Goal: Information Seeking & Learning: Compare options

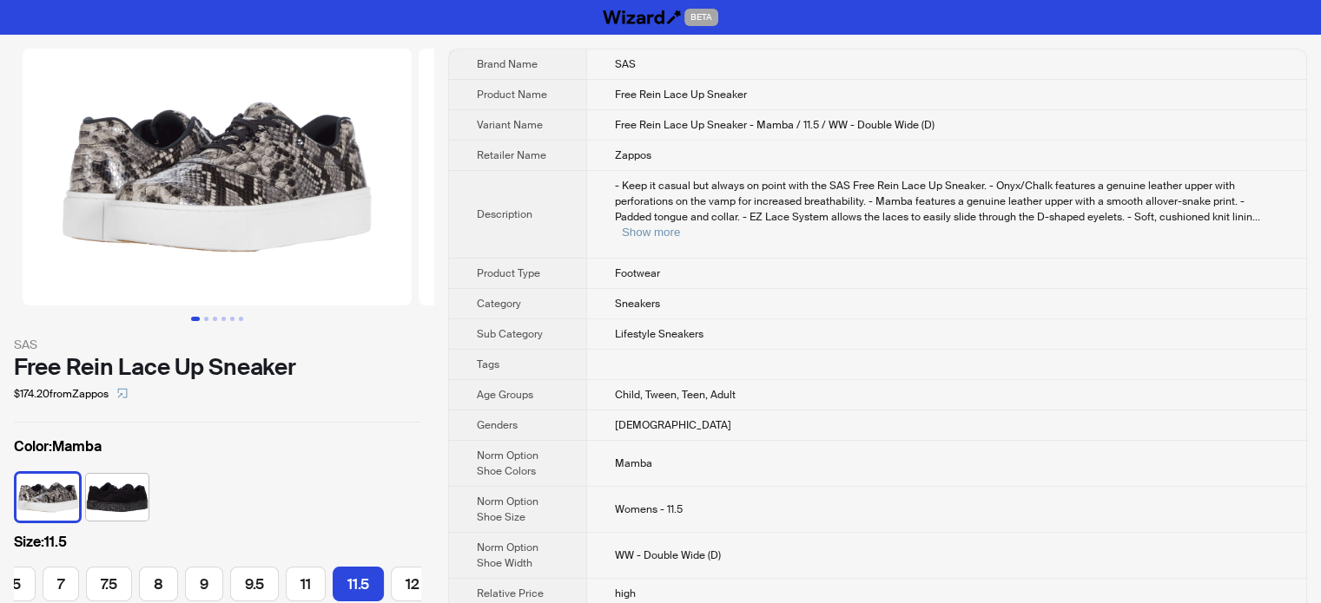
scroll to position [0, 187]
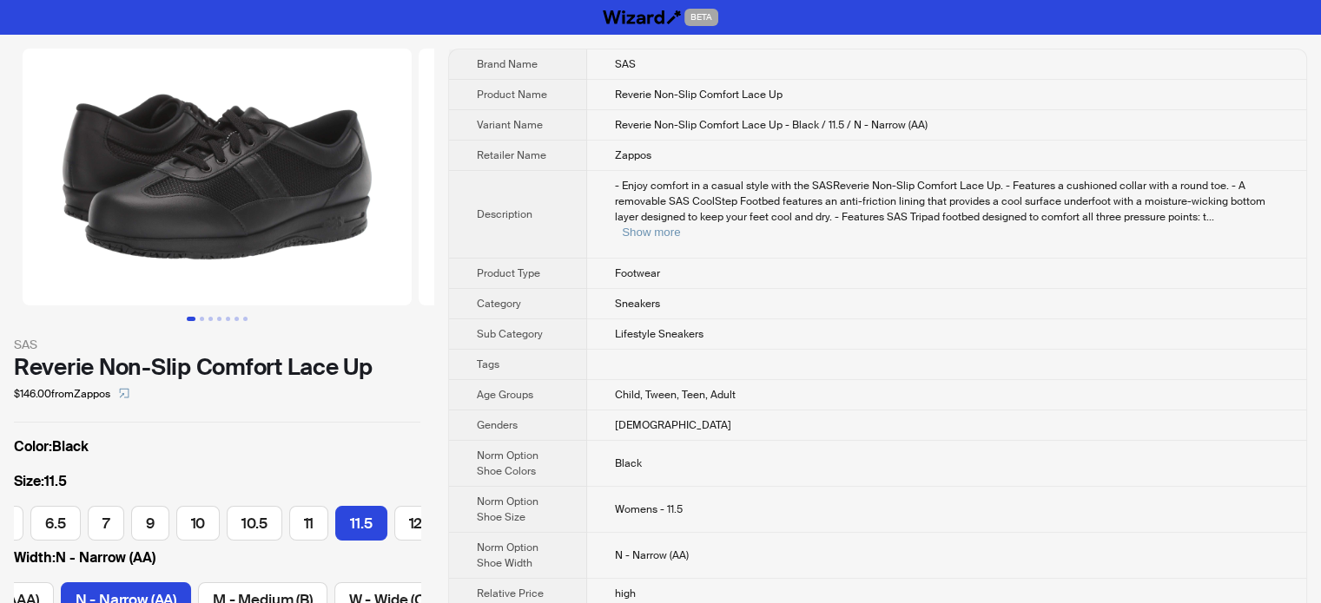
scroll to position [0, 100]
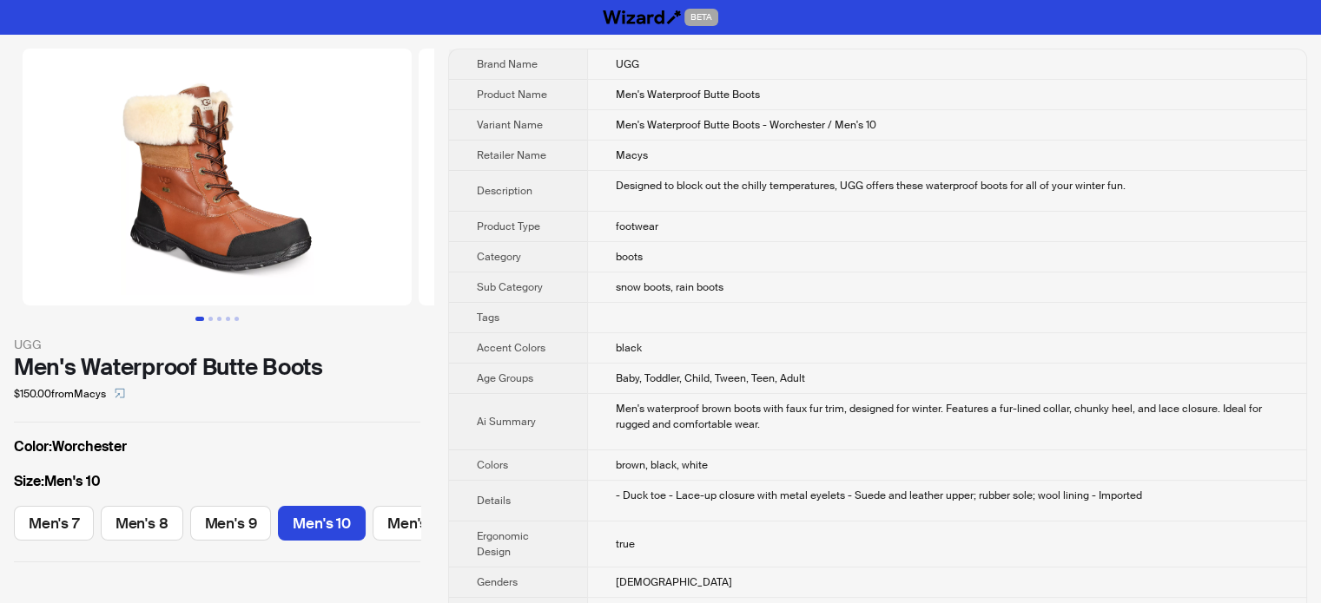
scroll to position [0, 35]
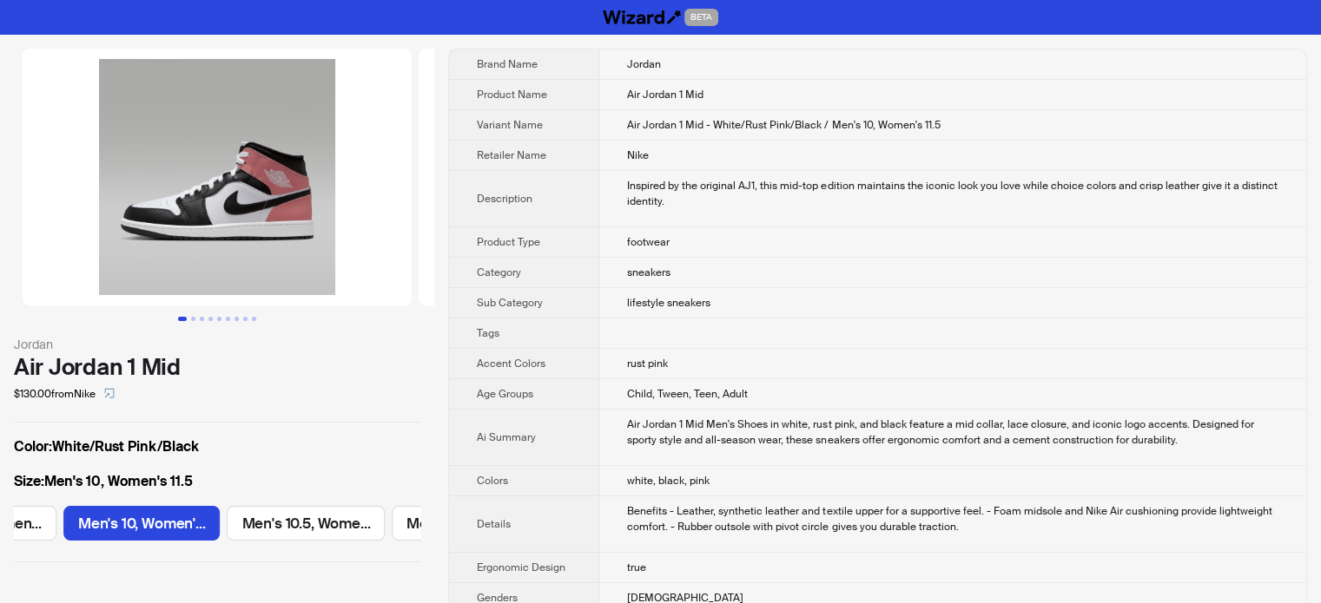
scroll to position [0, 972]
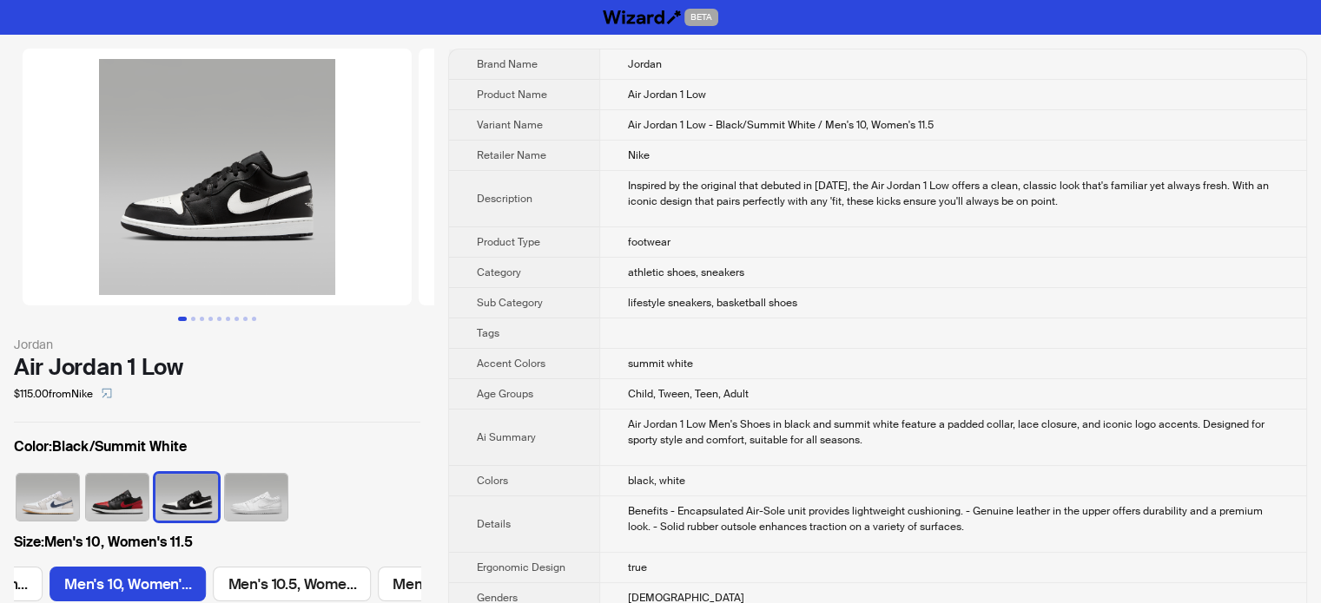
scroll to position [0, 972]
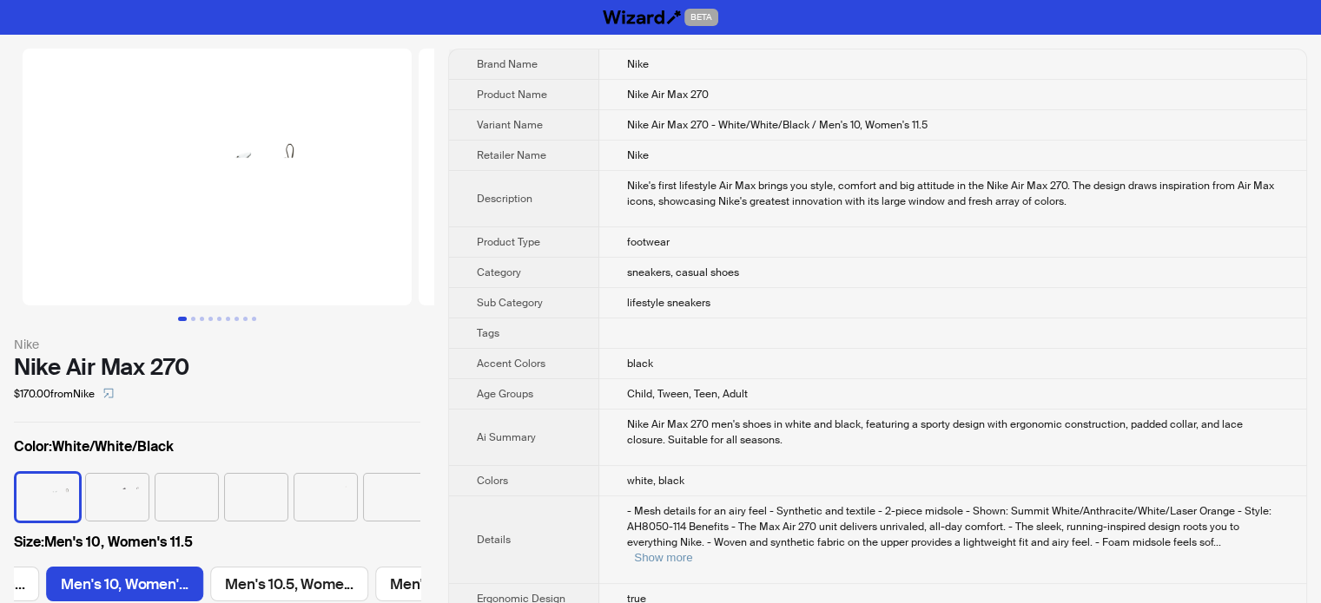
scroll to position [0, 1308]
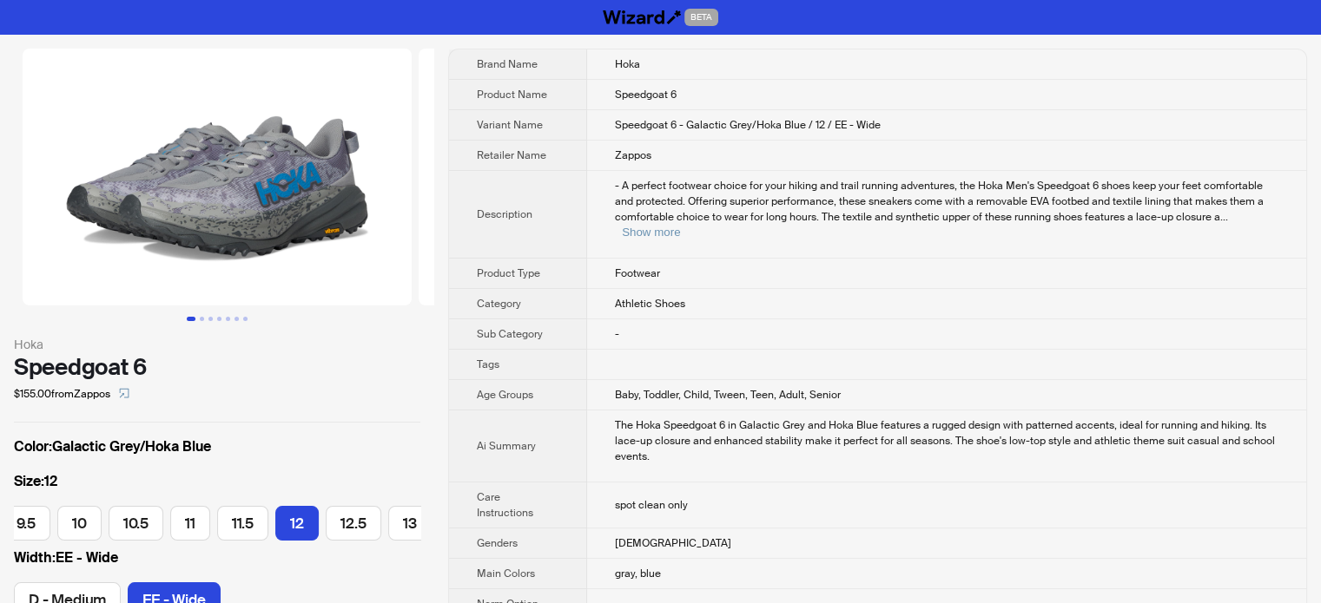
scroll to position [0, 365]
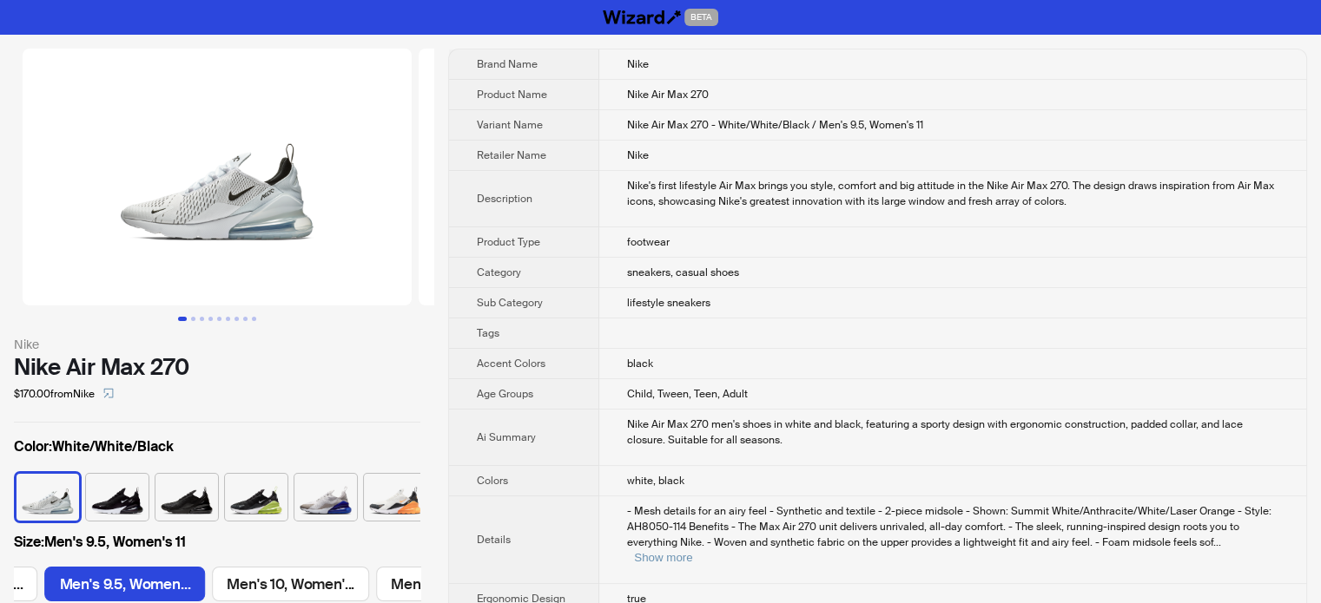
scroll to position [0, 1139]
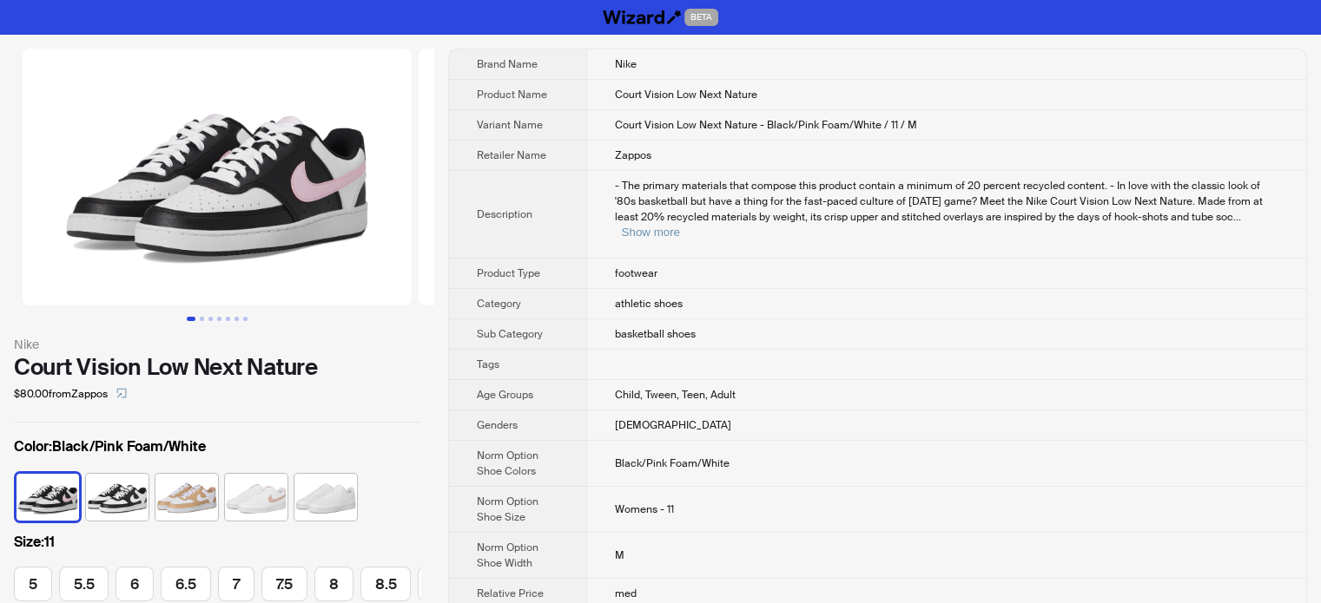
scroll to position [0, 356]
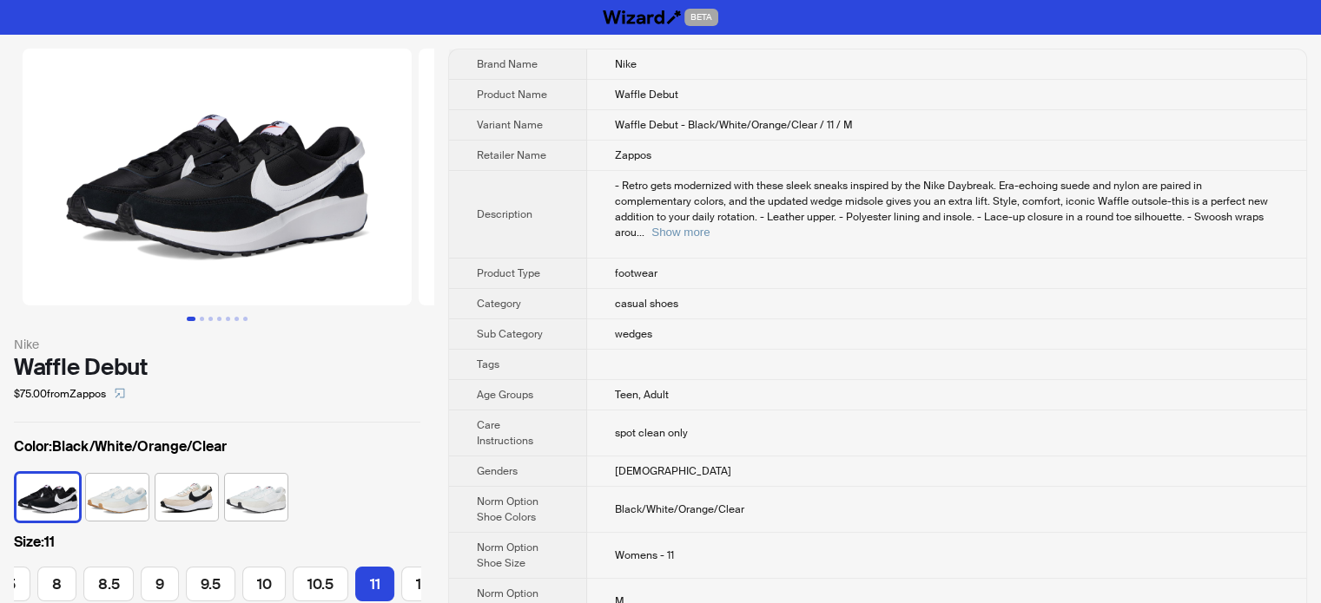
scroll to position [0, 356]
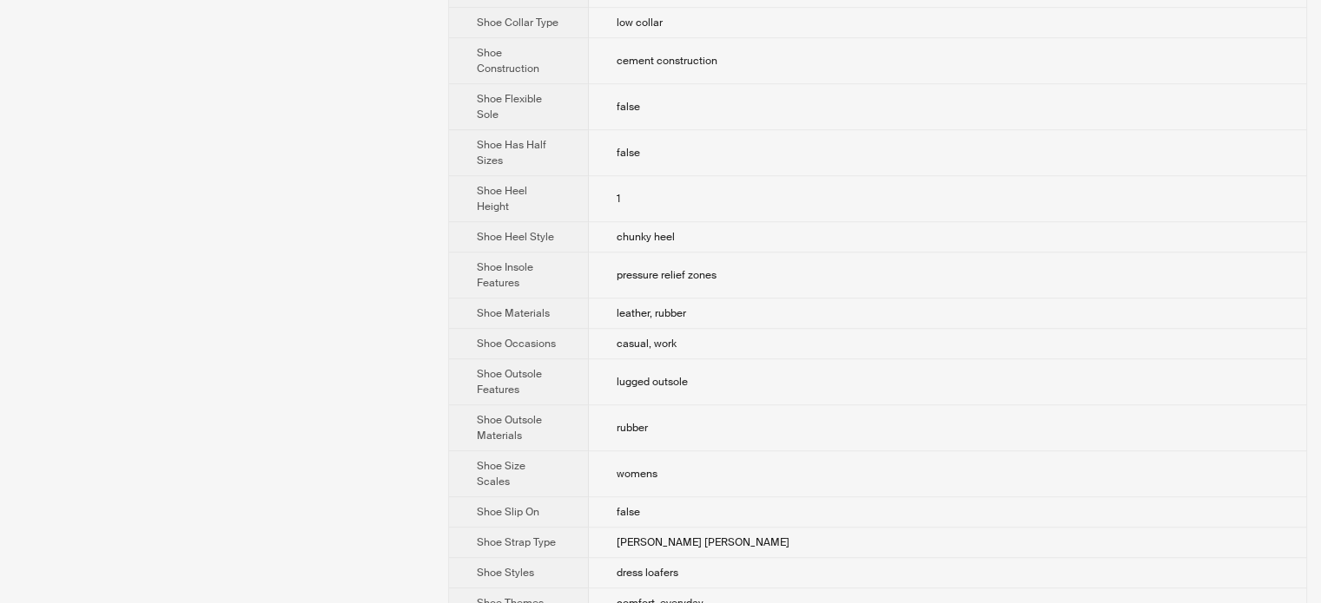
scroll to position [1290, 0]
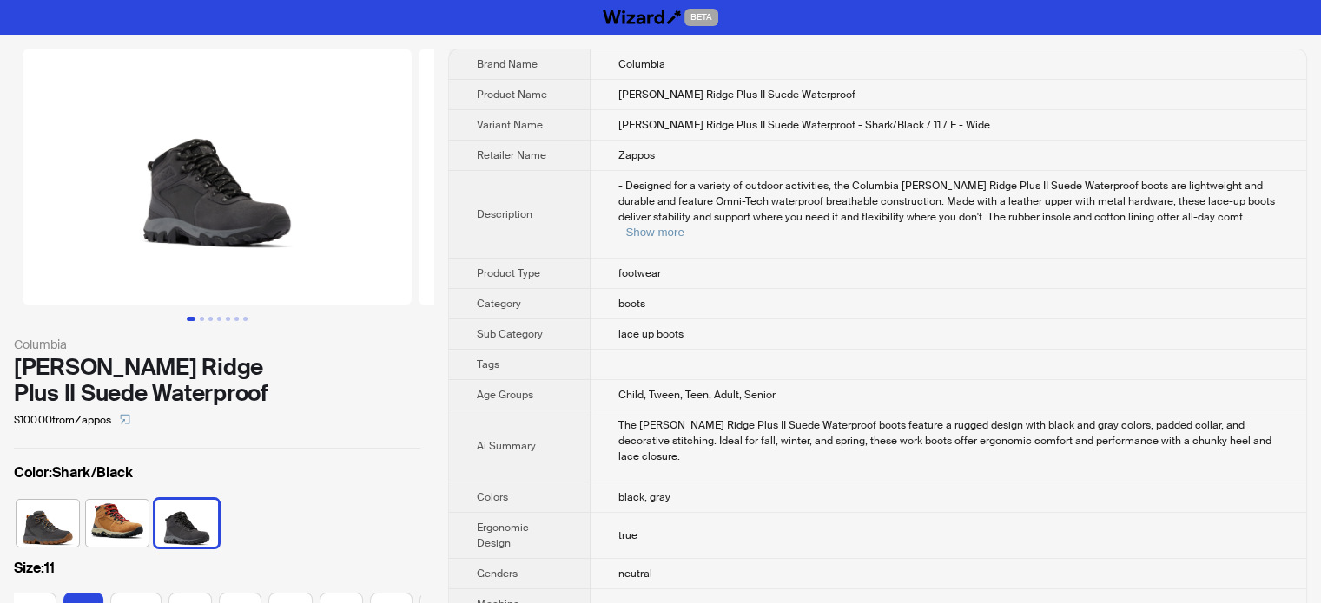
scroll to position [0, 389]
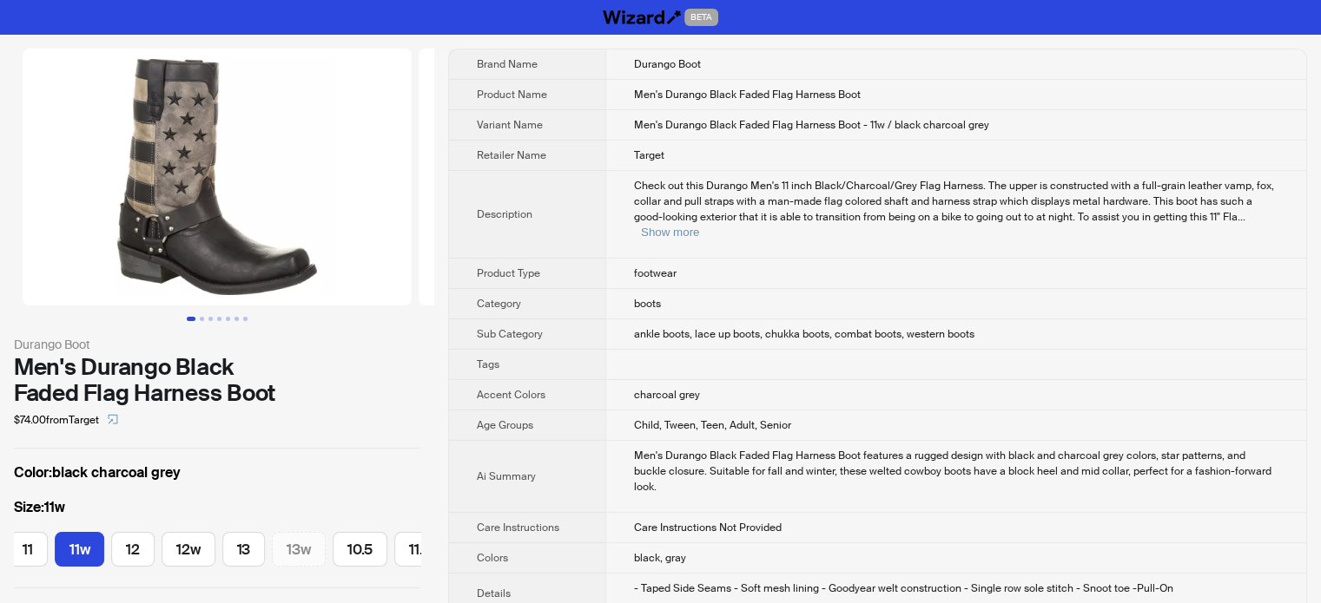
scroll to position [0, 729]
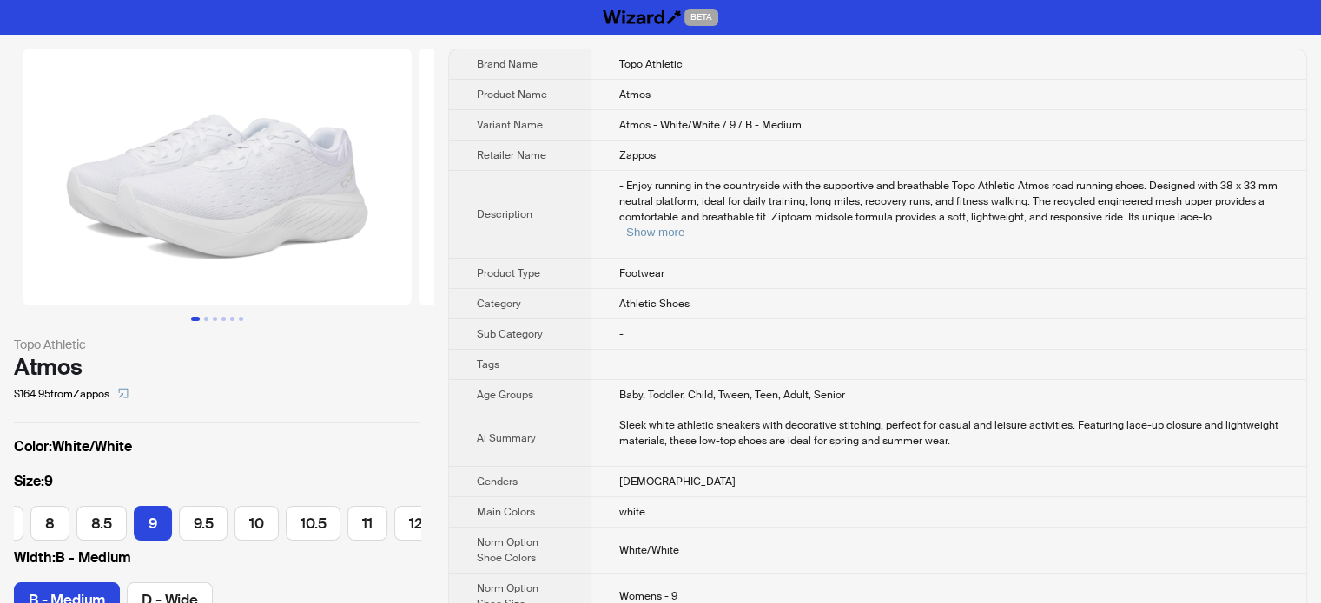
scroll to position [0, 197]
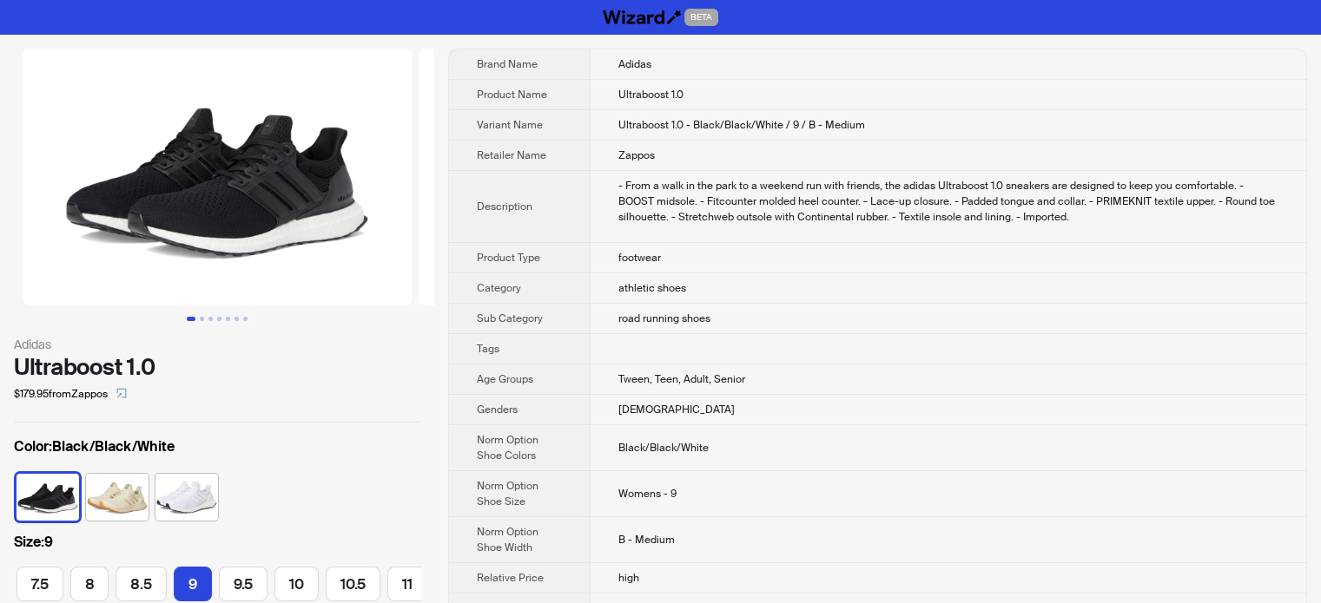
scroll to position [0, 413]
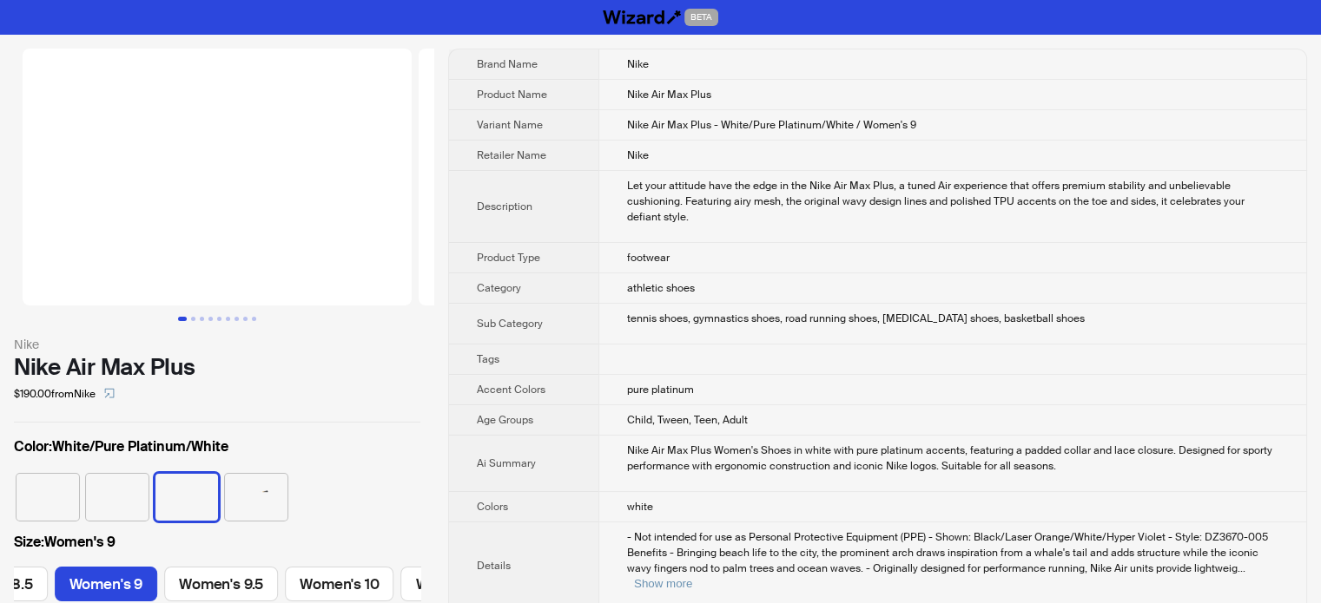
scroll to position [0, 882]
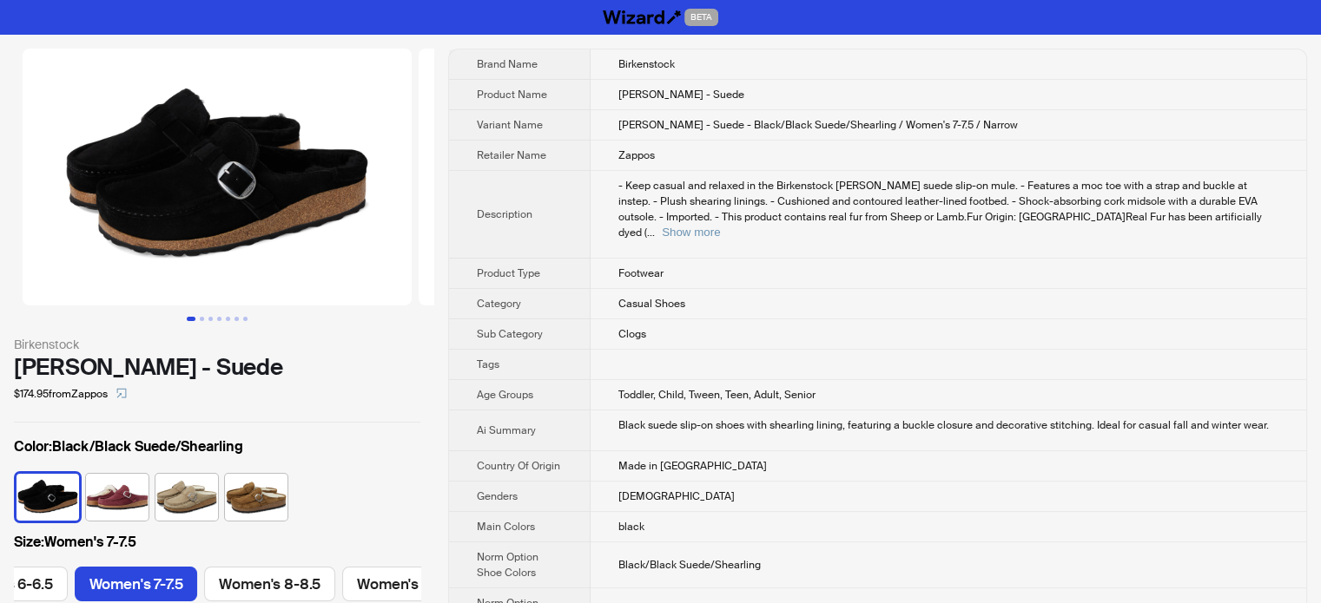
scroll to position [0, 238]
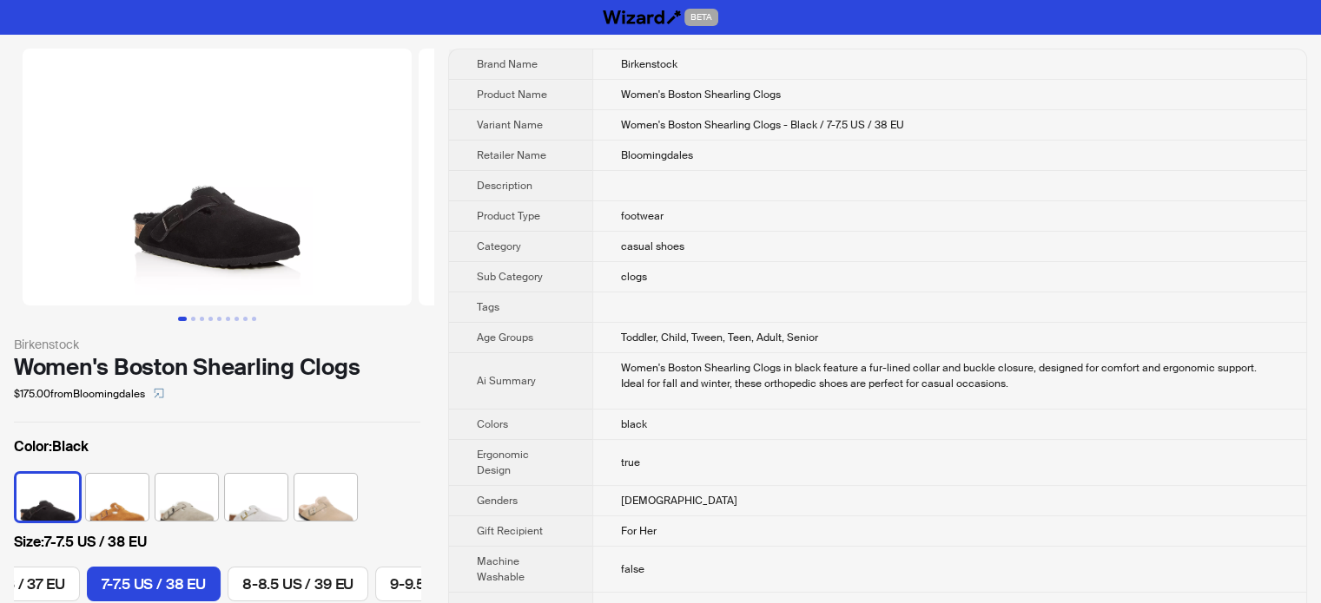
scroll to position [0, 263]
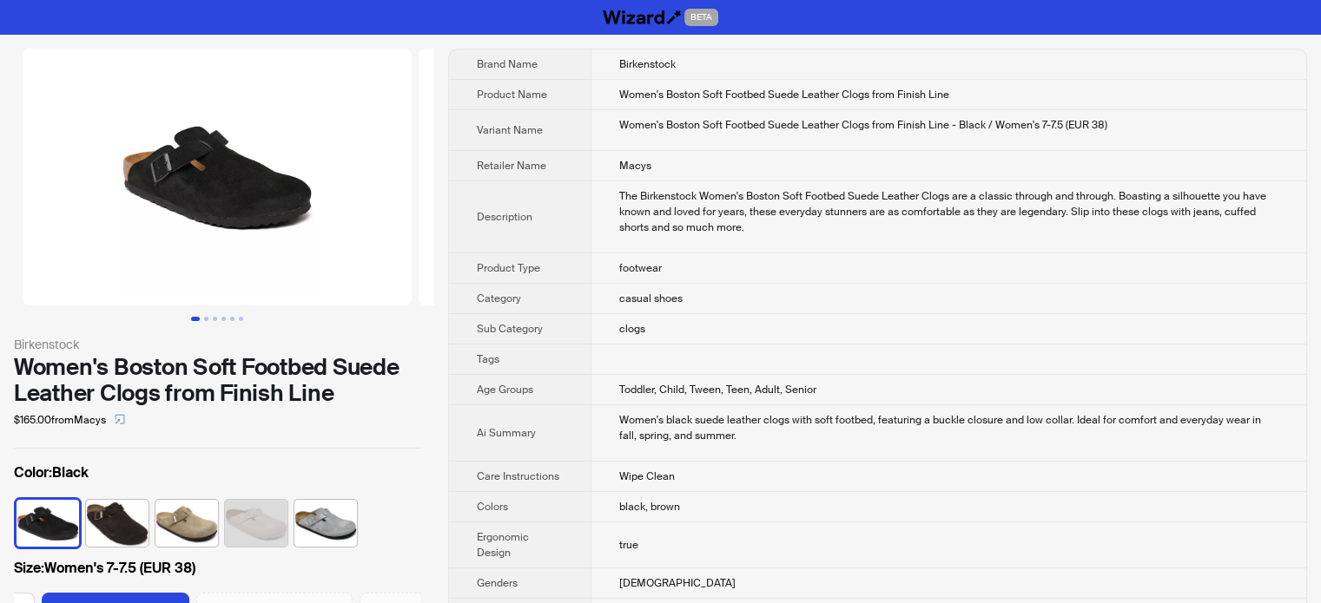
scroll to position [0, 299]
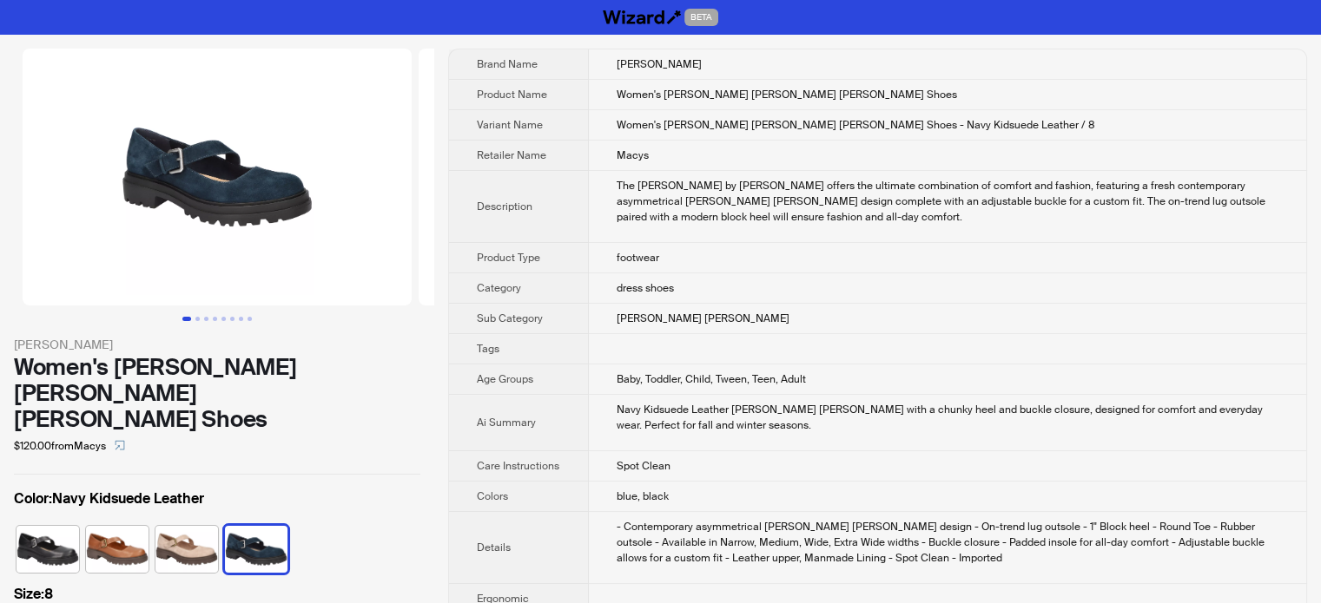
scroll to position [0, 129]
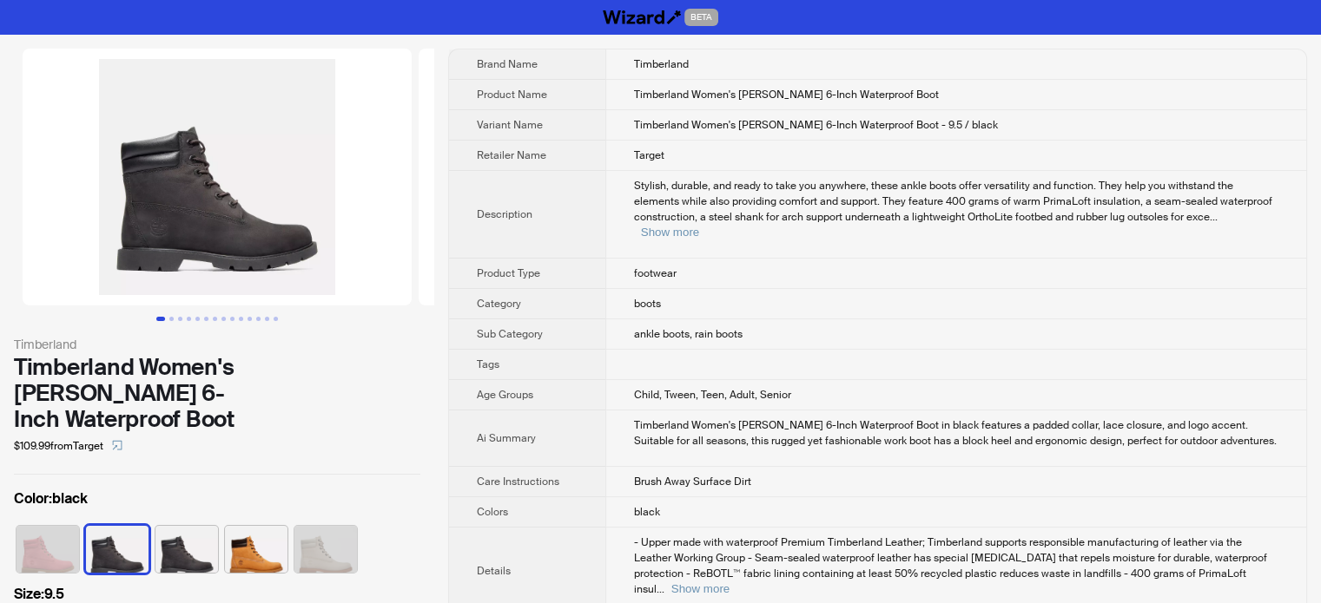
scroll to position [0, 142]
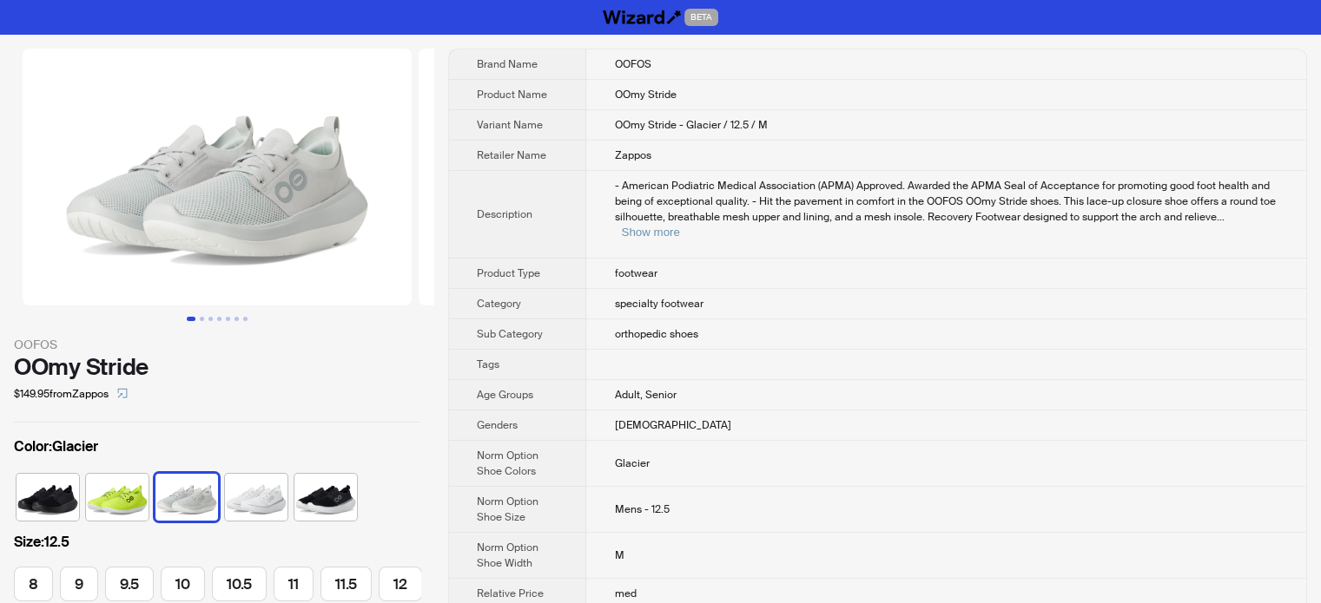
scroll to position [0, 111]
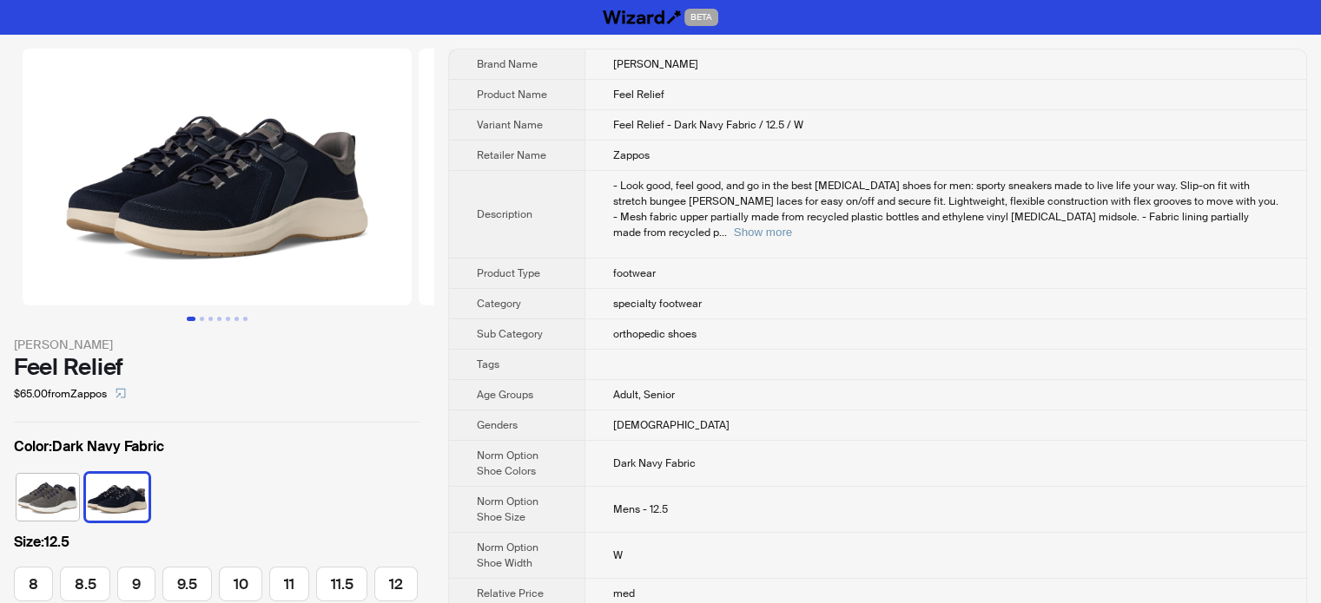
scroll to position [0, 107]
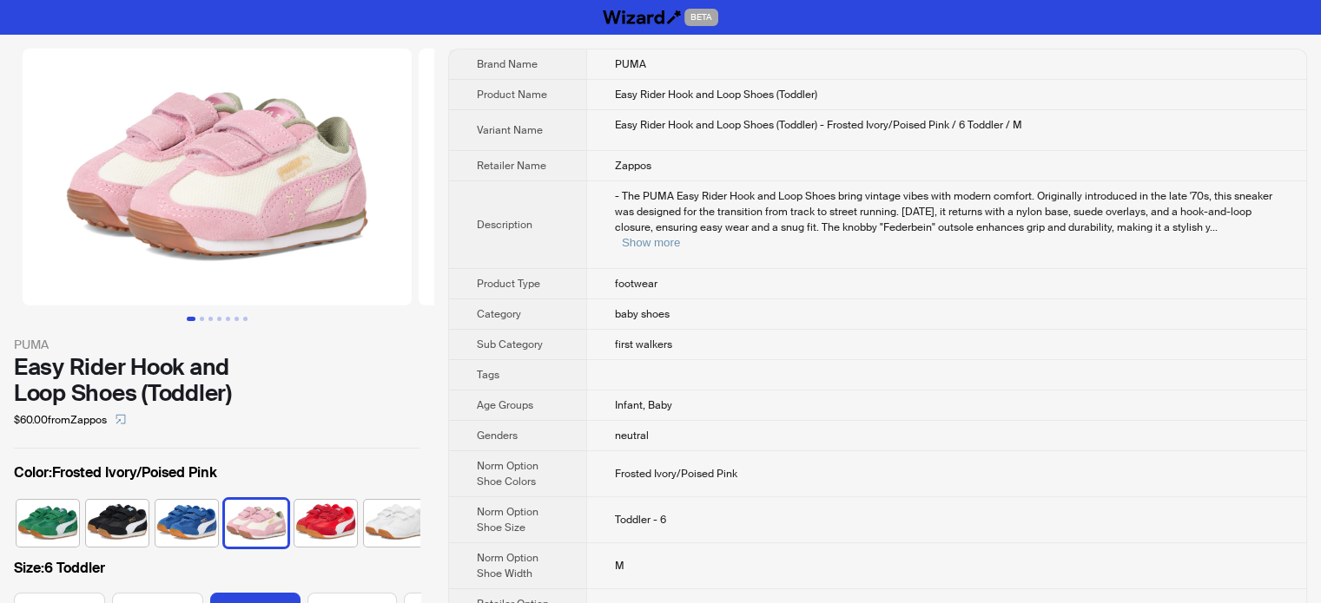
scroll to position [0, 10]
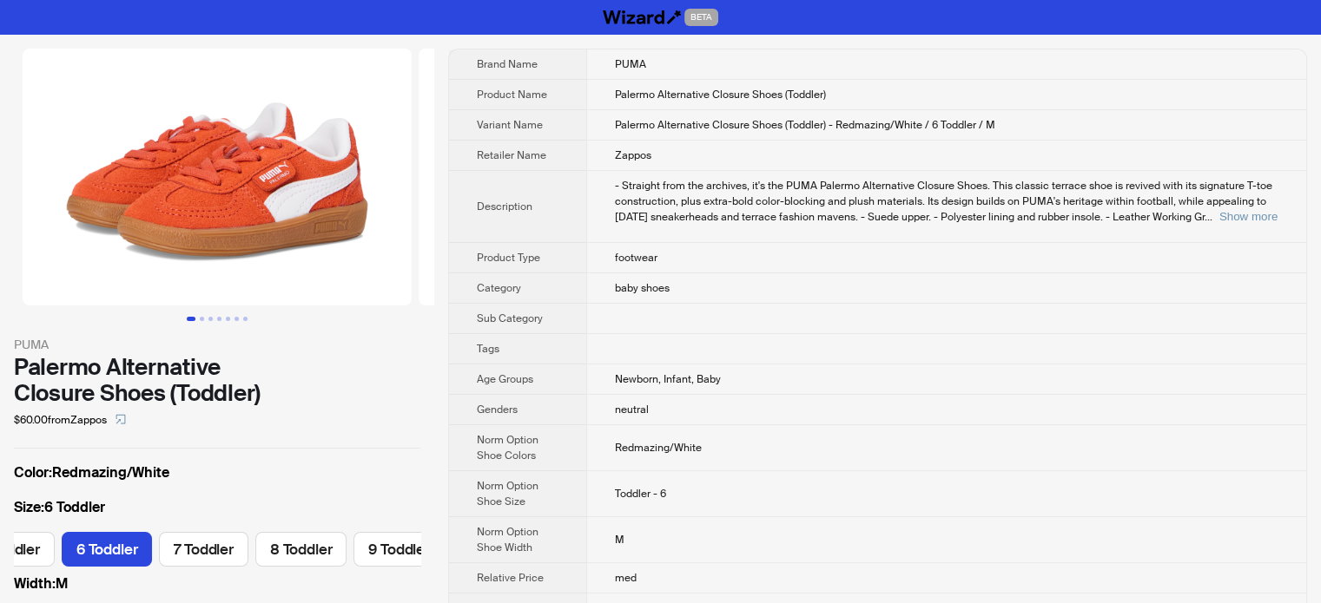
scroll to position [0, 162]
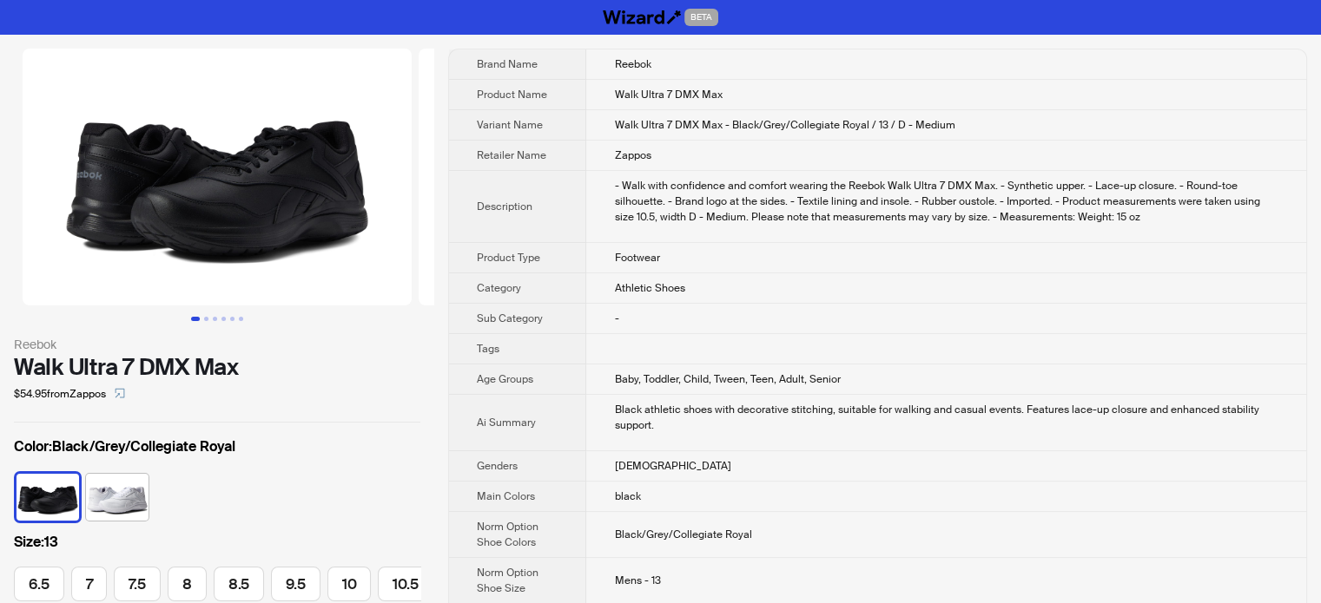
scroll to position [0, 156]
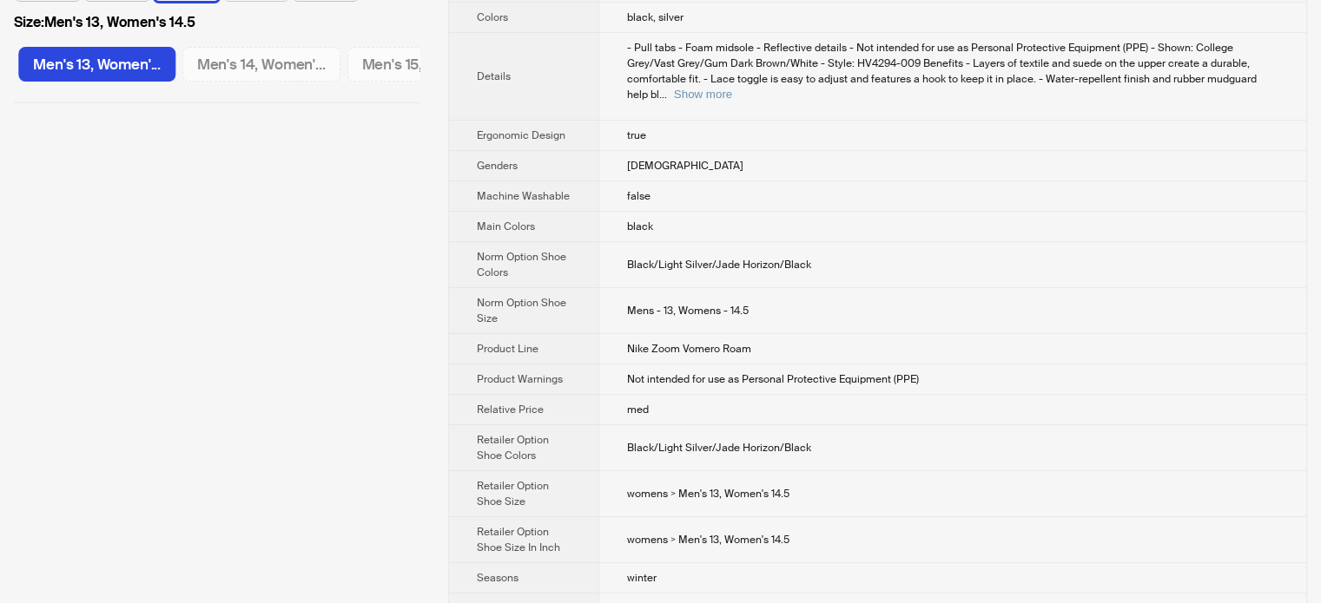
scroll to position [521, 0]
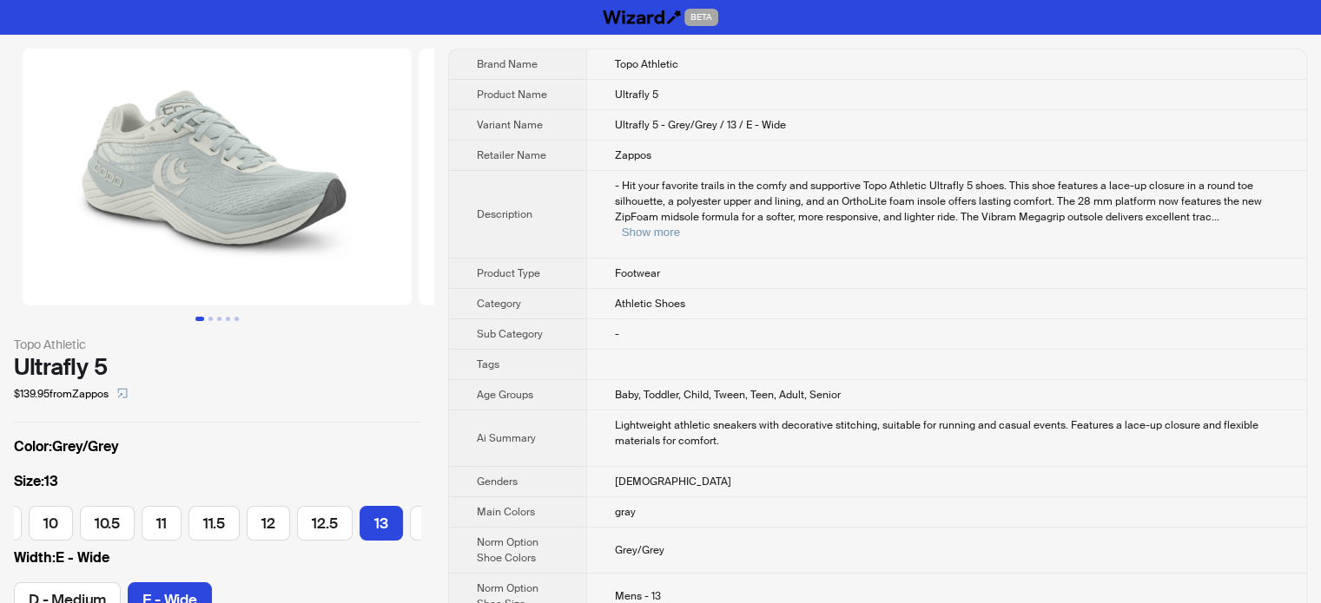
scroll to position [0, 365]
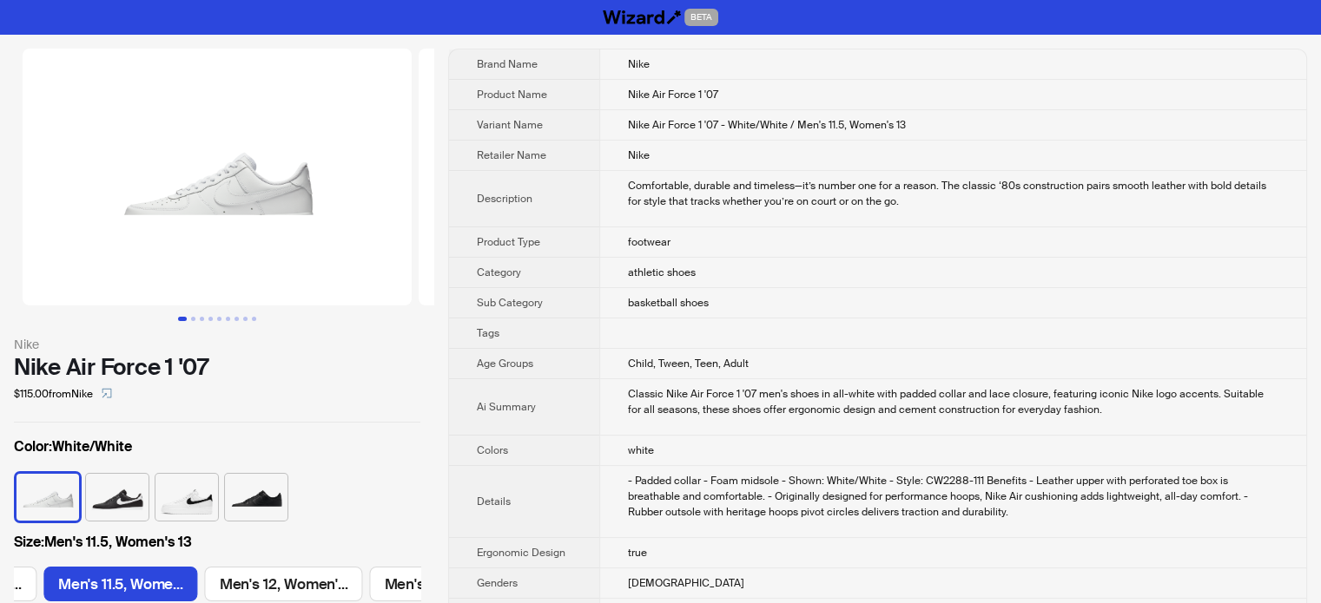
scroll to position [0, 2643]
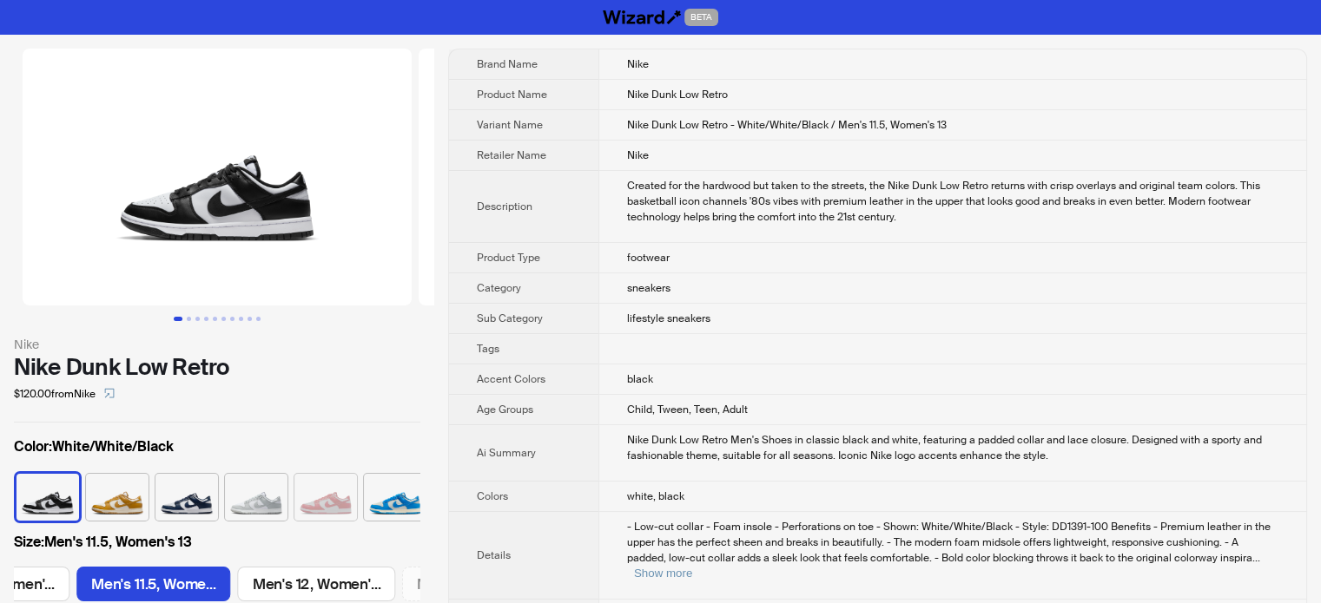
scroll to position [0, 1808]
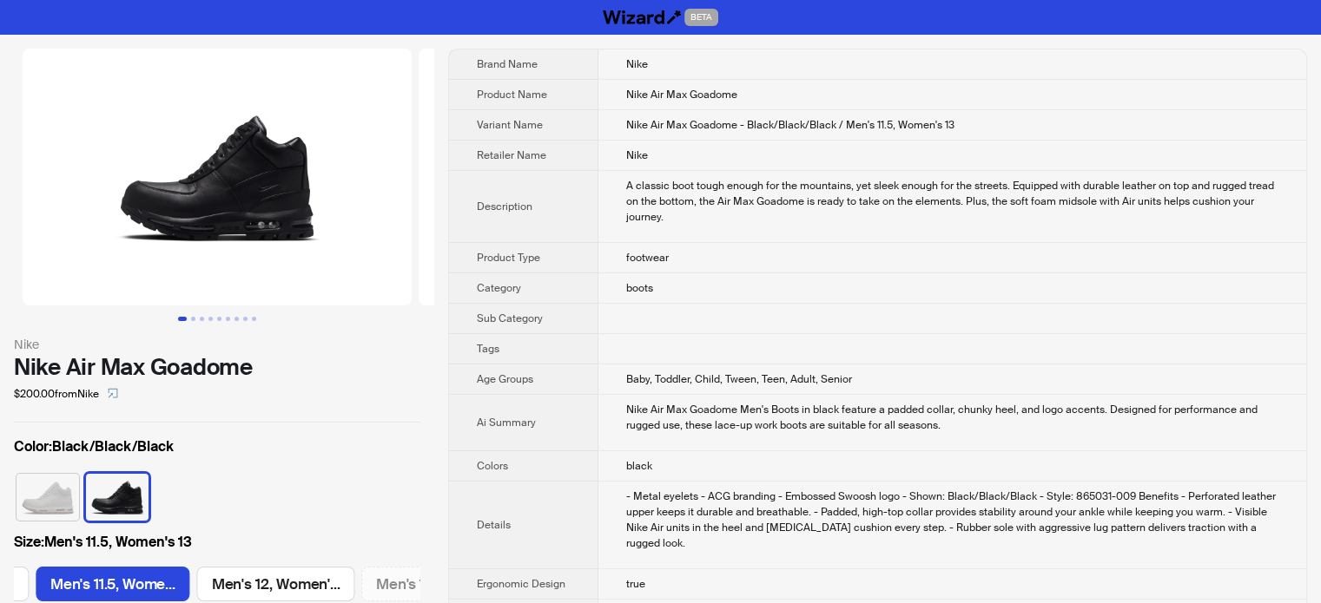
scroll to position [0, 2643]
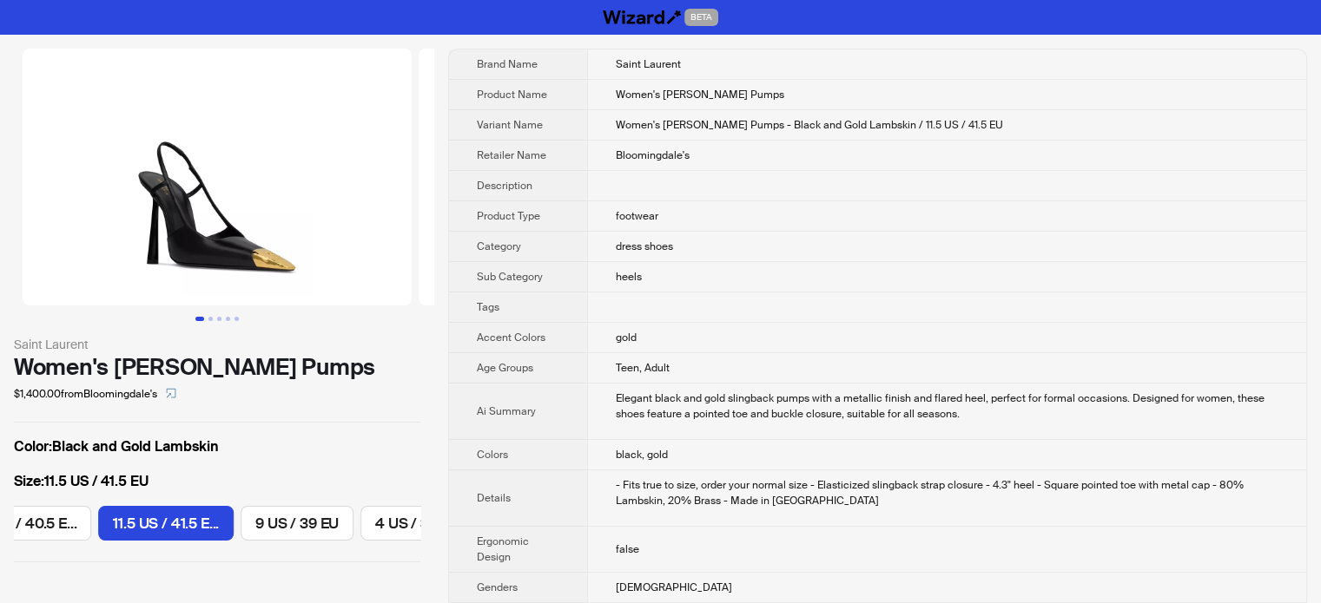
scroll to position [0, 1122]
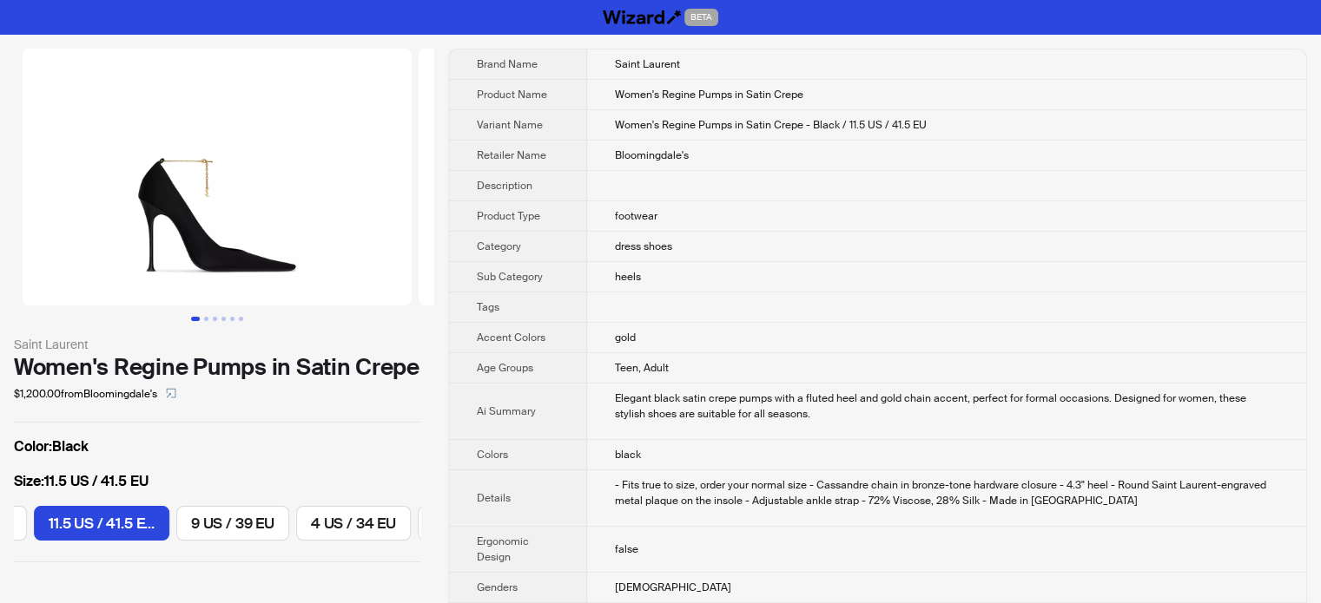
scroll to position [0, 978]
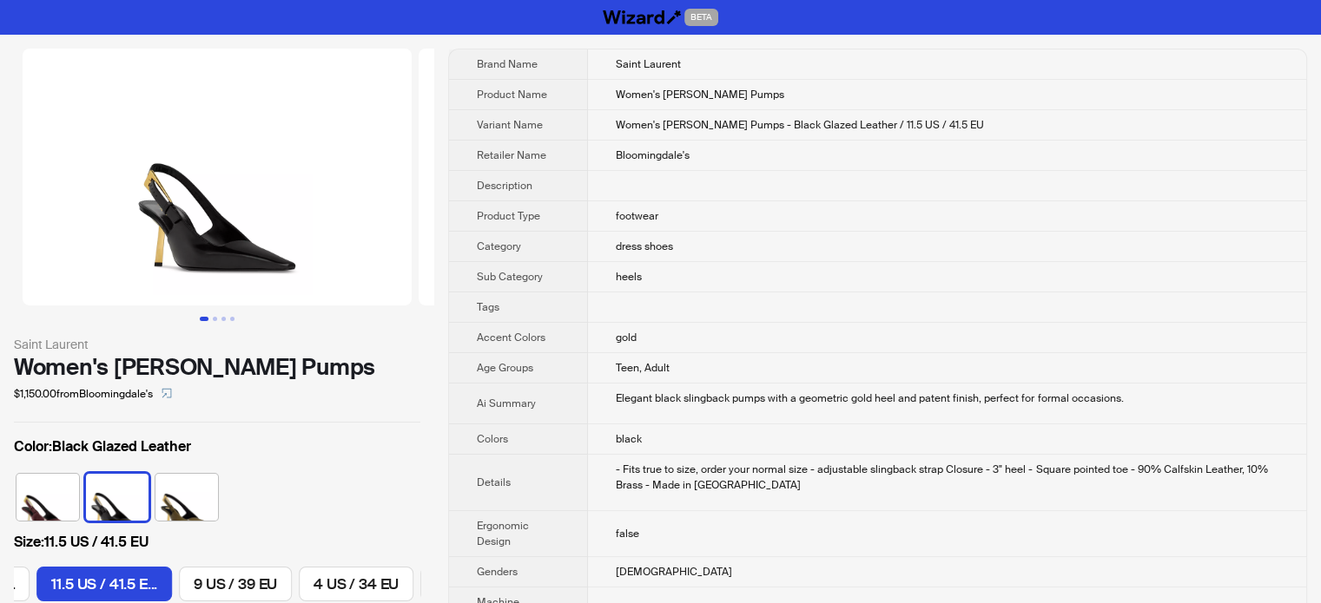
scroll to position [0, 1122]
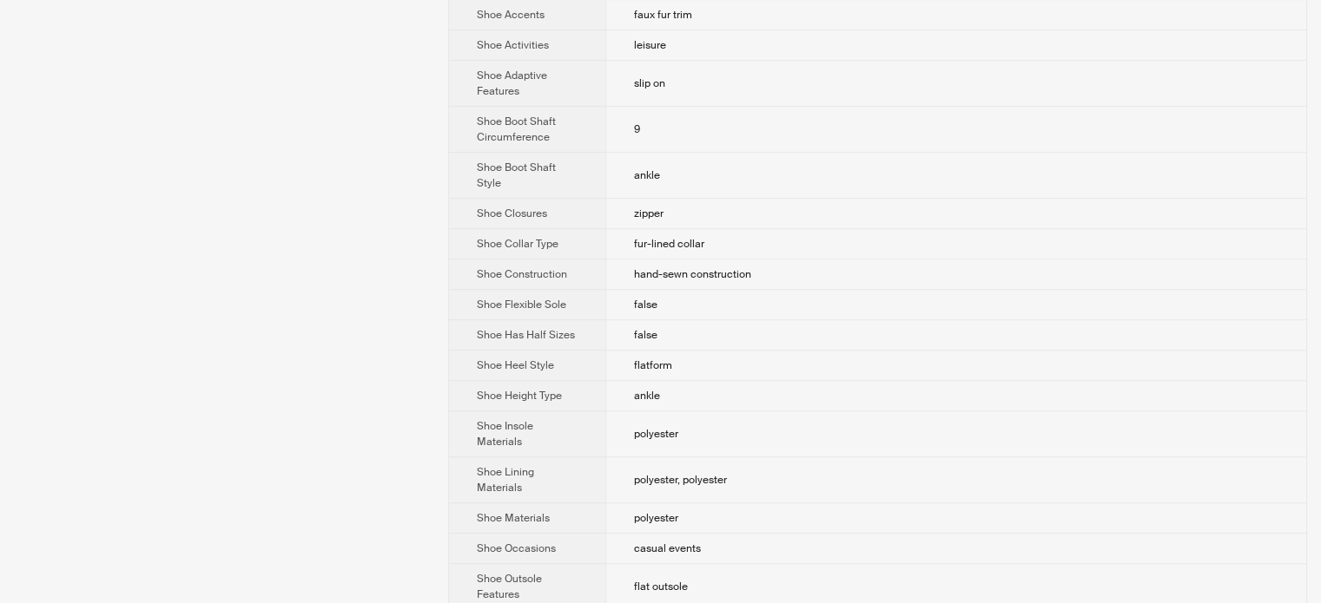
scroll to position [1216, 0]
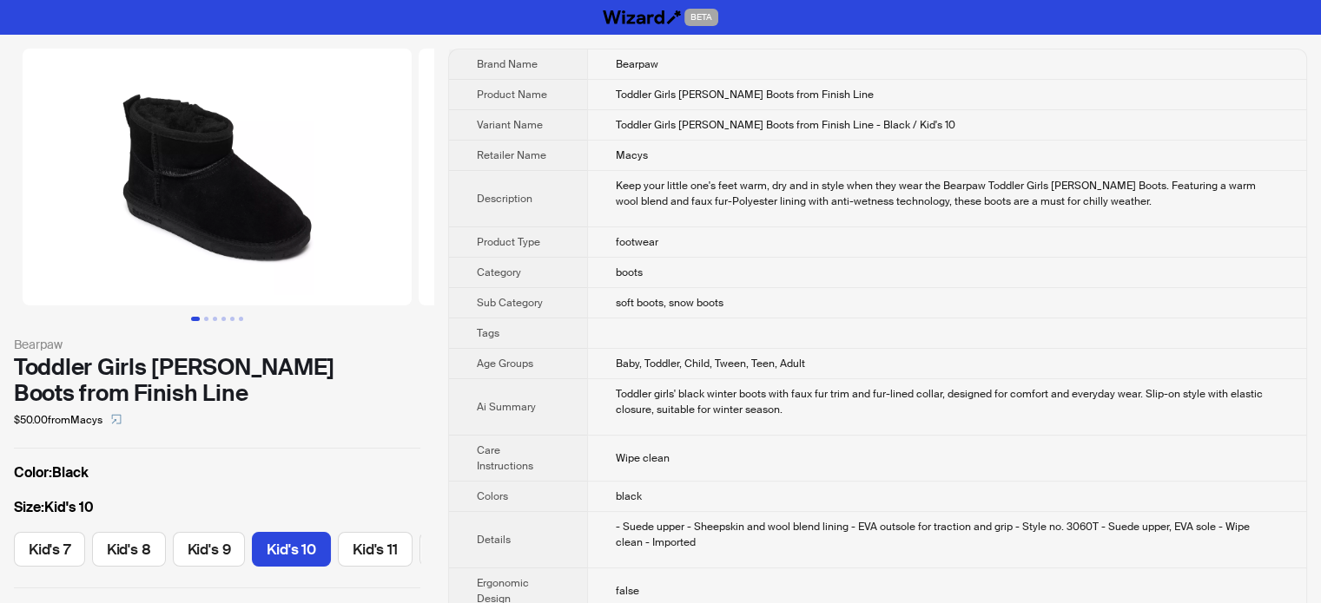
scroll to position [0, 80]
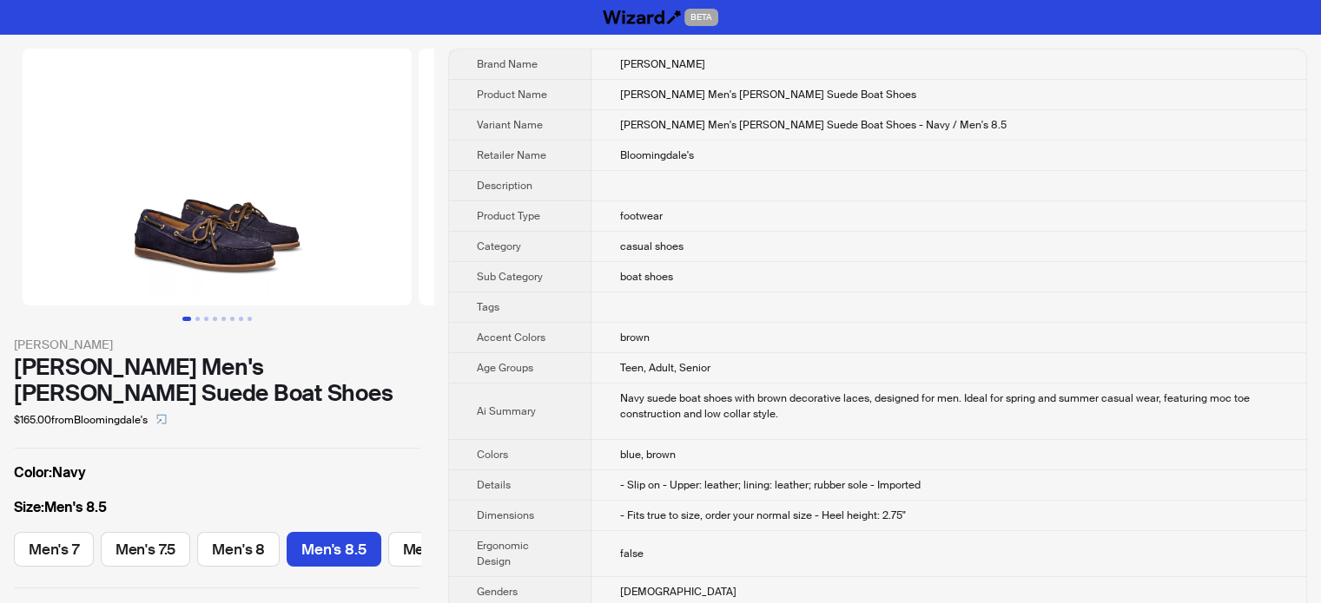
scroll to position [0, 243]
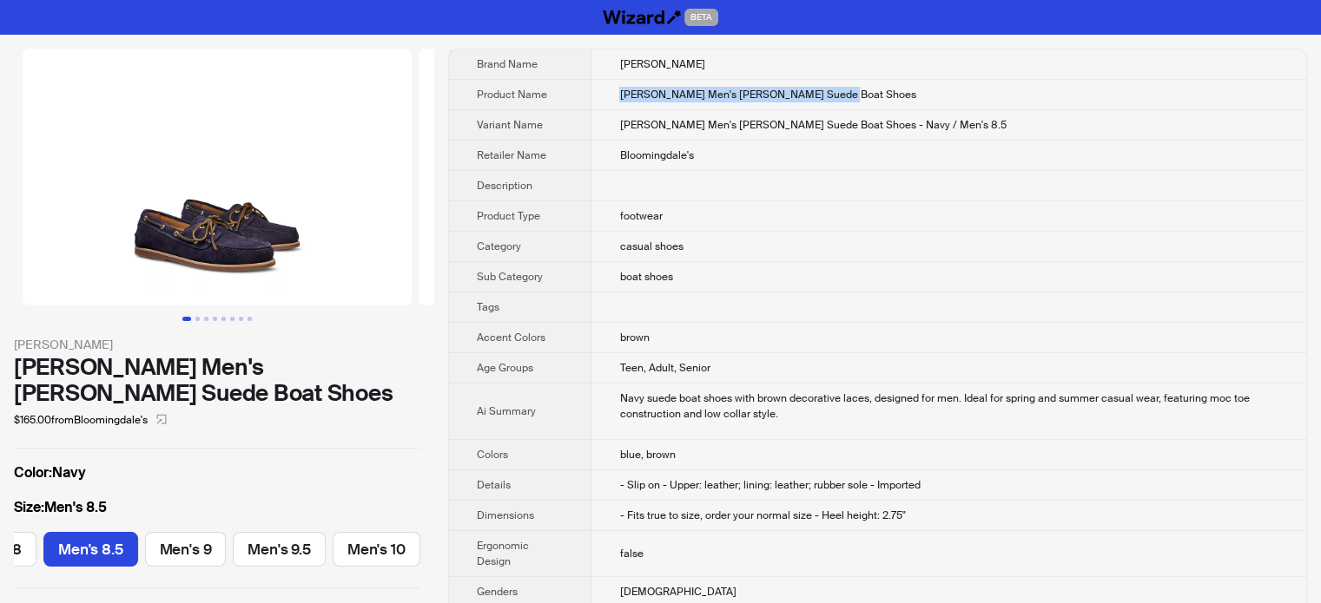
drag, startPoint x: 847, startPoint y: 86, endPoint x: 609, endPoint y: 93, distance: 238.9
click at [609, 93] on td "G.H. BASS Men's Hampton Suede Boat Shoes" at bounding box center [948, 95] width 715 height 30
copy span "G.H. BASS Men's Hampton Suede Boat Shoes"
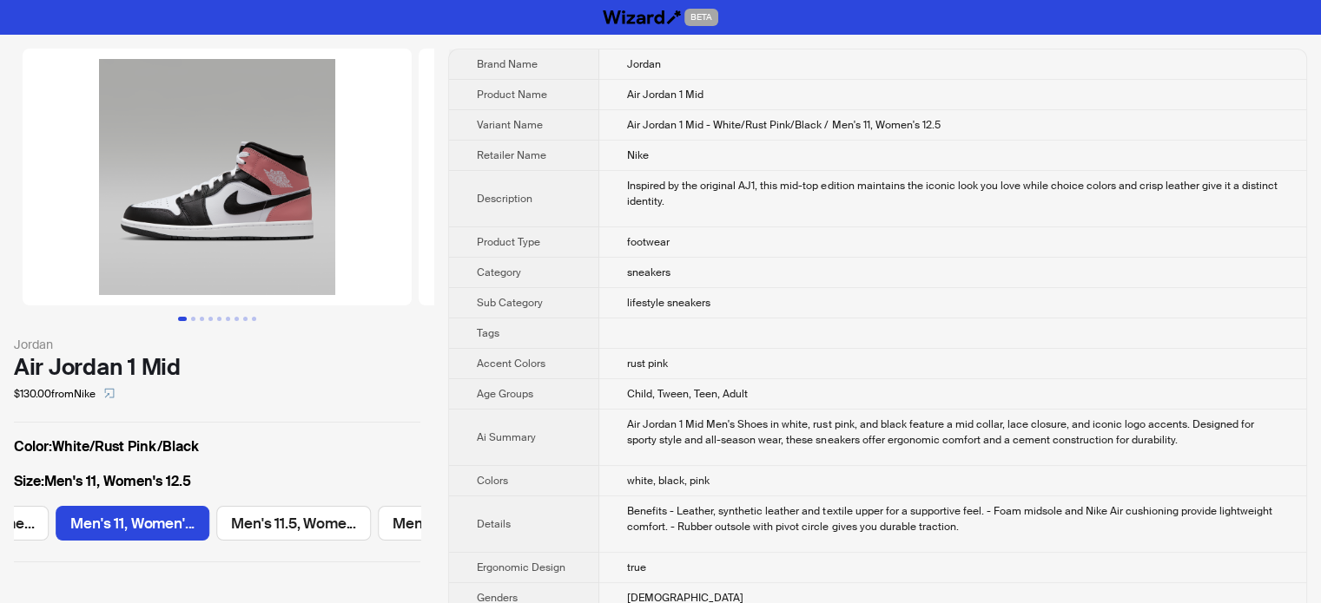
scroll to position [0, 1309]
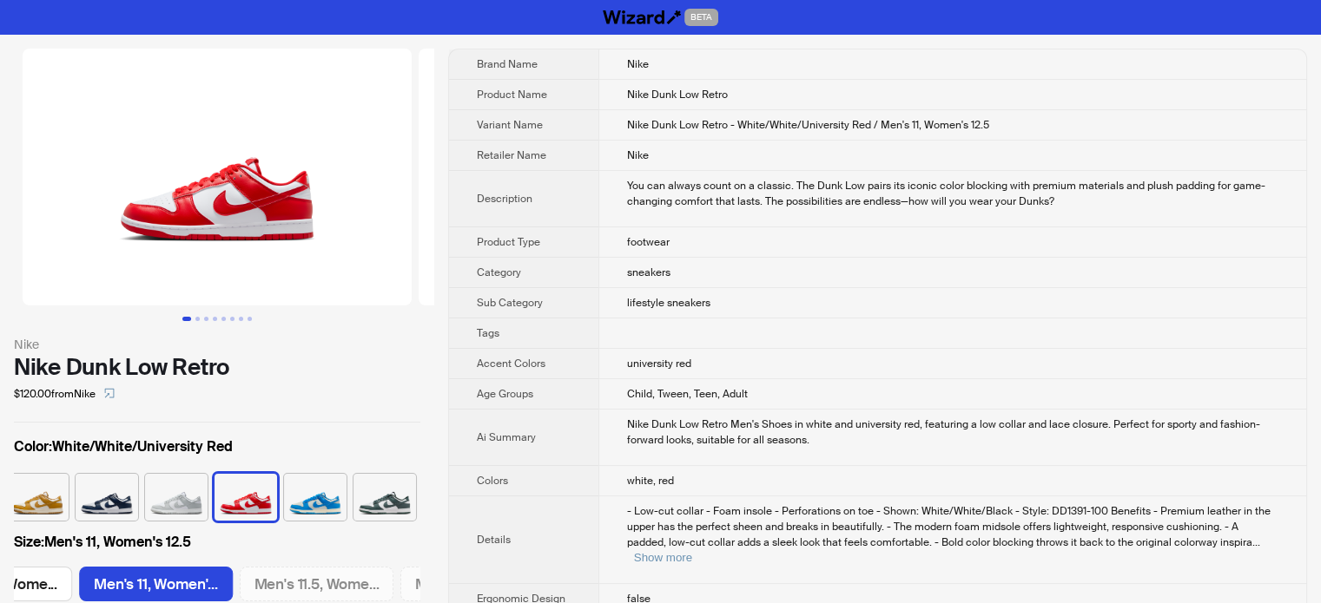
scroll to position [0, 1642]
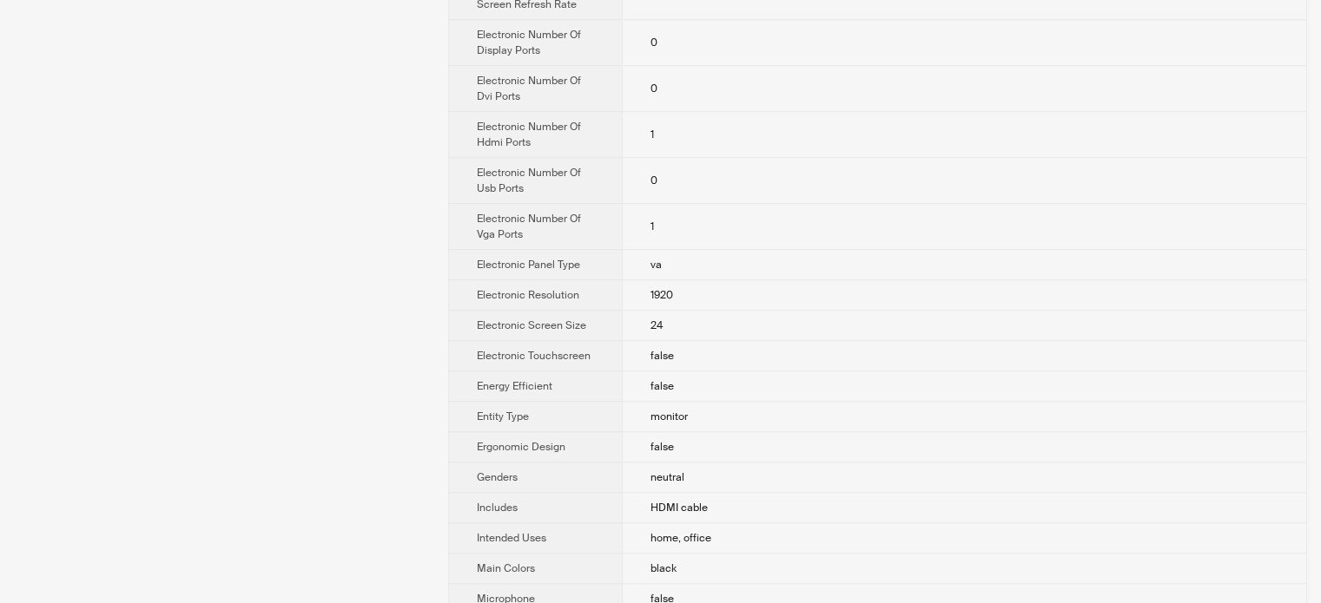
scroll to position [1148, 0]
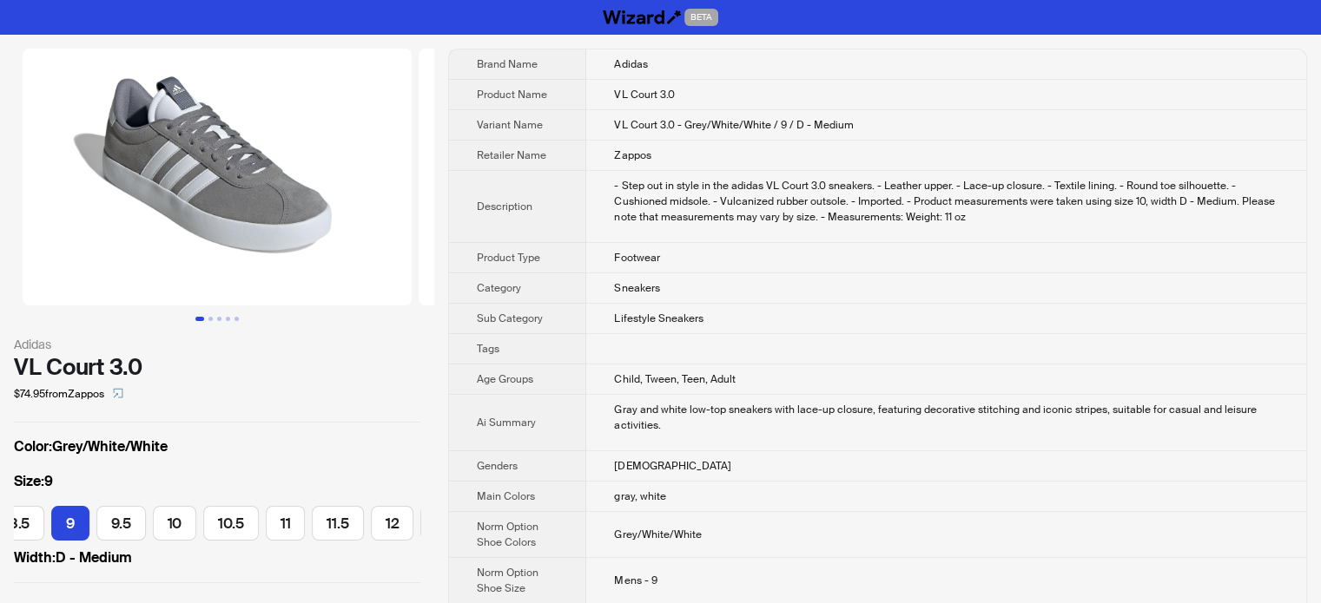
scroll to position [0, 531]
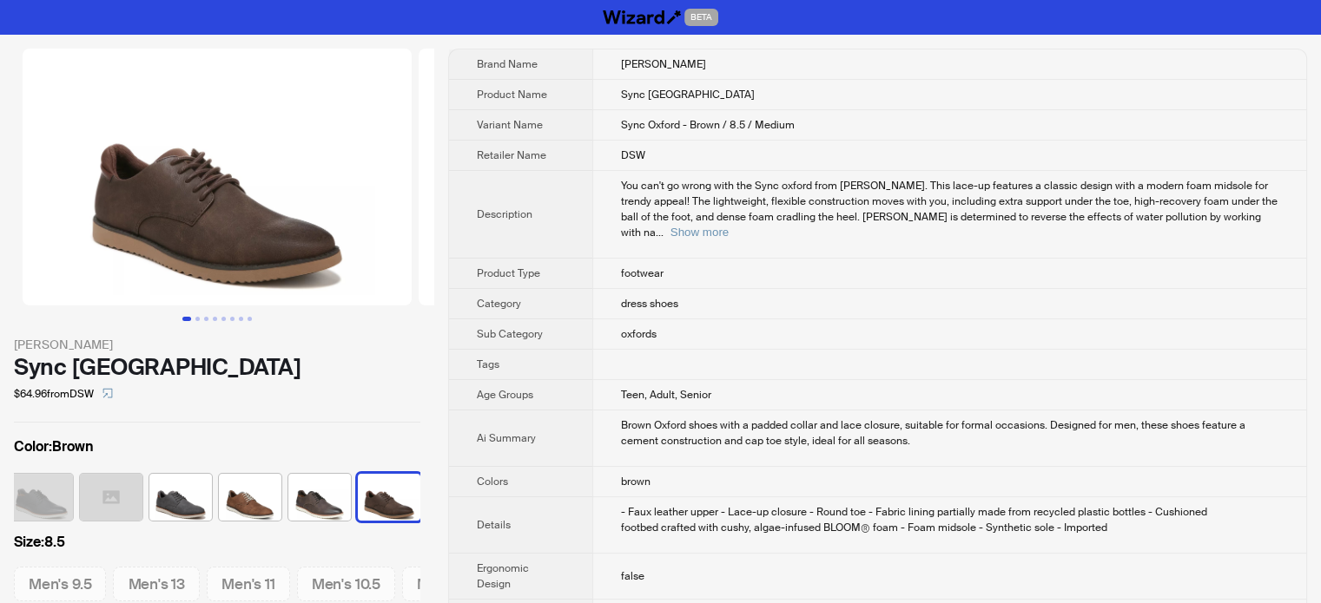
scroll to position [0, 80]
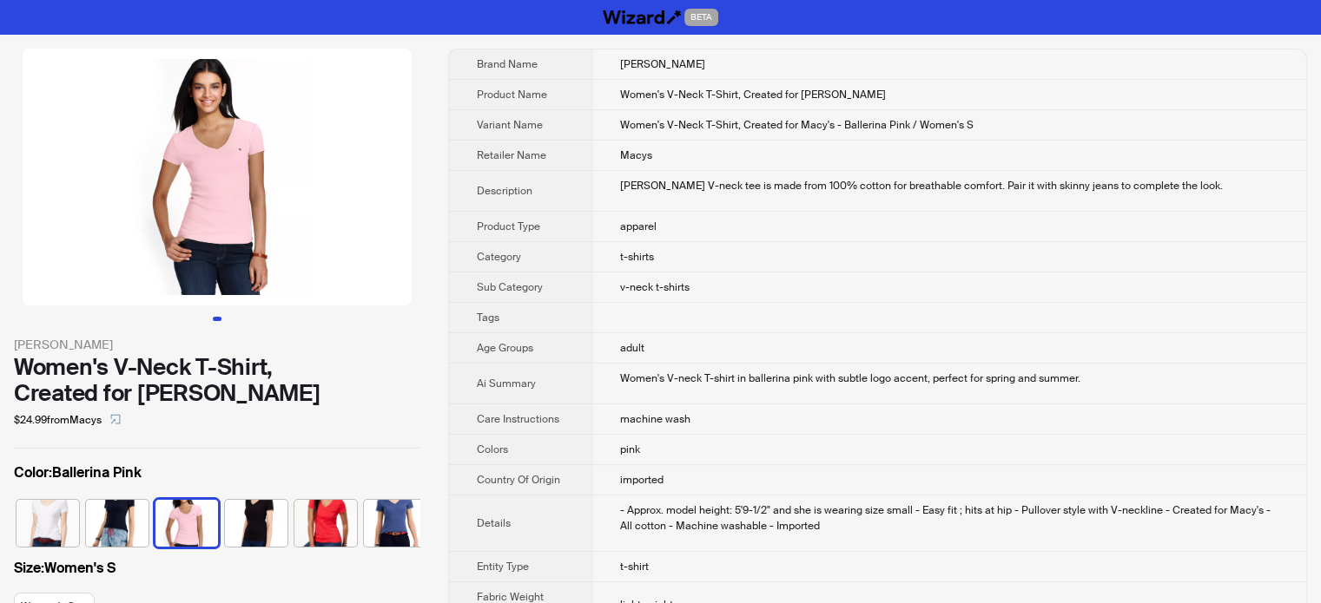
scroll to position [0, 80]
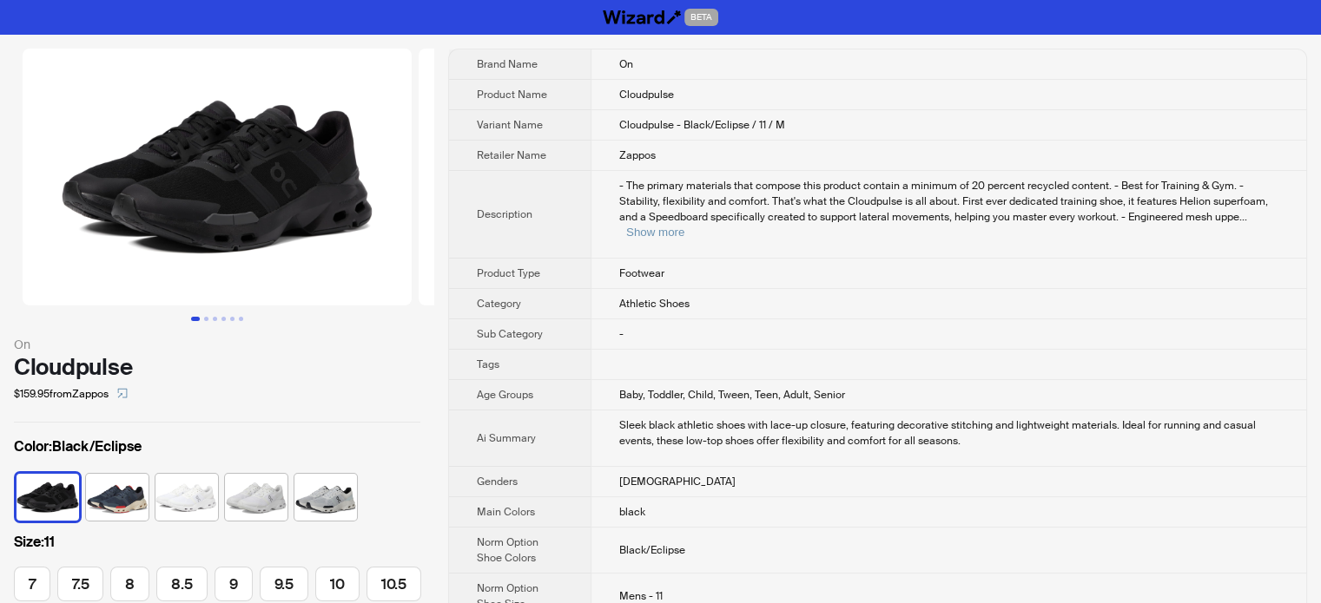
scroll to position [0, 315]
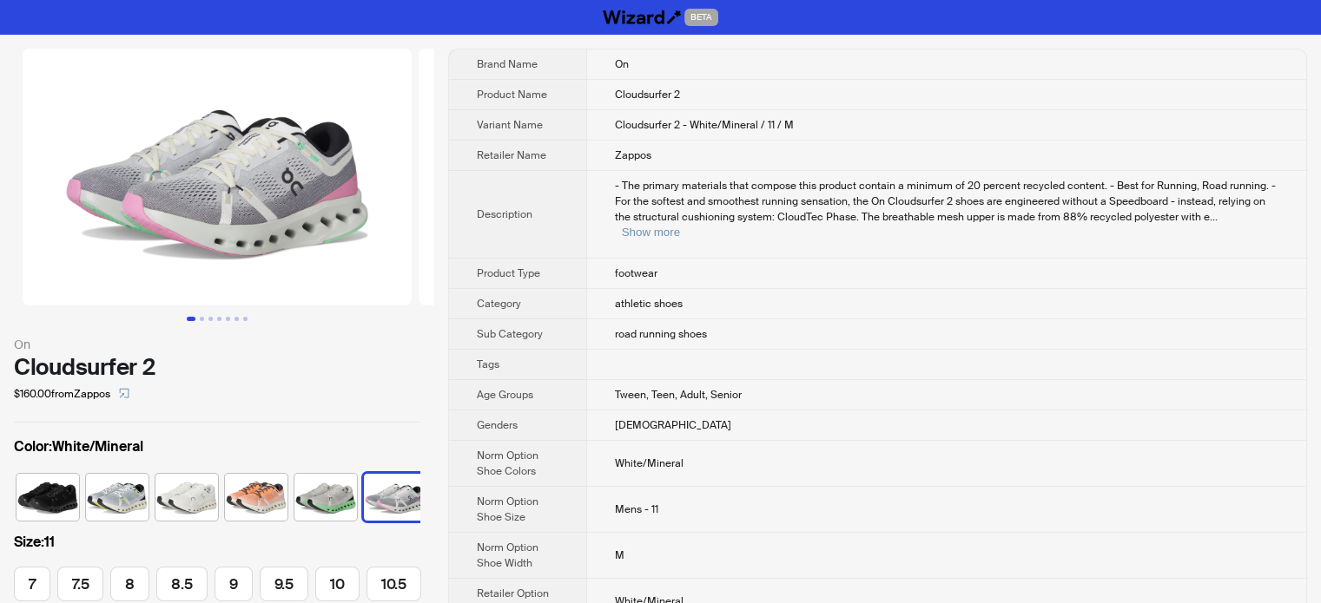
scroll to position [0, 315]
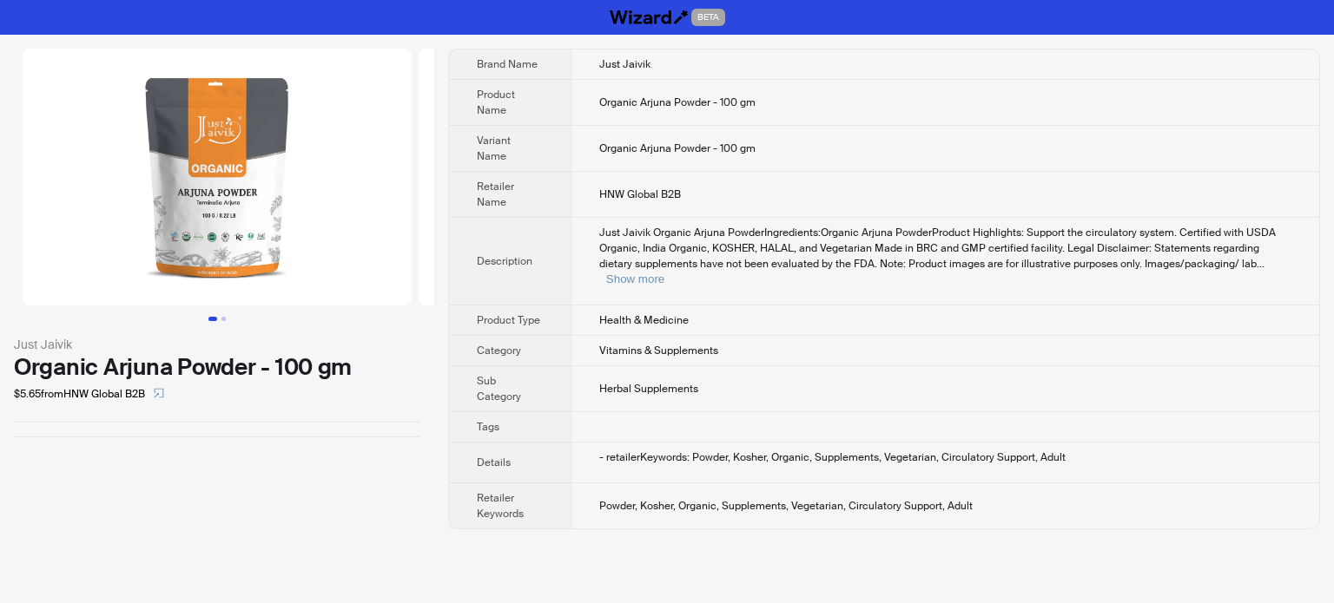
click at [215, 221] on img at bounding box center [217, 177] width 389 height 257
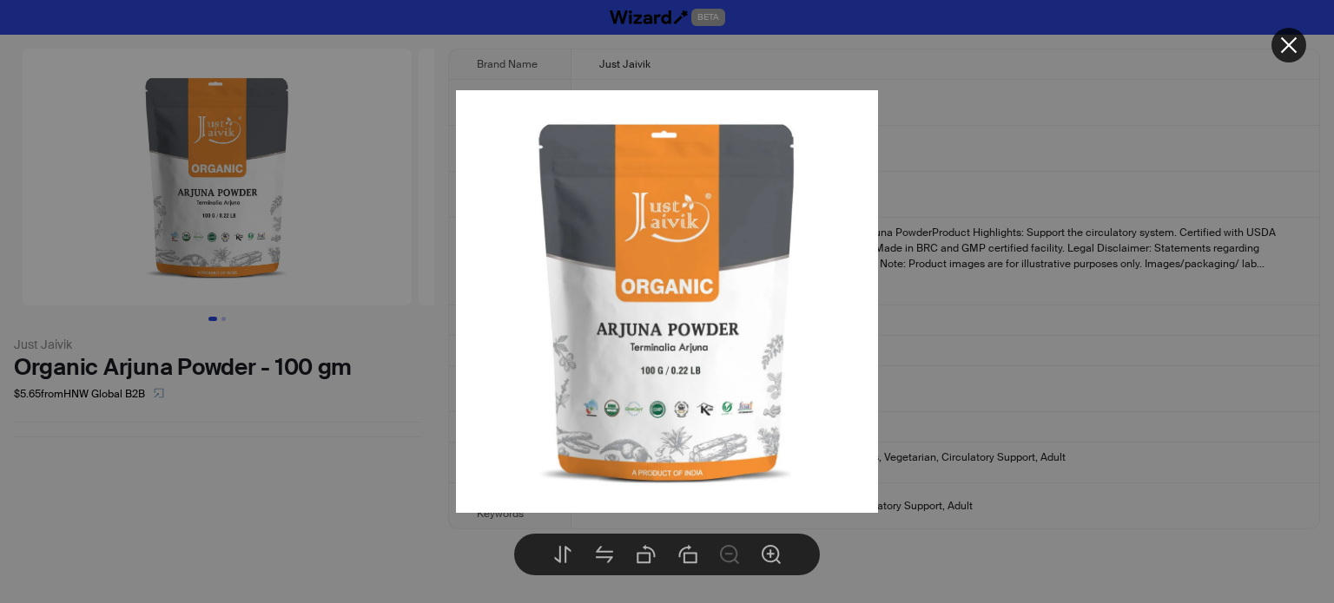
click at [413, 318] on div at bounding box center [667, 301] width 1334 height 603
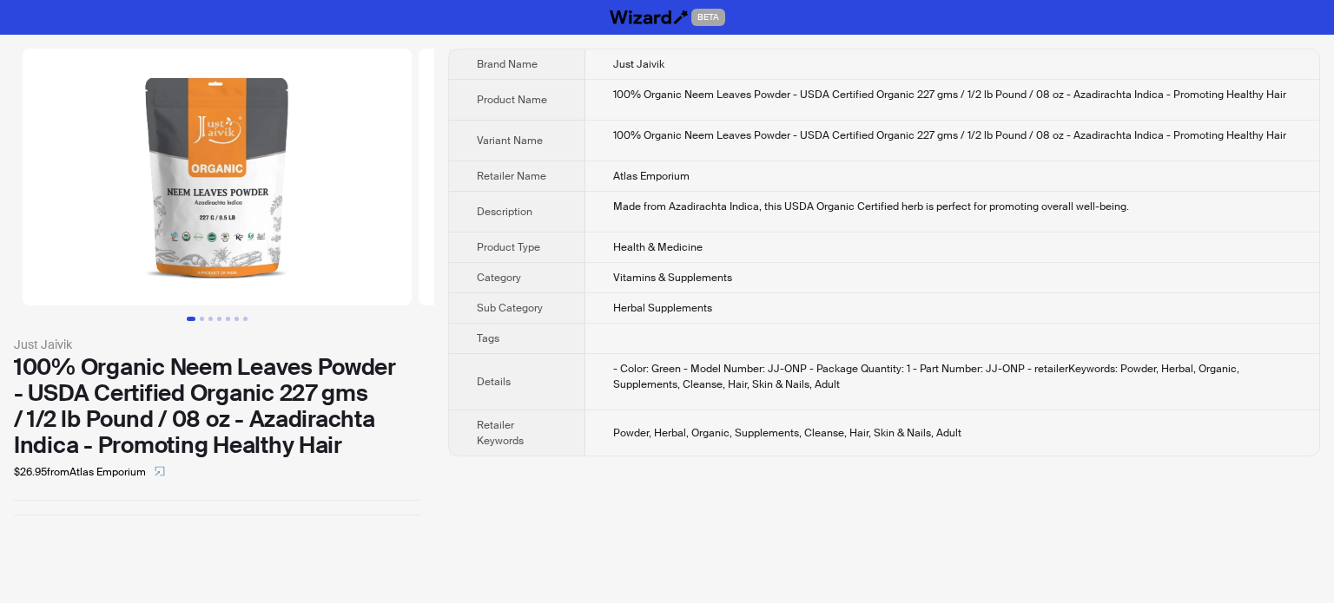
click at [210, 205] on img at bounding box center [217, 177] width 389 height 257
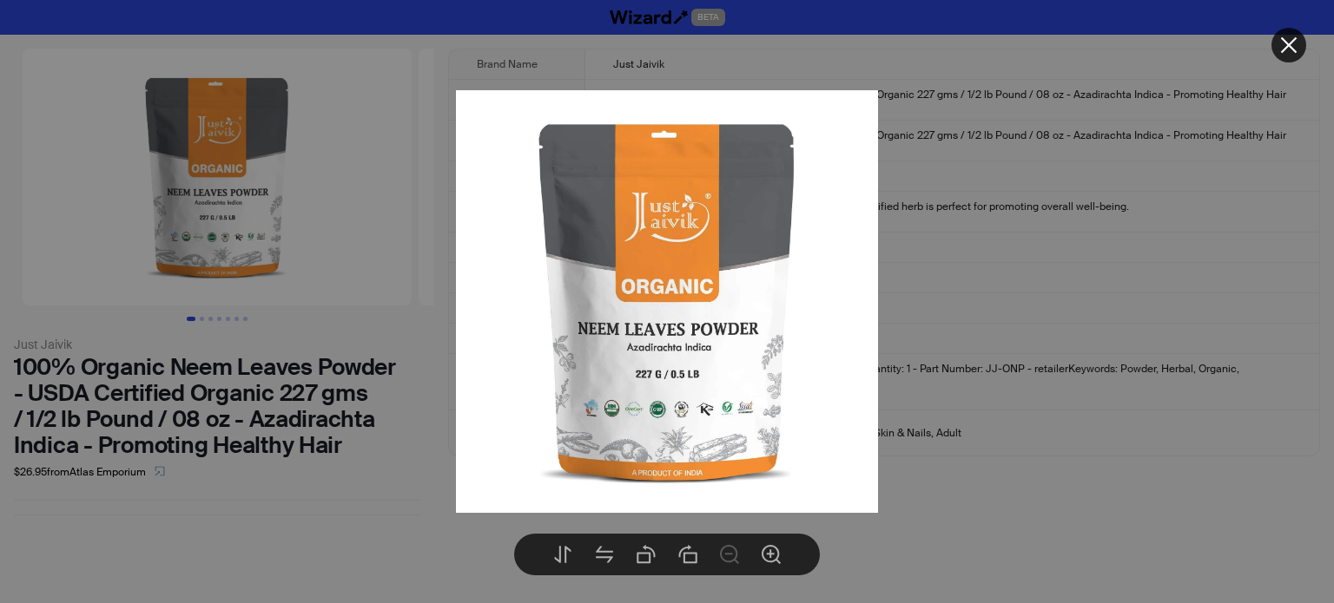
click at [350, 234] on div at bounding box center [667, 301] width 1334 height 603
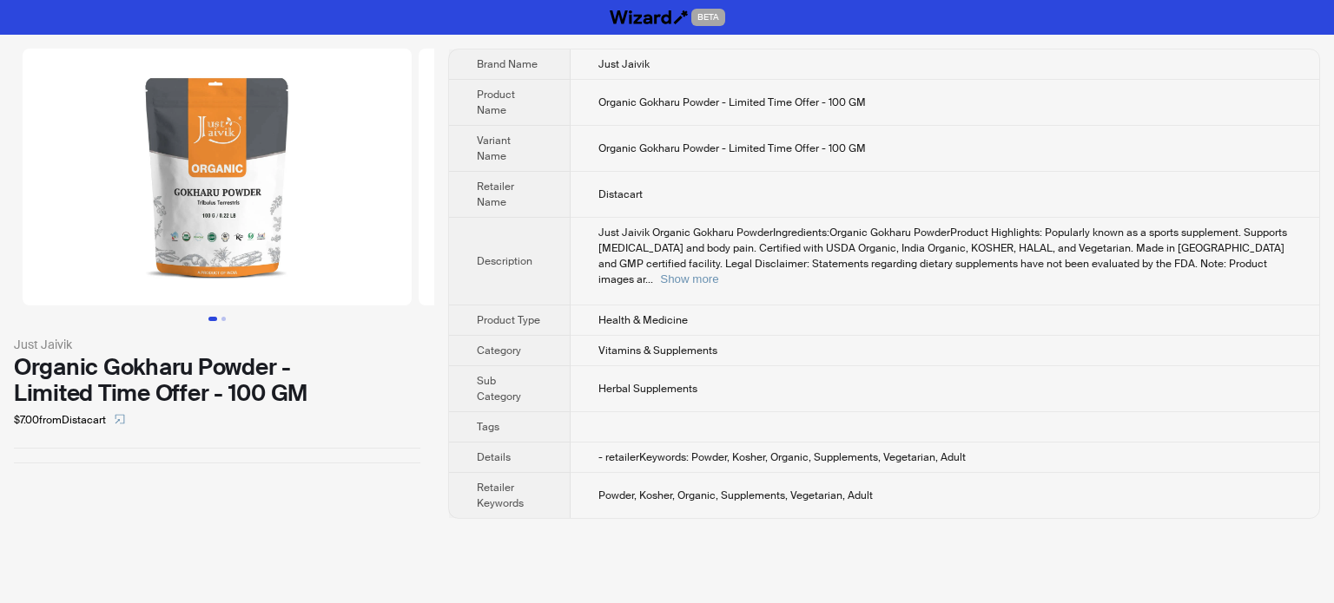
click at [292, 245] on img at bounding box center [217, 177] width 389 height 257
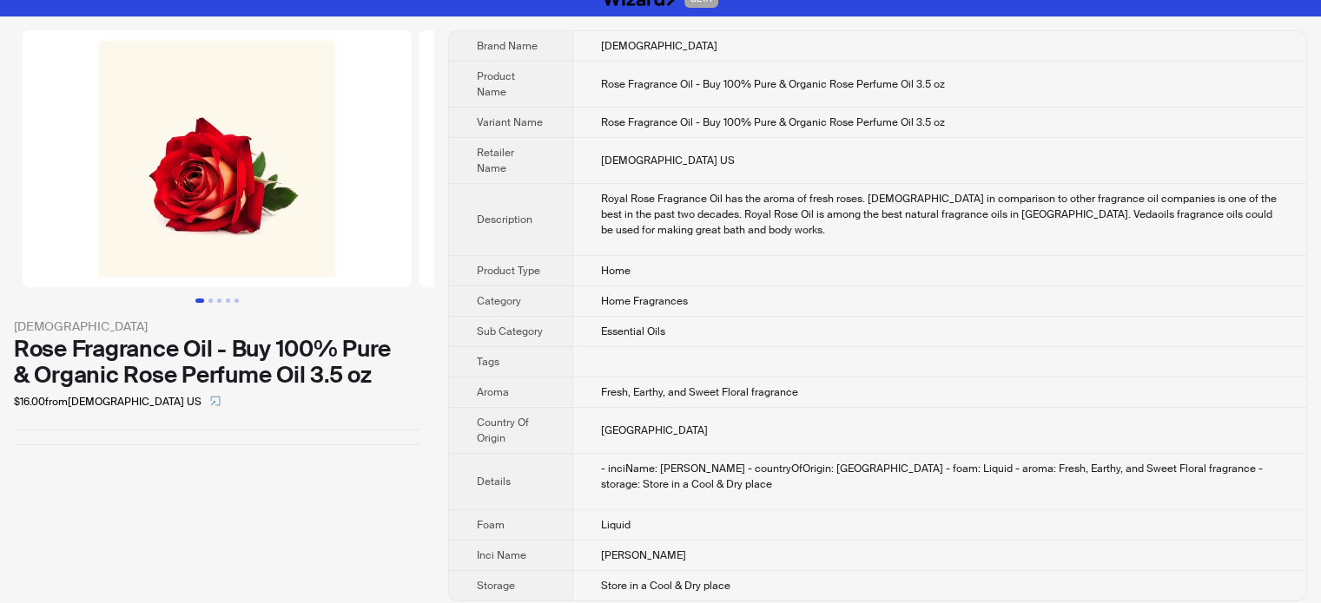
scroll to position [28, 0]
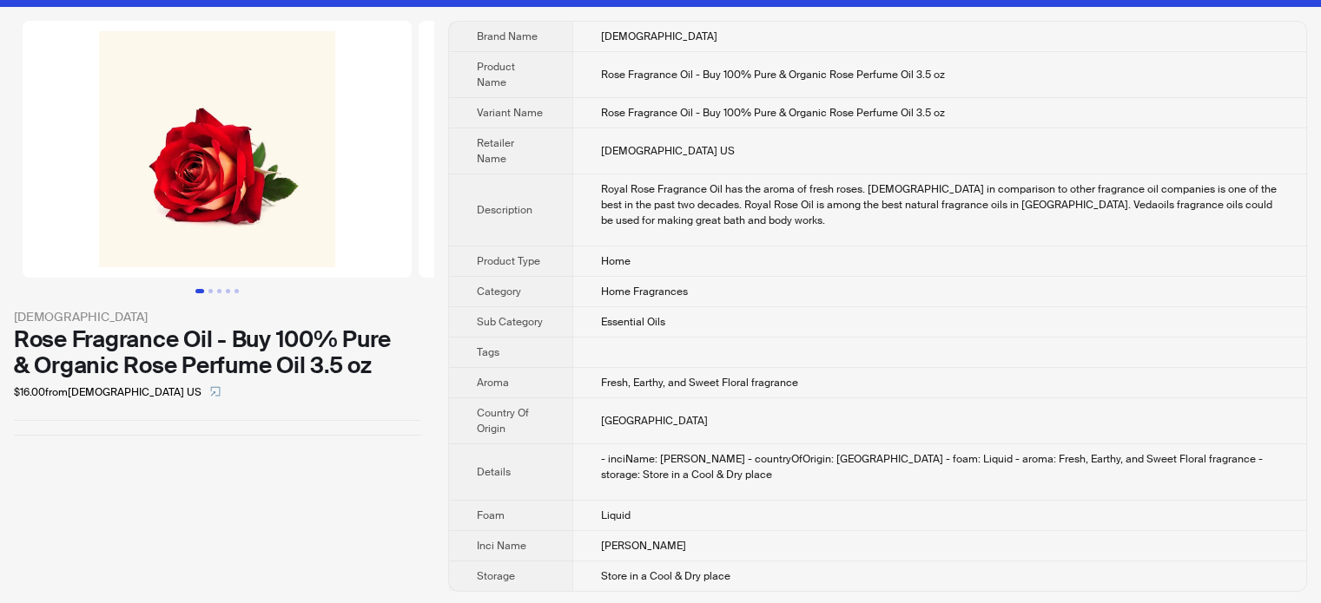
click at [299, 183] on img at bounding box center [217, 149] width 389 height 257
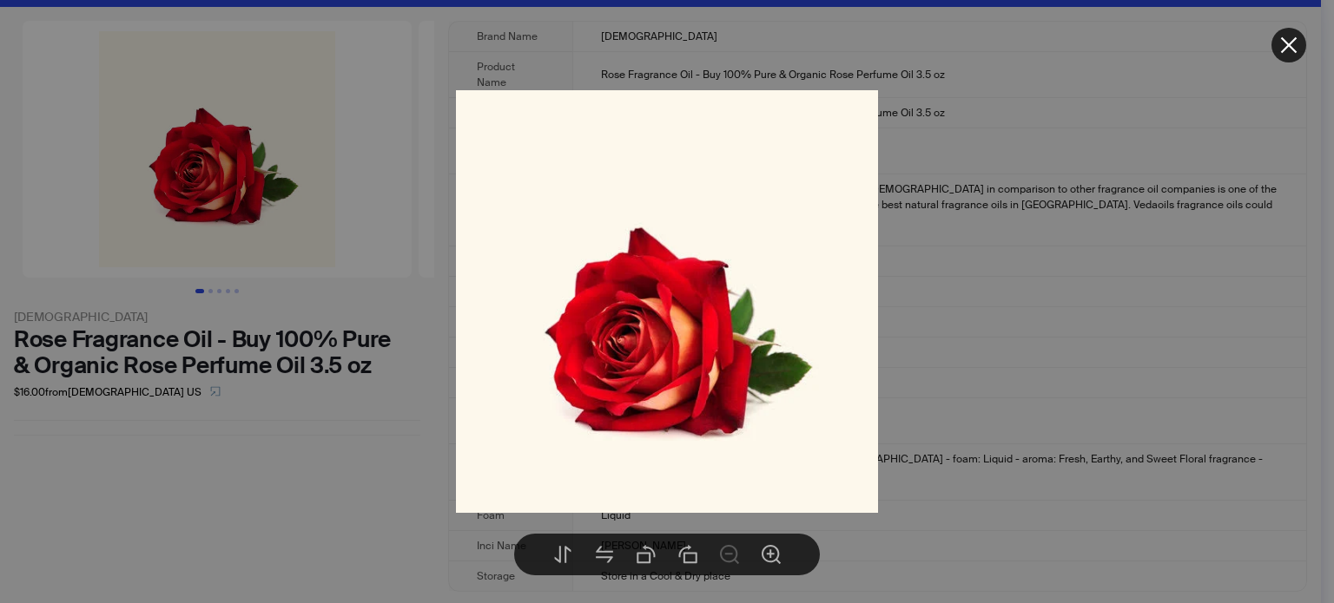
click at [208, 291] on div at bounding box center [667, 301] width 1334 height 603
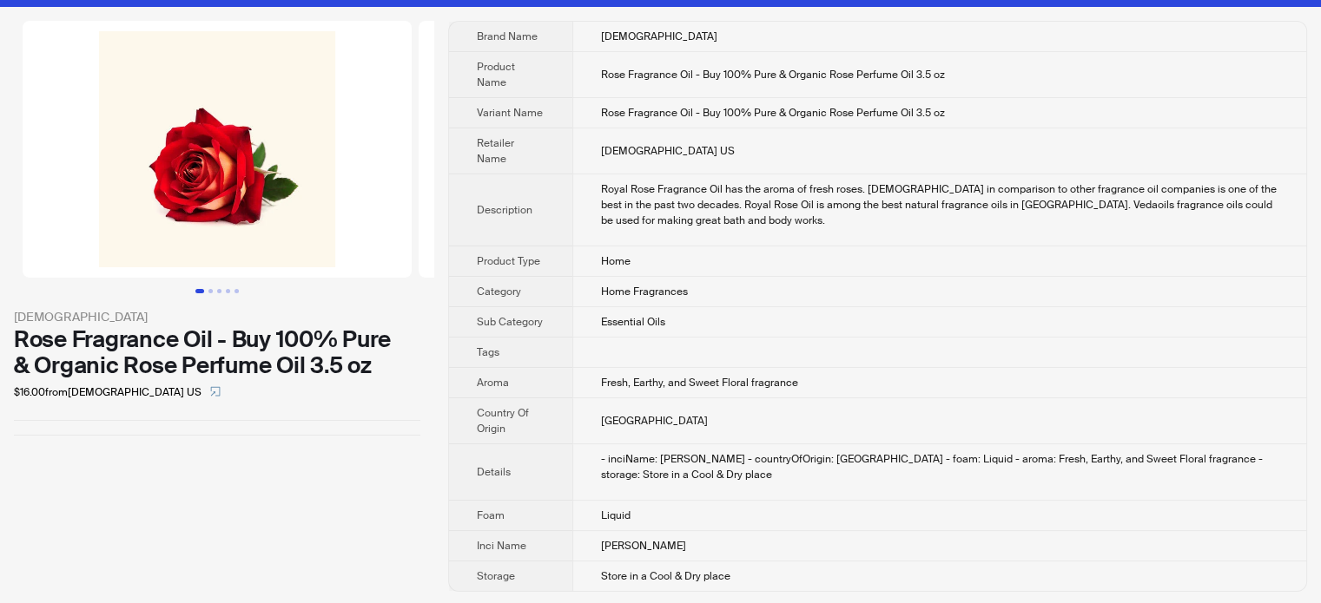
click at [208, 291] on button "Go to slide 2" at bounding box center [210, 291] width 4 height 4
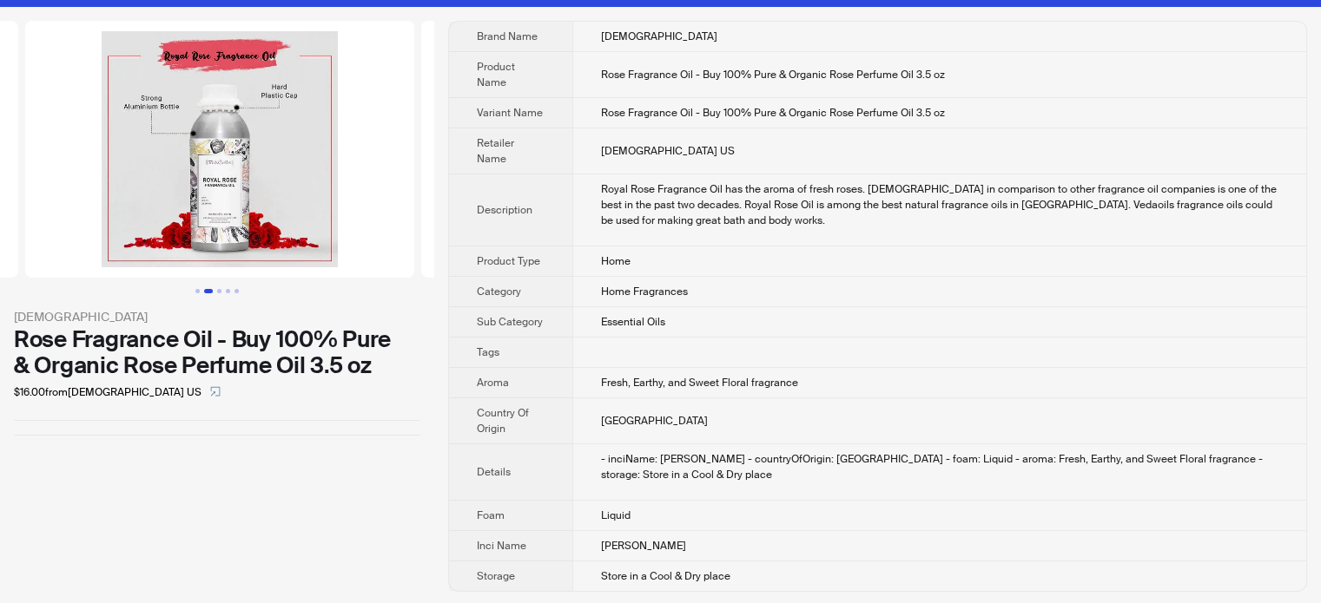
scroll to position [0, 396]
click at [182, 160] on img at bounding box center [217, 149] width 389 height 257
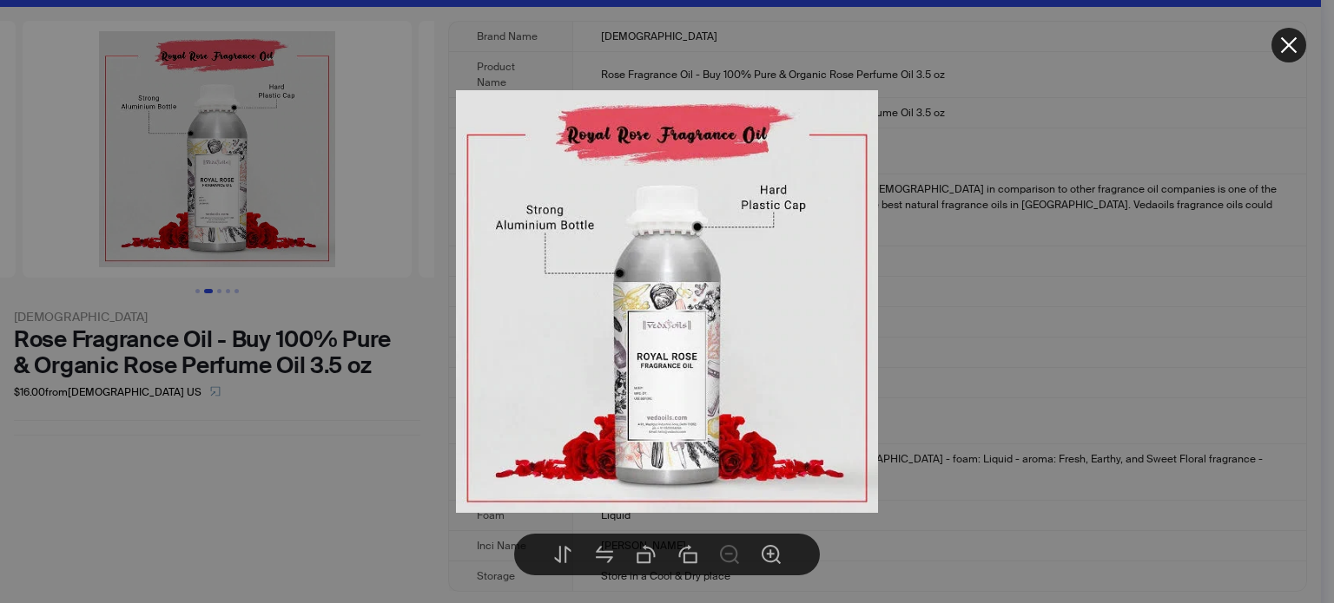
click at [218, 291] on div at bounding box center [667, 301] width 1334 height 603
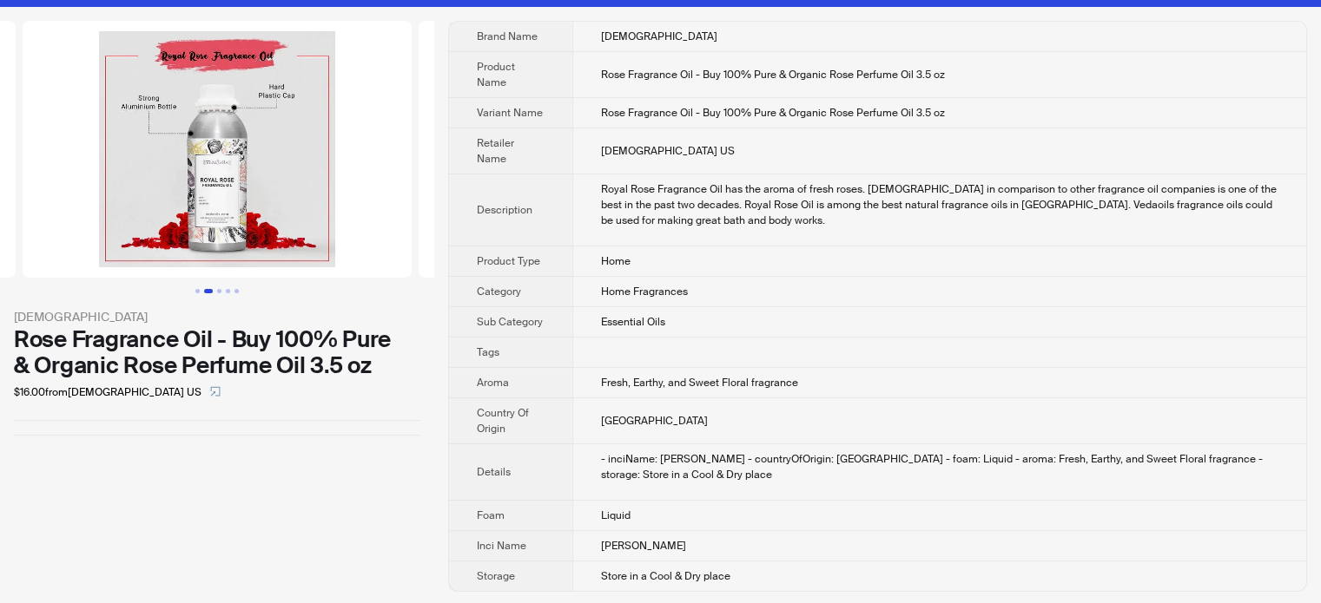
click at [218, 291] on button "Go to slide 3" at bounding box center [219, 291] width 4 height 4
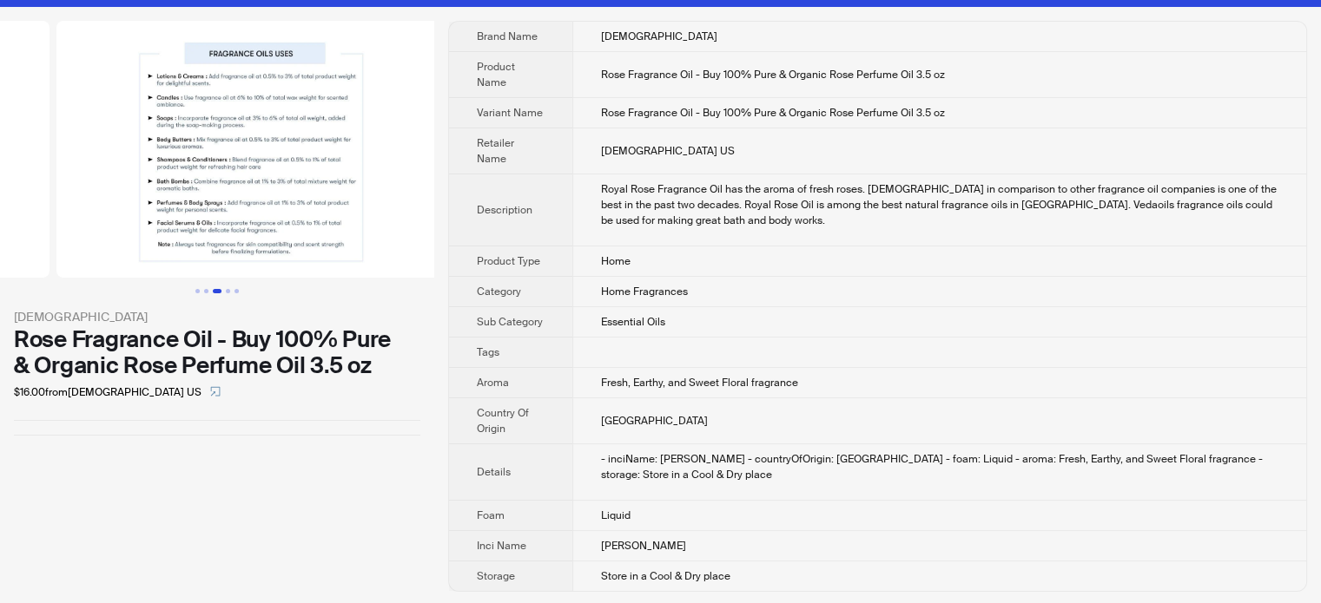
scroll to position [0, 792]
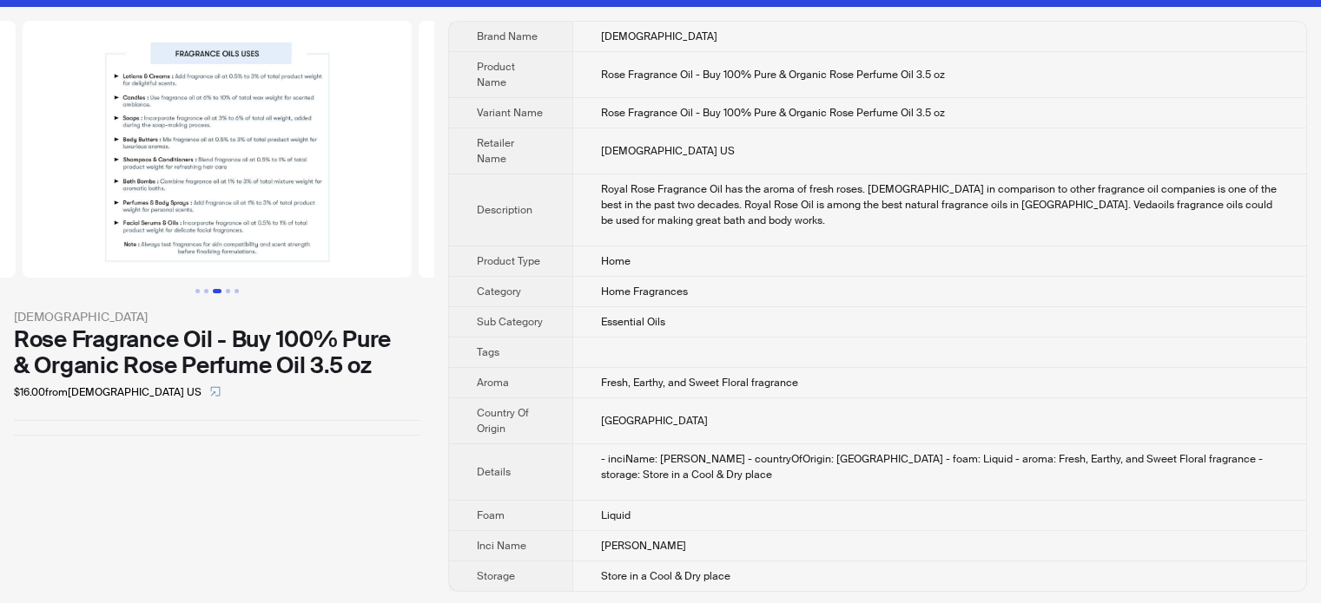
click at [214, 184] on img at bounding box center [217, 149] width 389 height 257
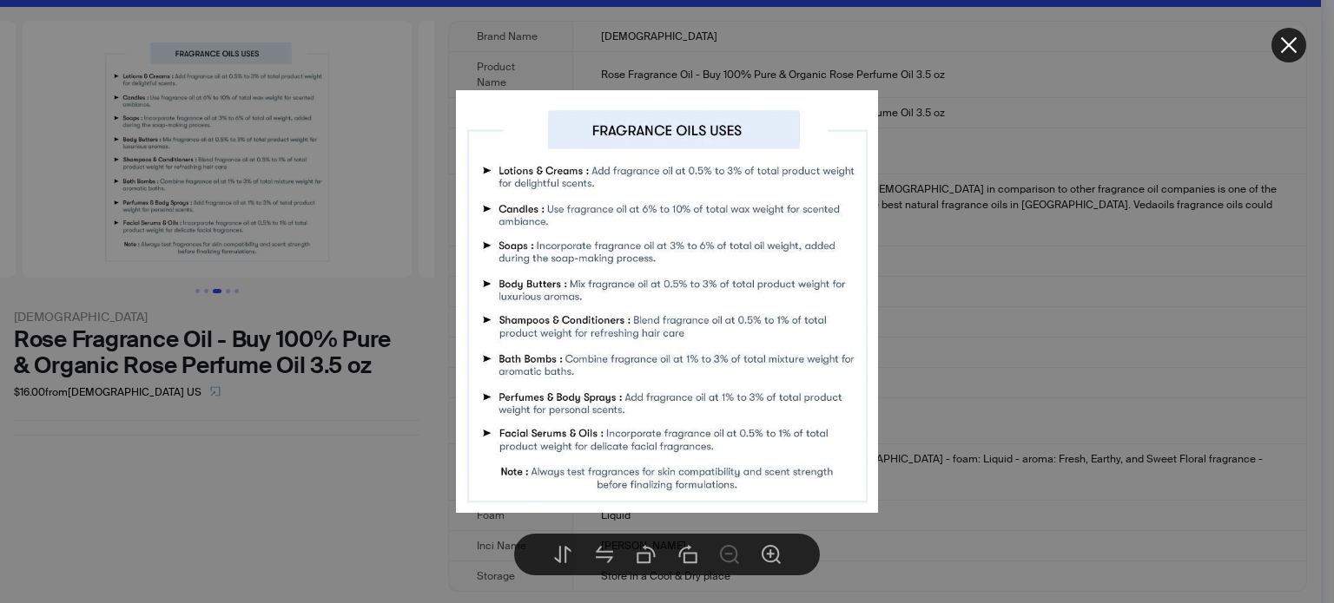
click at [226, 286] on div at bounding box center [667, 301] width 1334 height 603
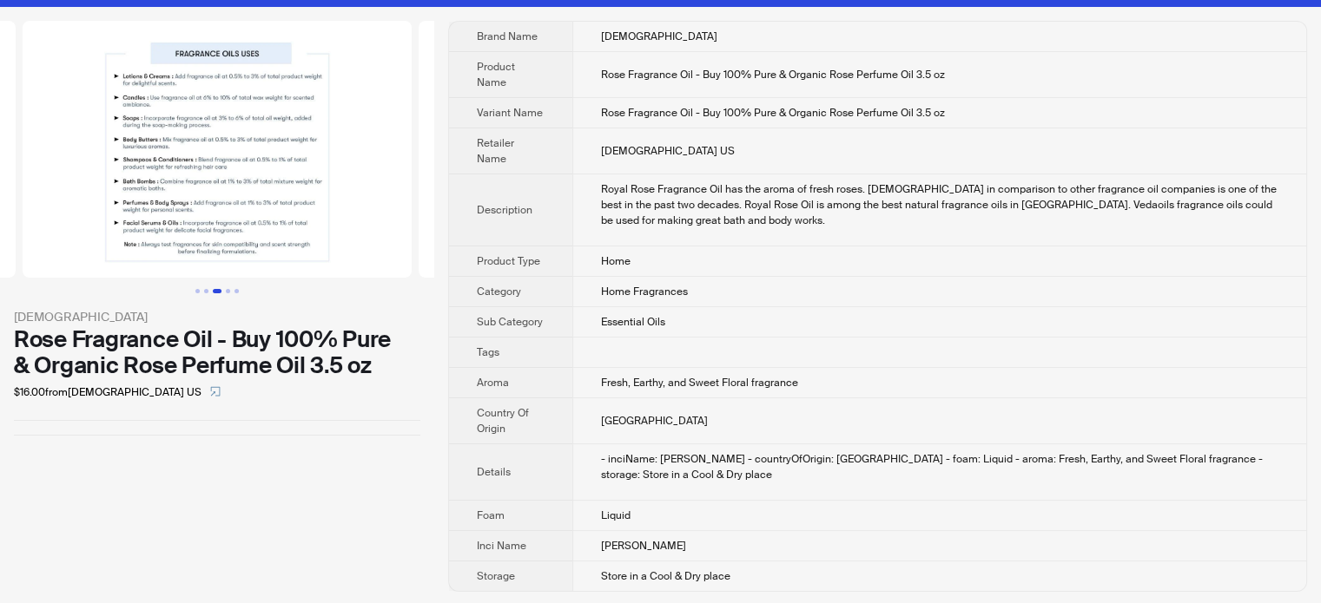
click at [228, 289] on button "Go to slide 4" at bounding box center [228, 291] width 4 height 4
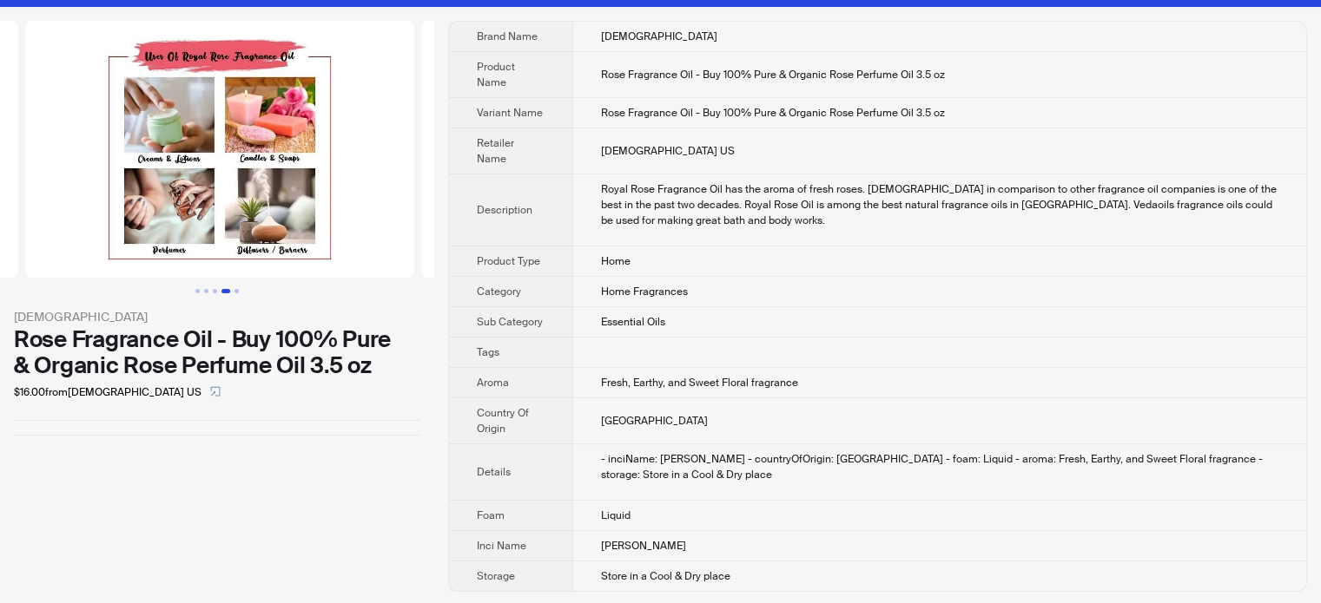
scroll to position [0, 1188]
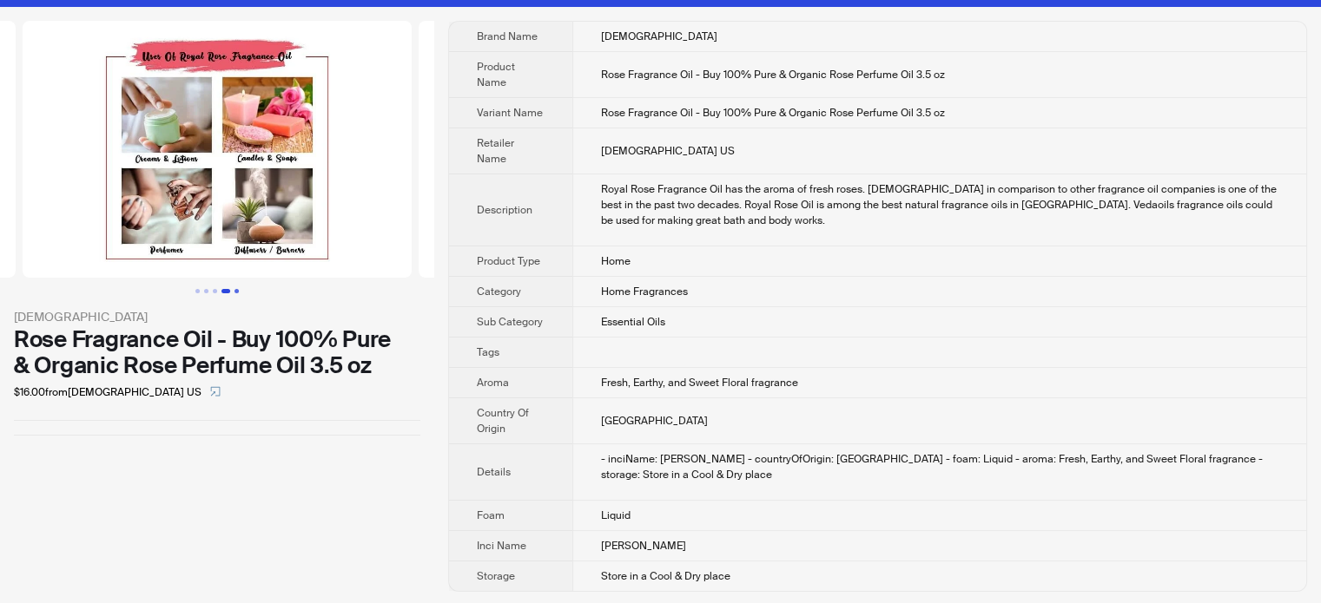
click at [235, 291] on button "Go to slide 5" at bounding box center [236, 291] width 4 height 4
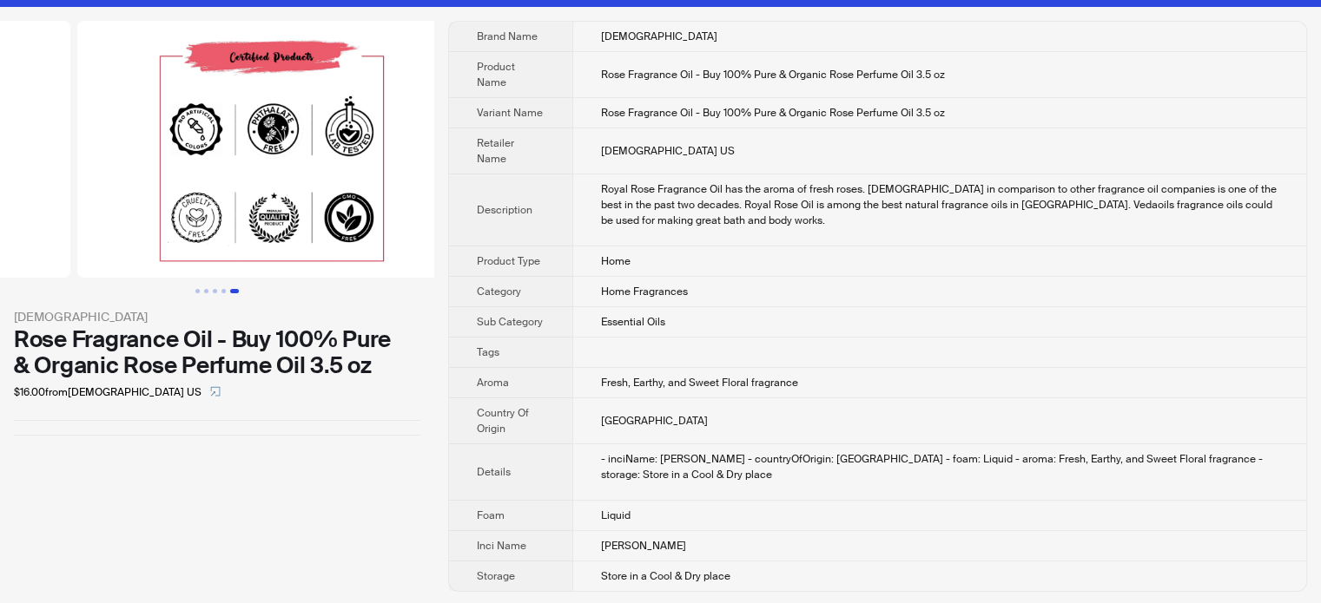
scroll to position [0, 1584]
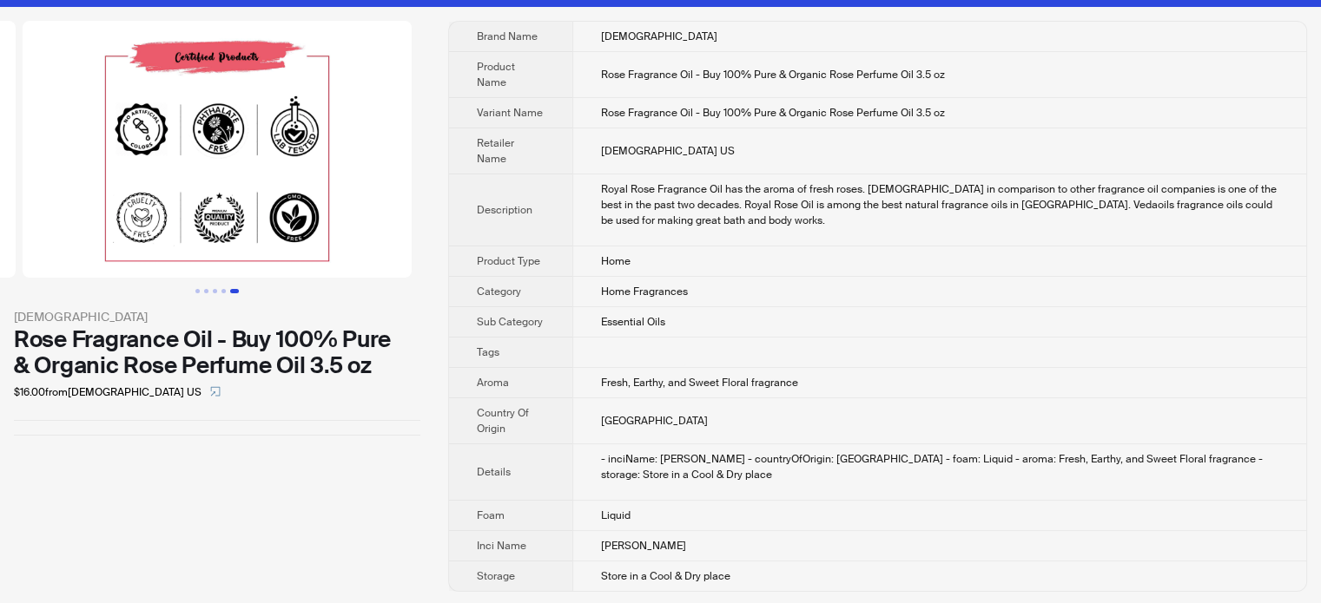
click at [288, 423] on div "VedaOils Rose Fragrance Oil - Buy 100% Pure & Organic Rose Perfume Oil 3.5 oz $…" at bounding box center [217, 228] width 434 height 443
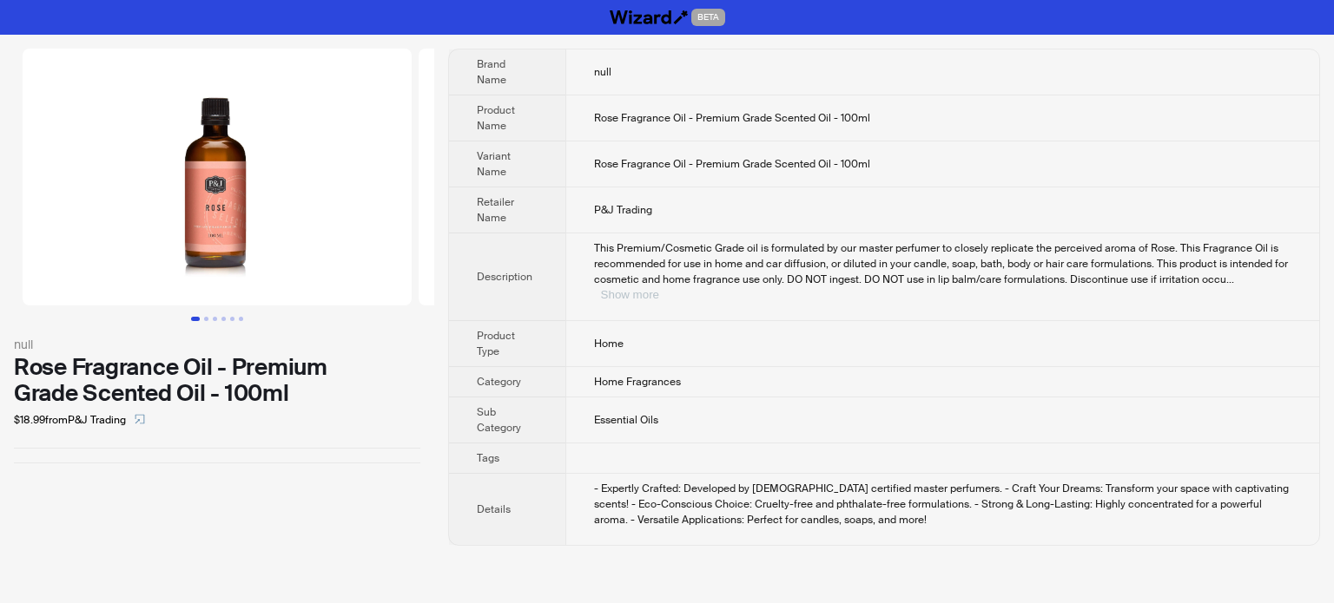
click at [659, 288] on button "Show more" at bounding box center [630, 294] width 58 height 13
click at [243, 171] on img at bounding box center [217, 177] width 389 height 257
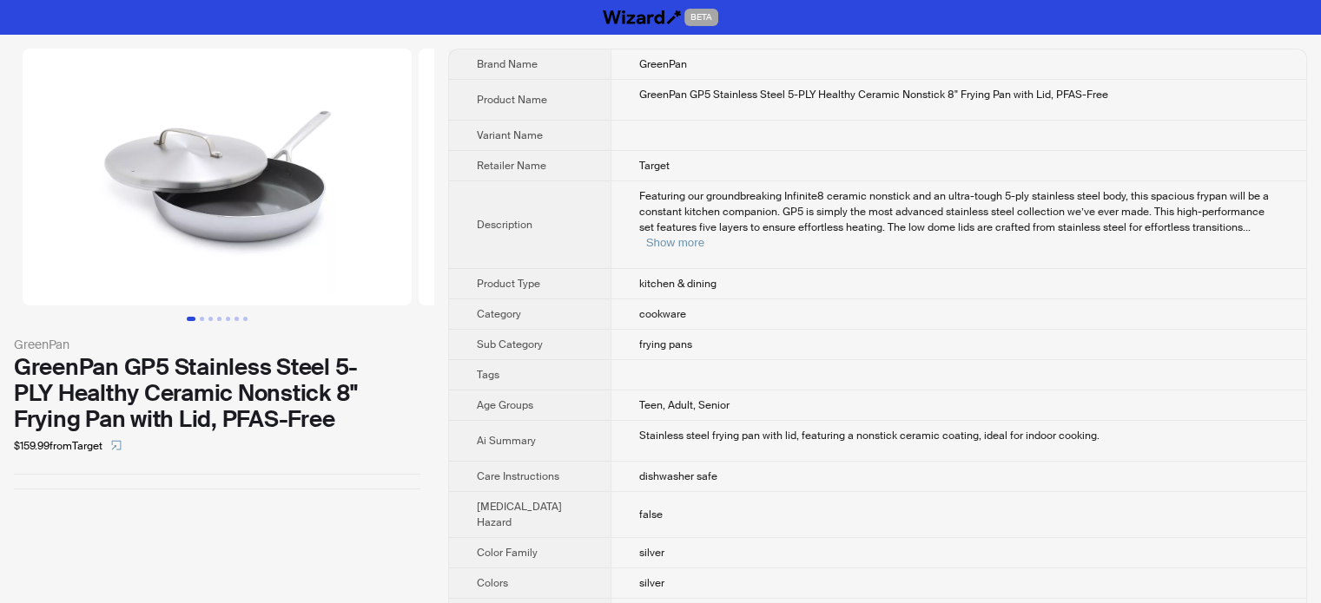
scroll to position [736, 0]
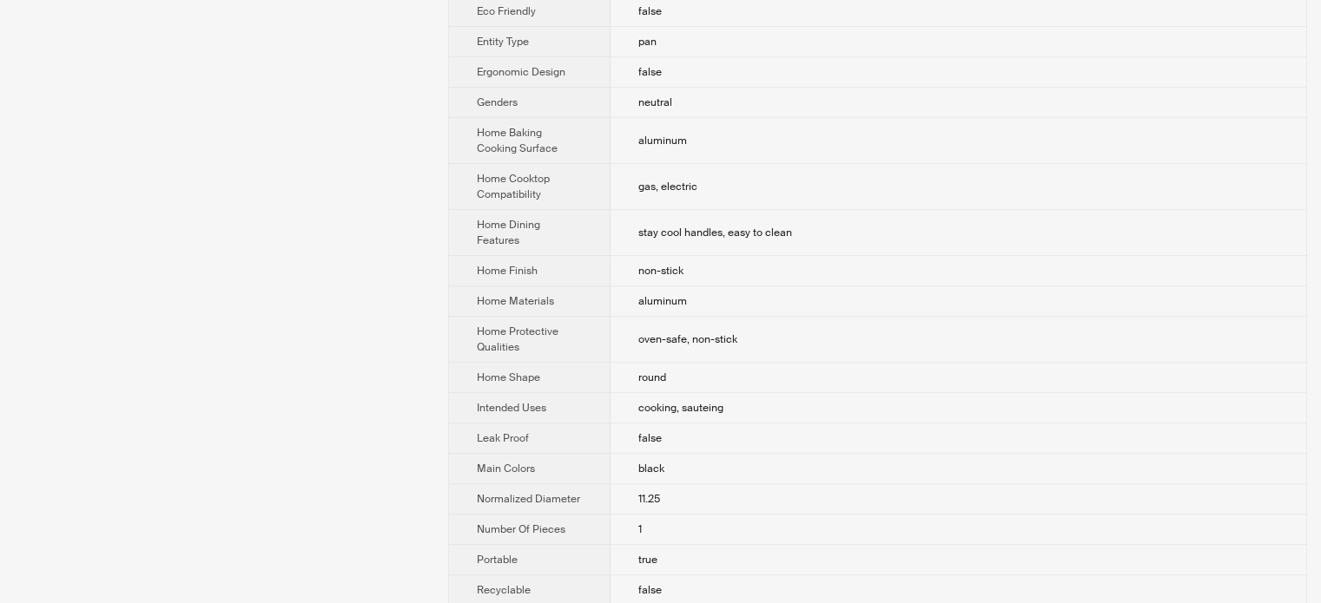
scroll to position [1042, 0]
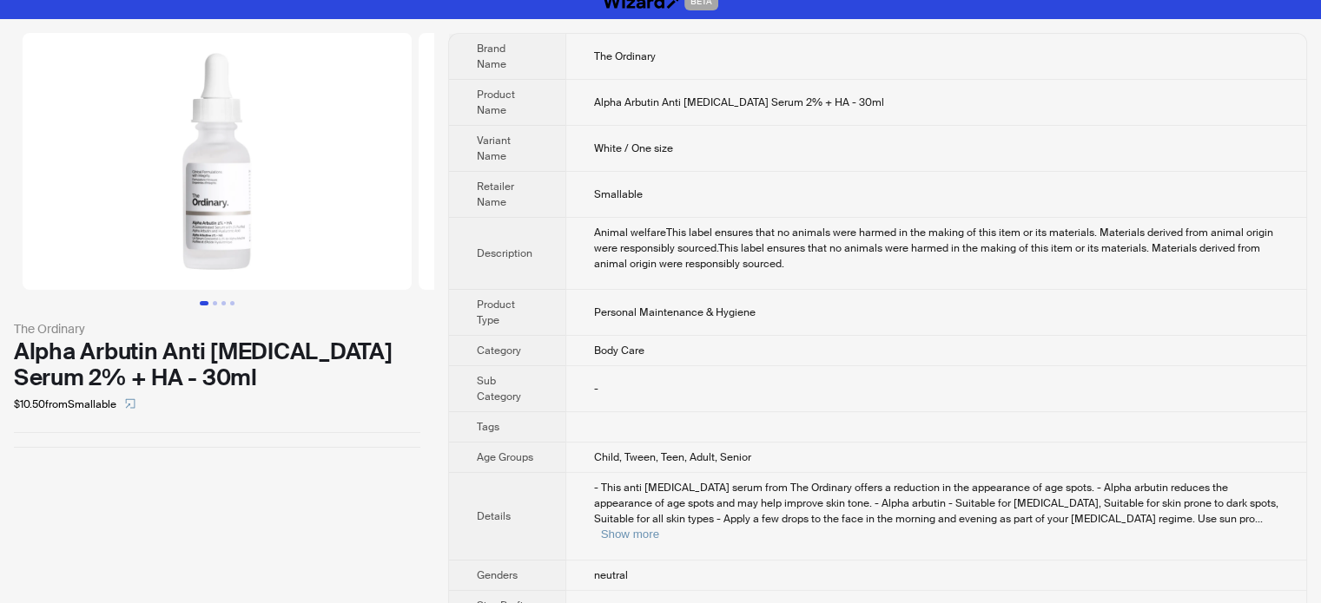
scroll to position [30, 0]
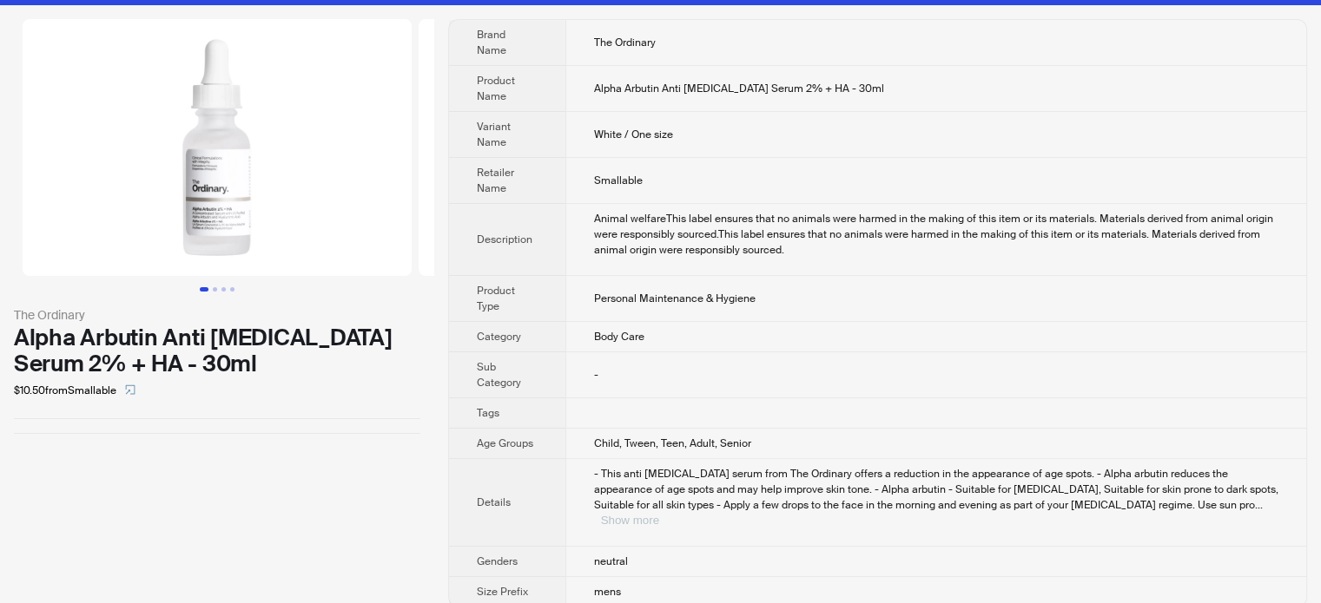
click at [659, 514] on button "Show more" at bounding box center [630, 520] width 58 height 13
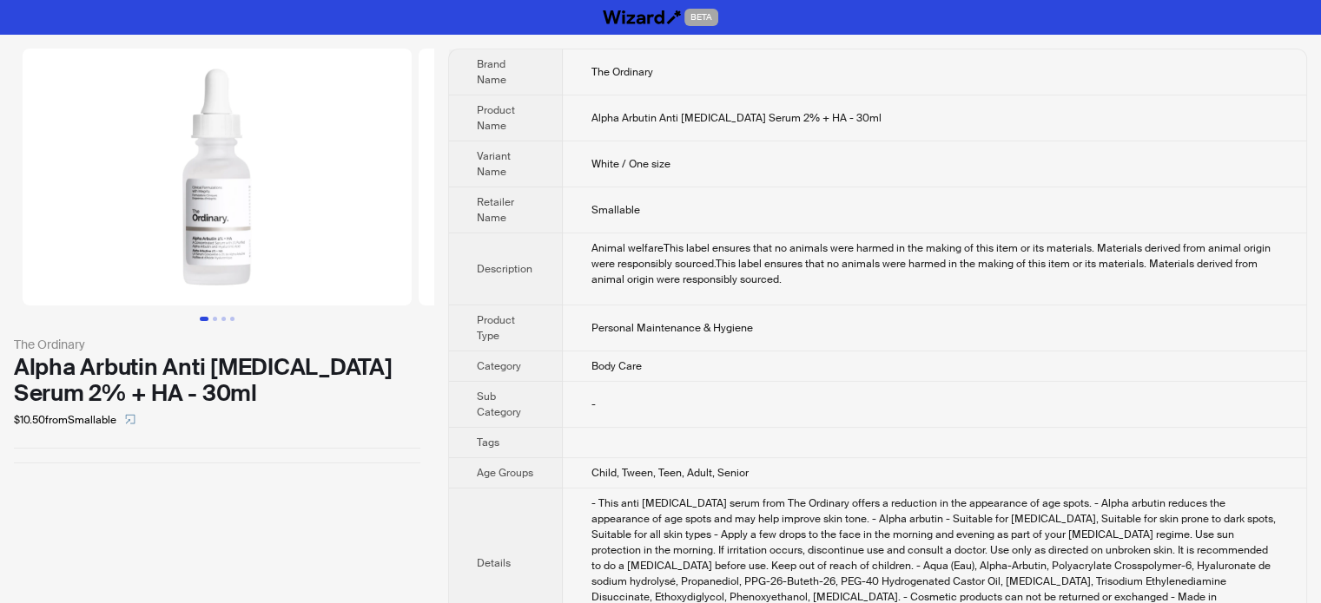
scroll to position [0, 0]
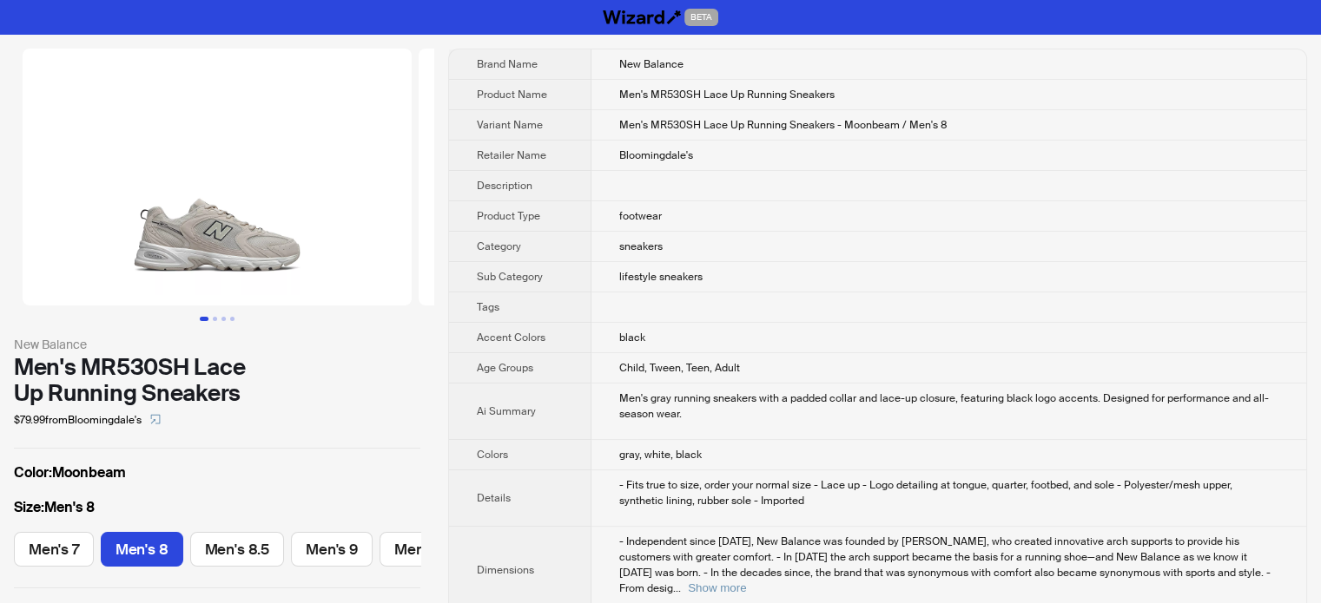
scroll to position [0, 58]
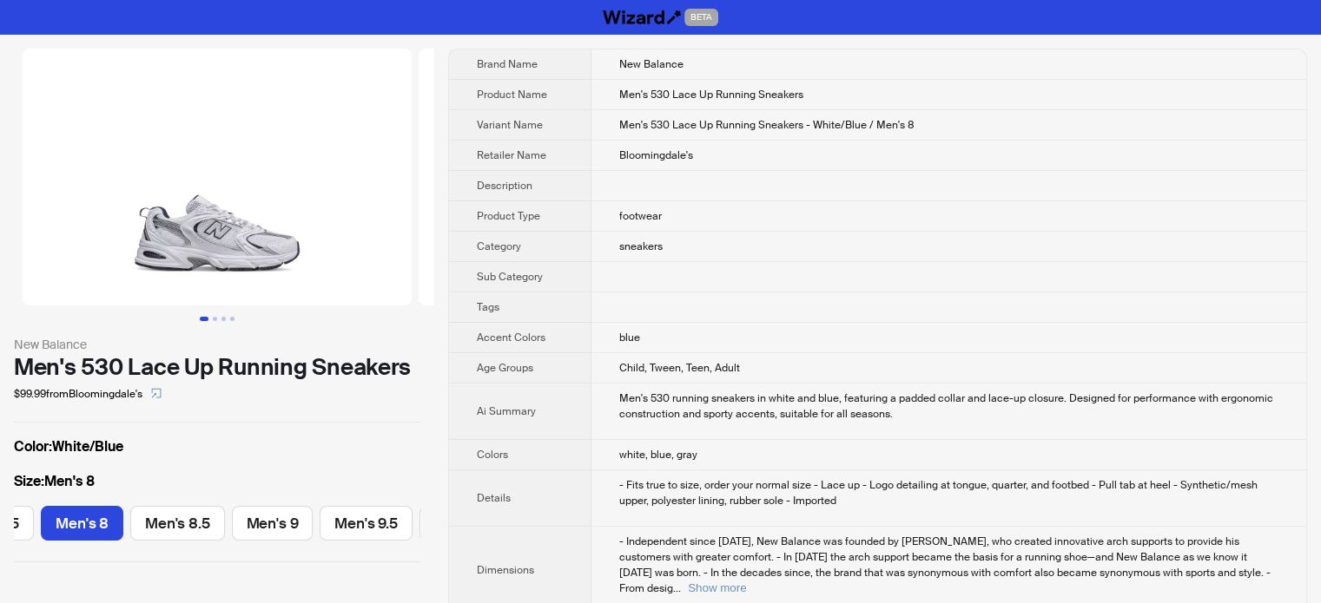
scroll to position [0, 156]
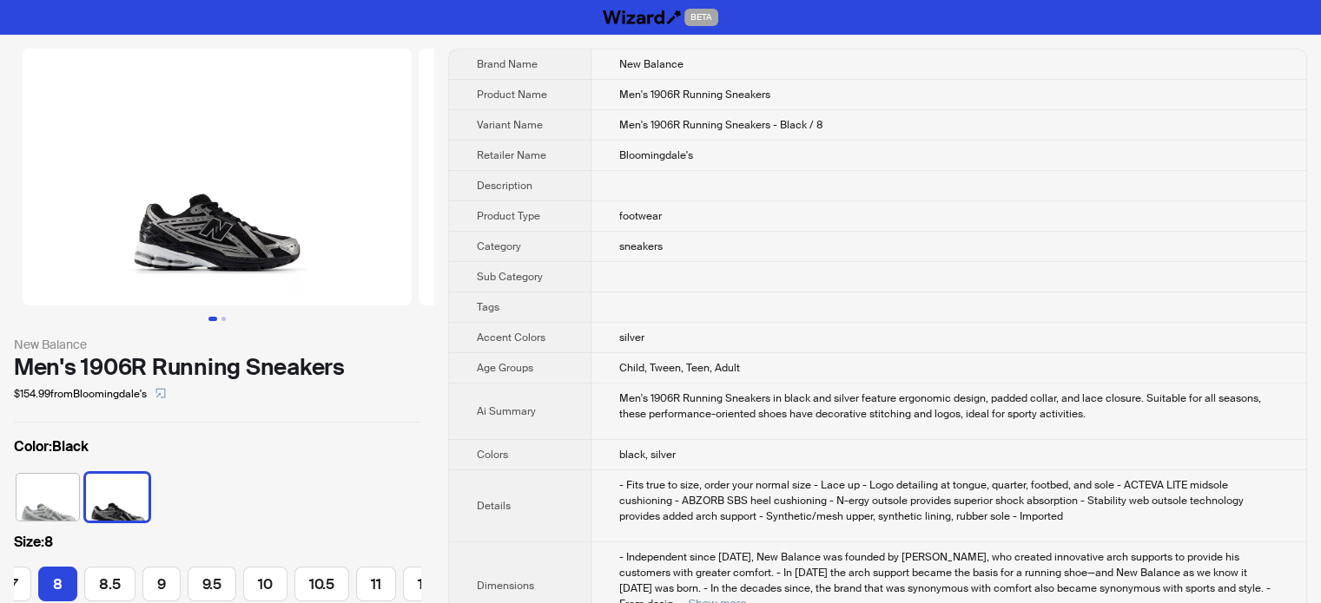
scroll to position [0, 73]
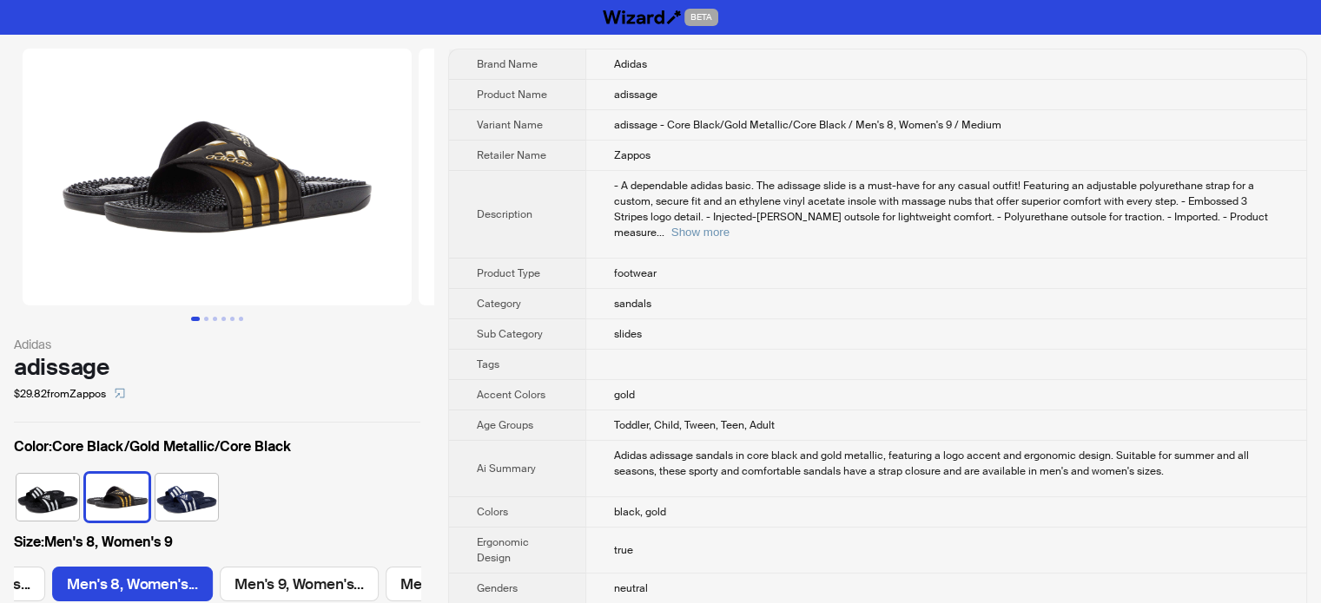
scroll to position [0, 636]
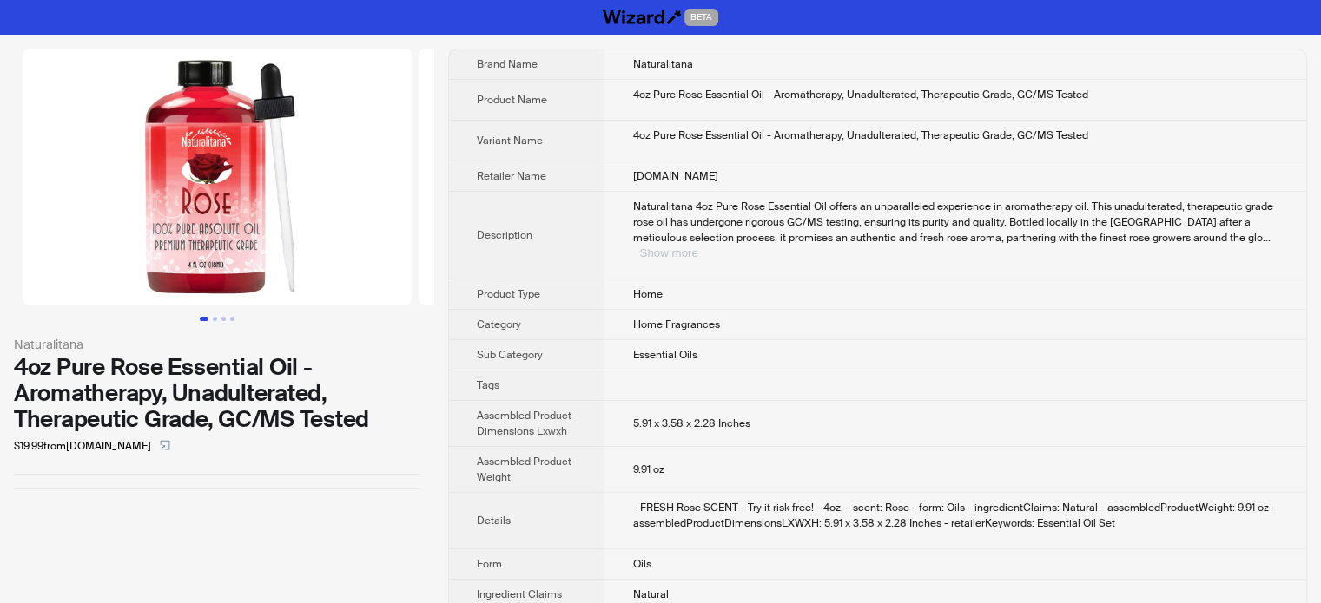
click at [697, 247] on button "Show more" at bounding box center [668, 253] width 58 height 13
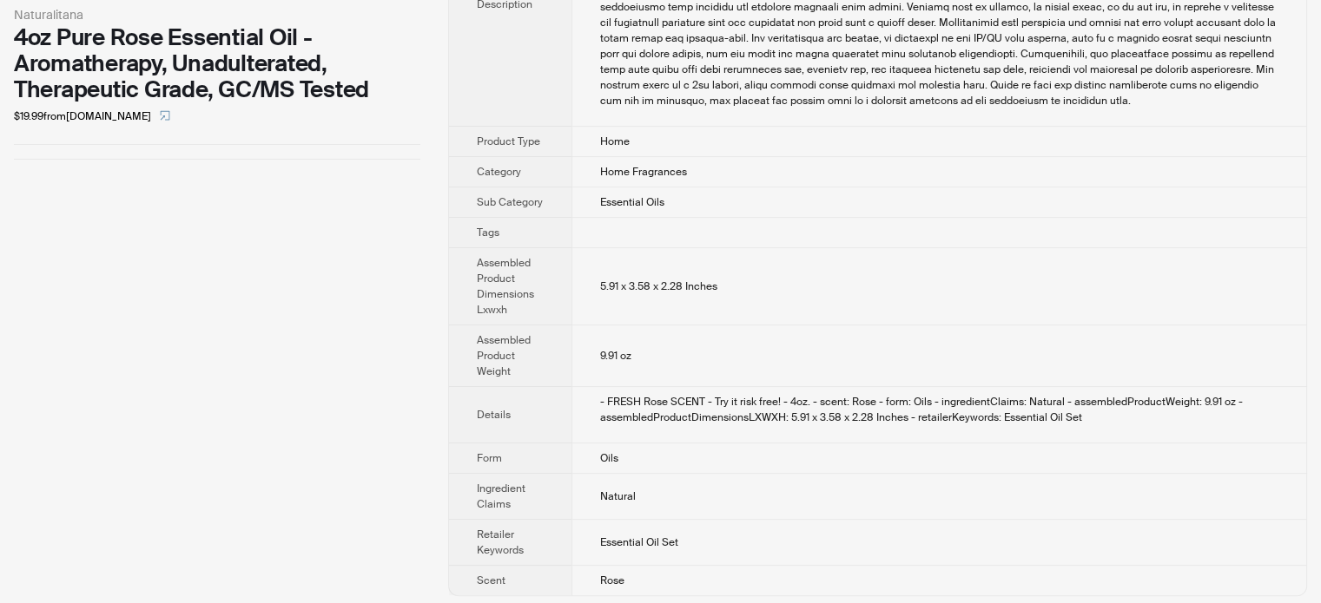
scroll to position [333, 0]
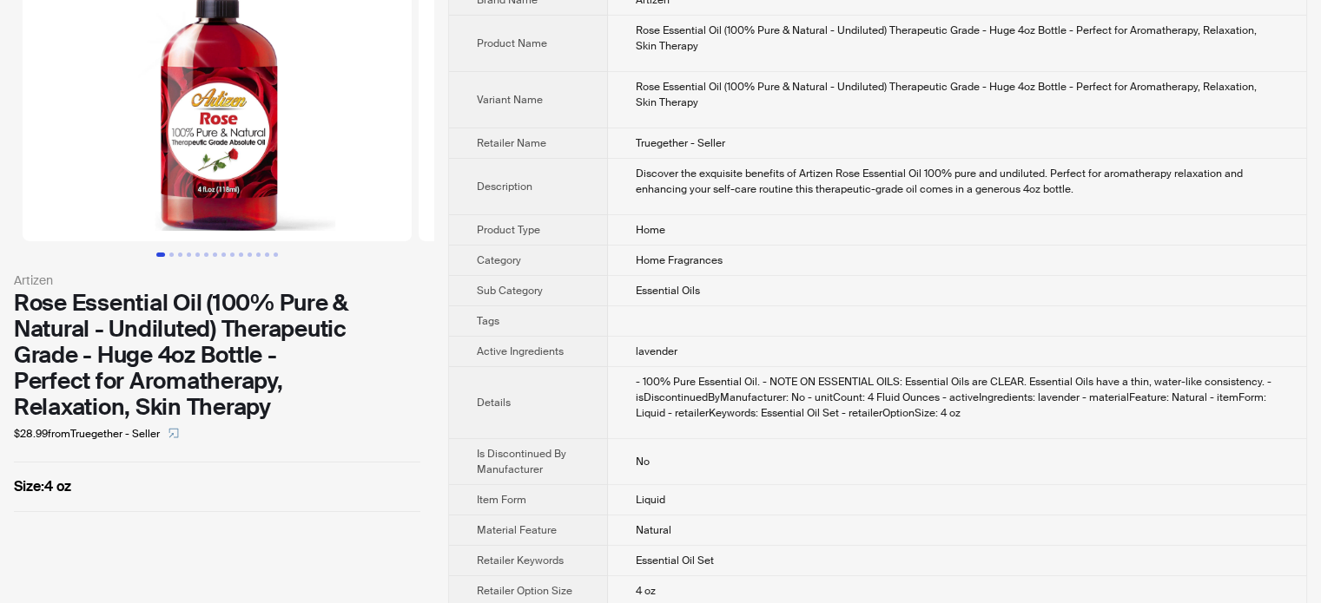
scroll to position [109, 0]
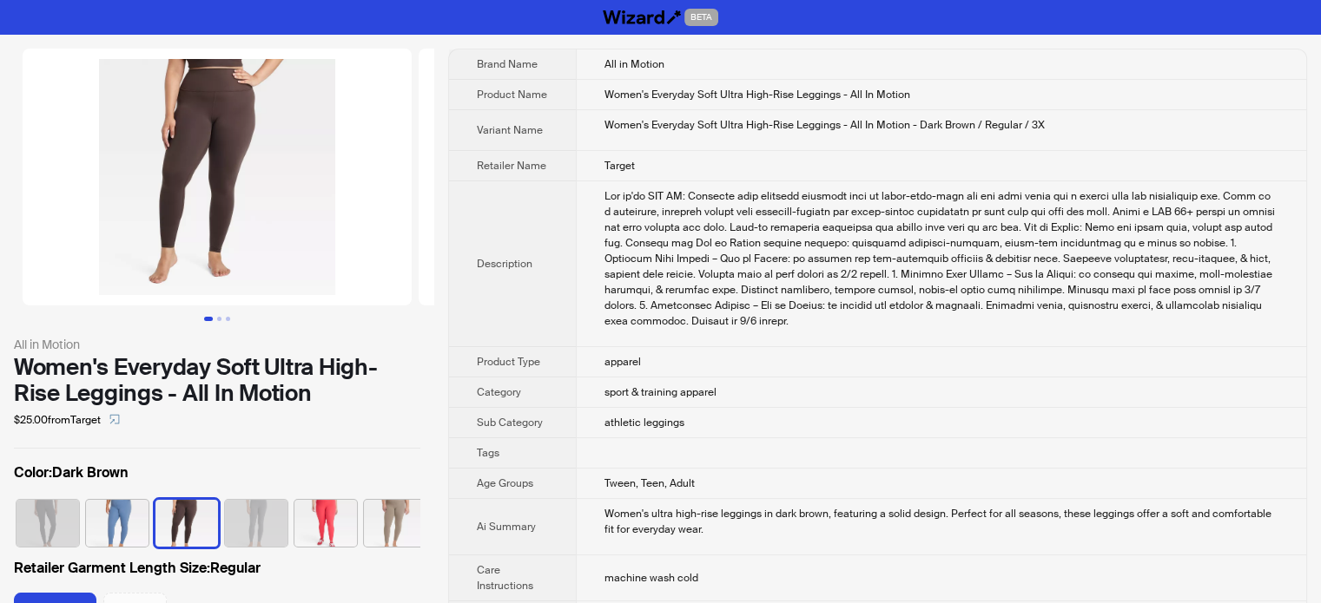
scroll to position [0, 10]
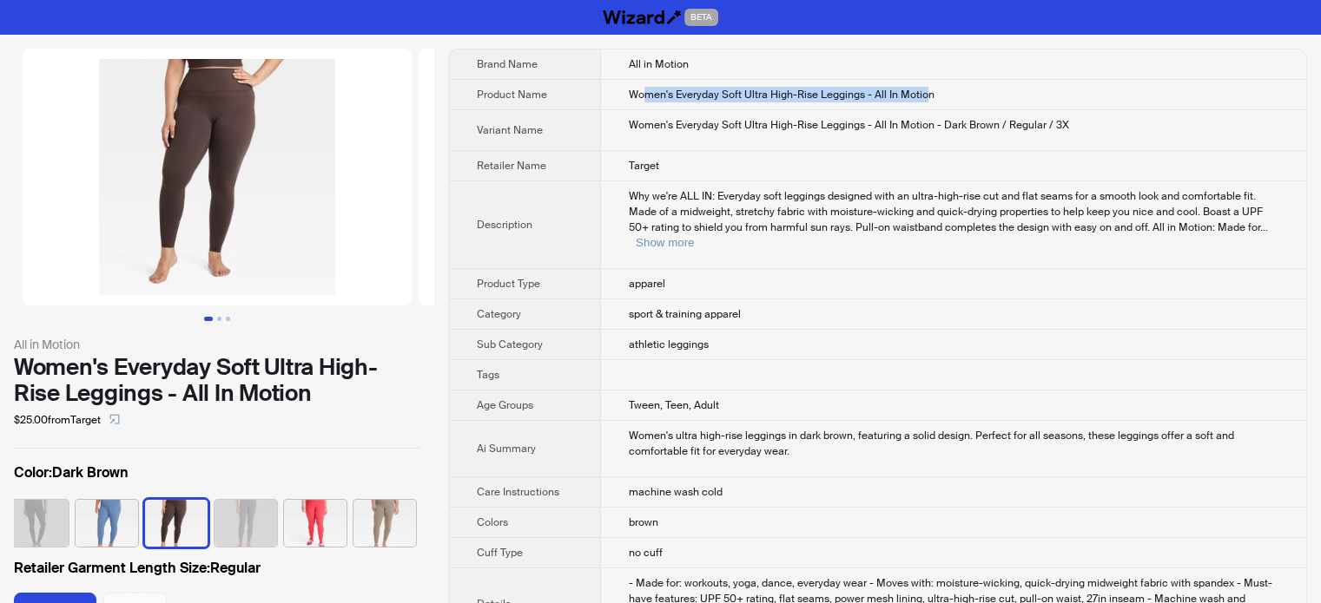
drag, startPoint x: 925, startPoint y: 93, endPoint x: 643, endPoint y: 99, distance: 281.4
click at [643, 99] on span "Women's Everyday Soft Ultra High-Rise Leggings - All In Motion" at bounding box center [782, 95] width 306 height 14
drag, startPoint x: 962, startPoint y: 100, endPoint x: 628, endPoint y: 93, distance: 334.4
click at [628, 93] on td "Women's Everyday Soft Ultra High-Rise Leggings - All In Motion" at bounding box center [953, 95] width 705 height 30
copy span "Women's Everyday Soft Ultra High-Rise Leggings - All In Motion"
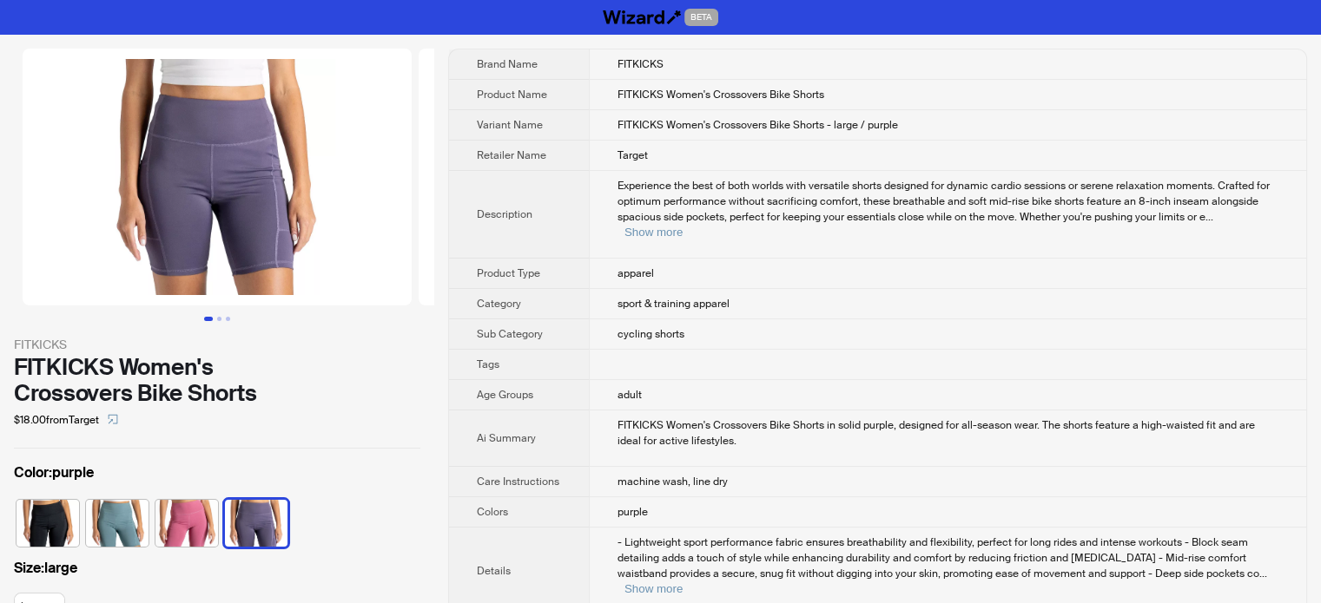
scroll to position [795, 0]
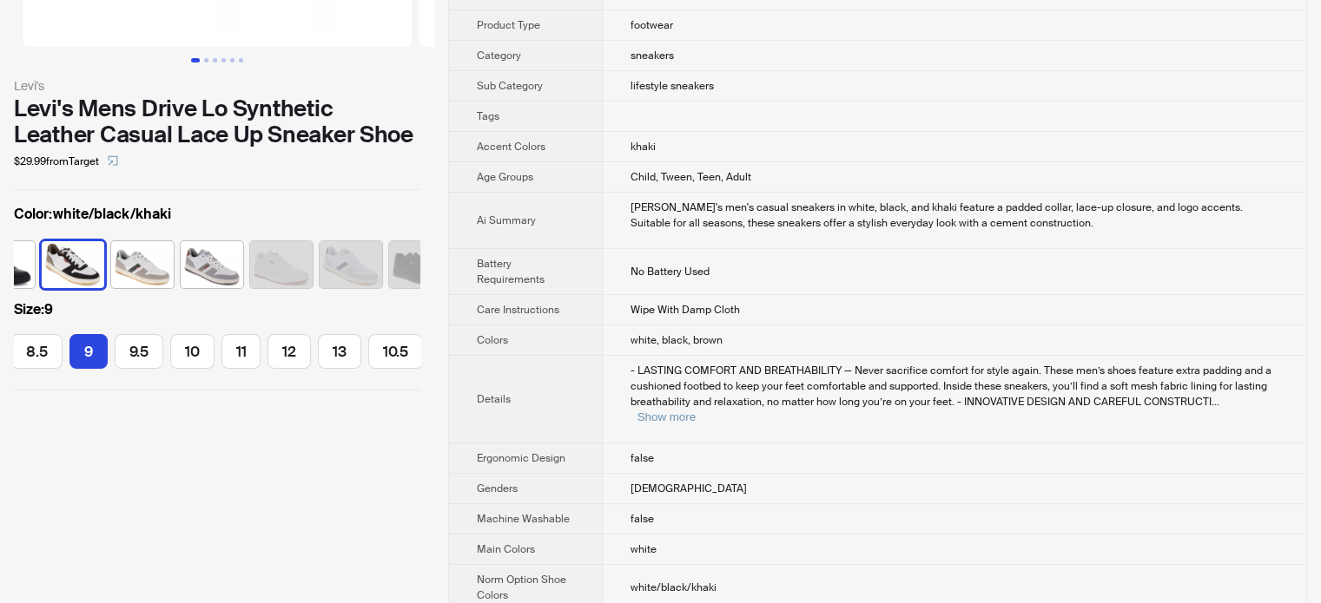
scroll to position [608, 0]
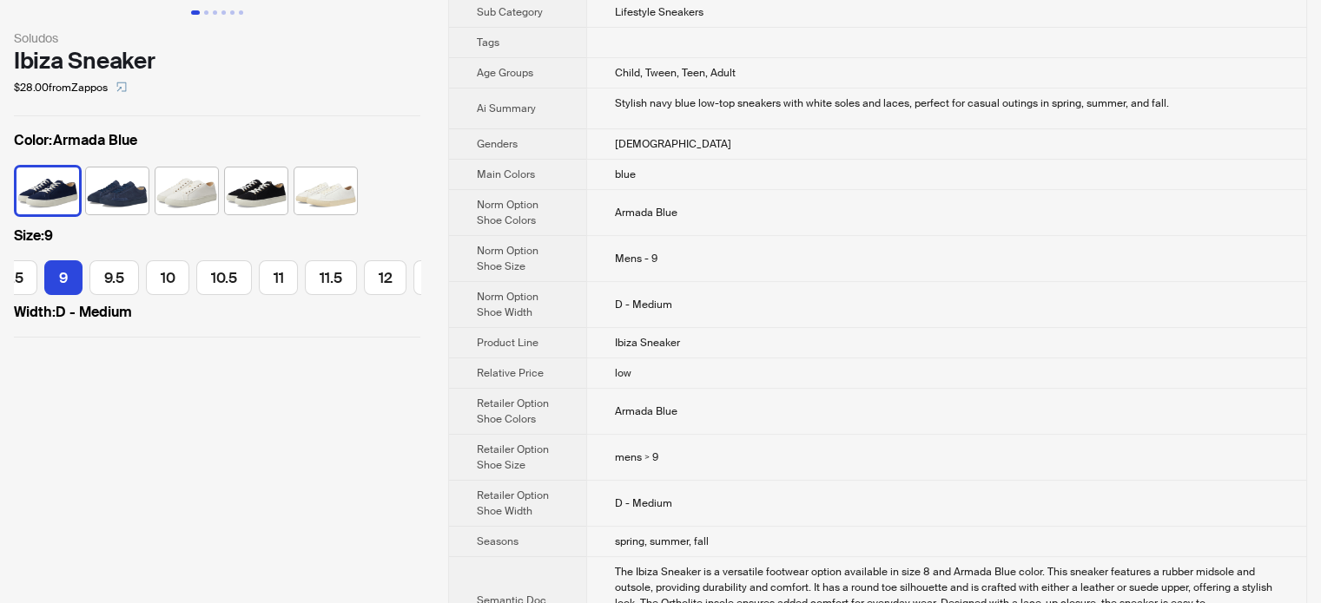
scroll to position [434, 0]
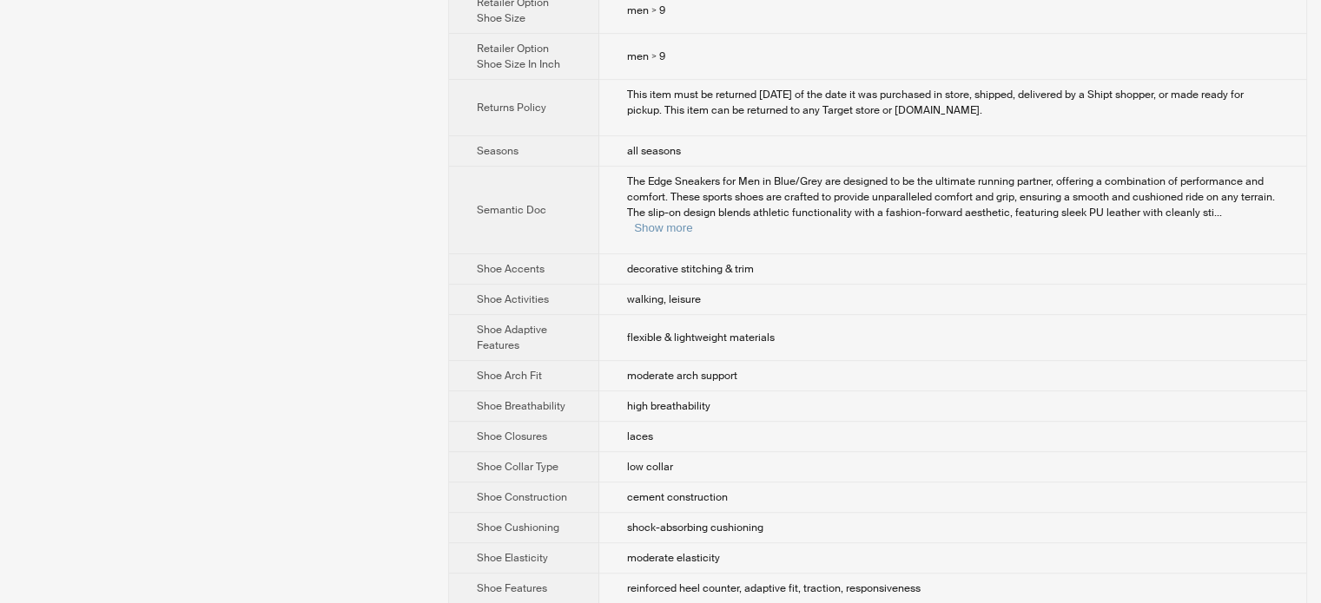
scroll to position [781, 0]
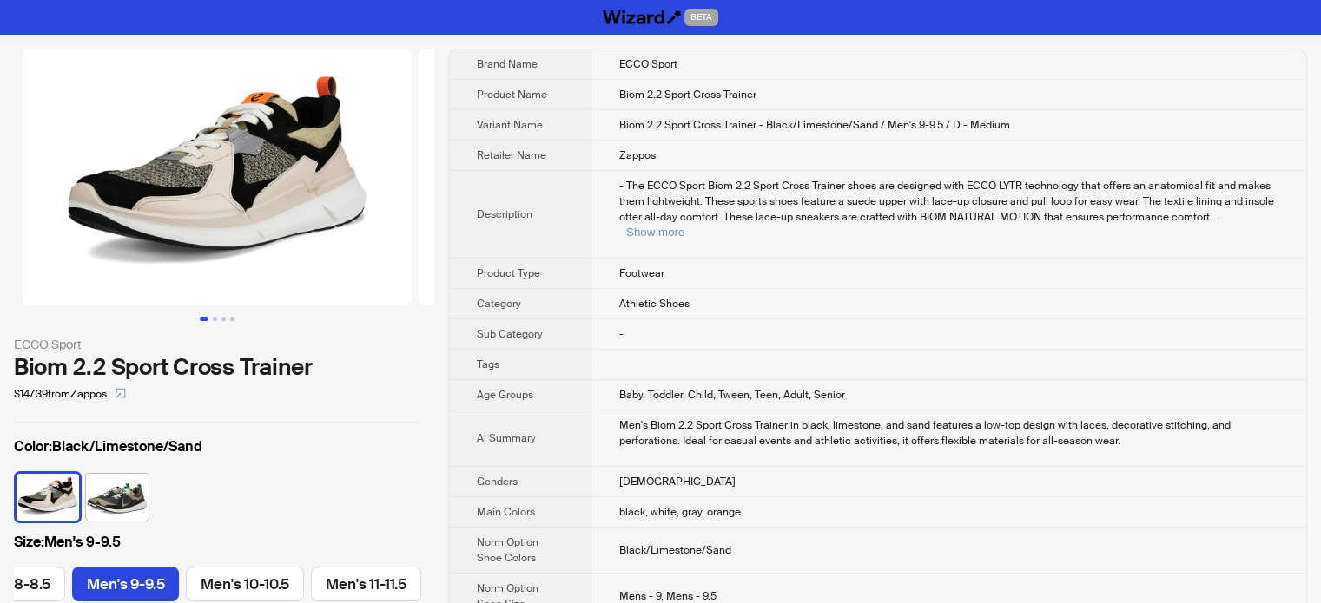
scroll to position [0, 194]
drag, startPoint x: 772, startPoint y: 96, endPoint x: 594, endPoint y: 102, distance: 178.1
click at [594, 102] on td "Biom 2.2 Sport Cross Trainer" at bounding box center [947, 95] width 715 height 30
copy span "Biom 2.2 Sport Cross Trainer"
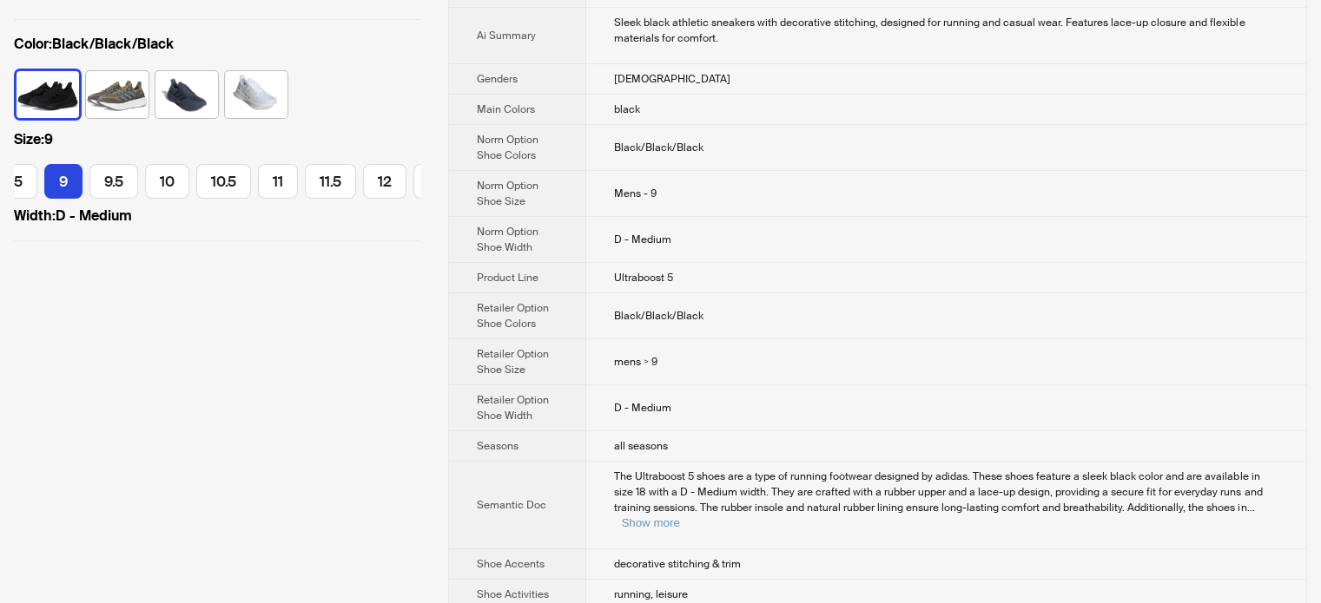
scroll to position [434, 0]
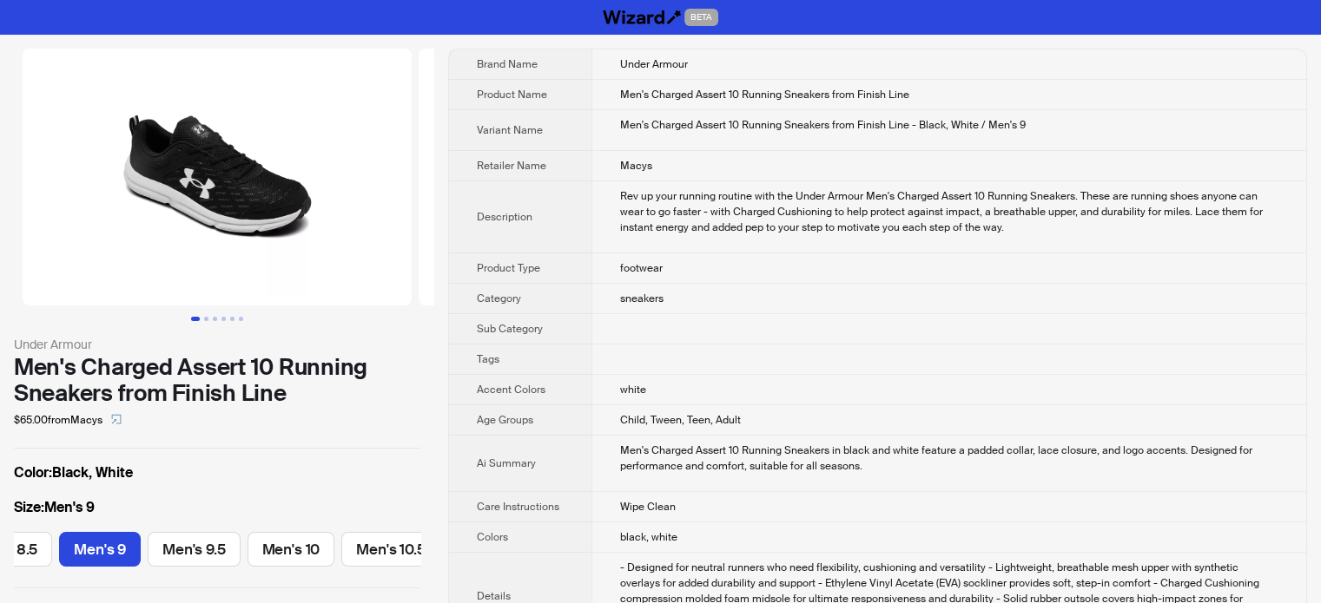
scroll to position [0, 156]
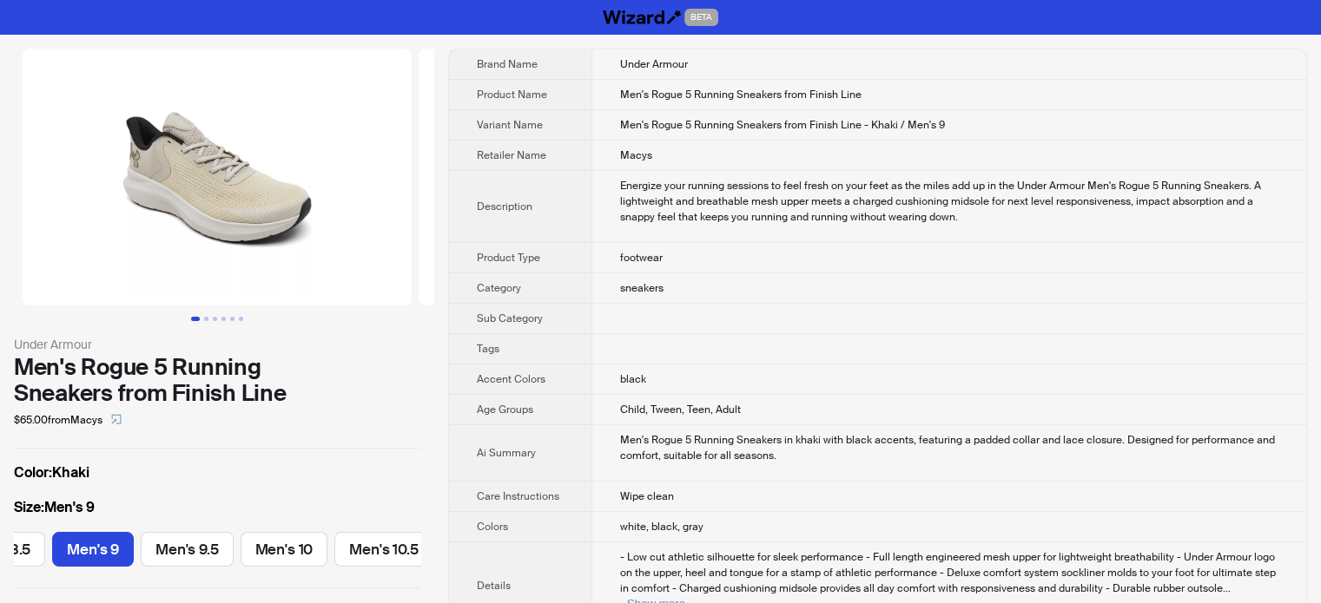
scroll to position [0, 156]
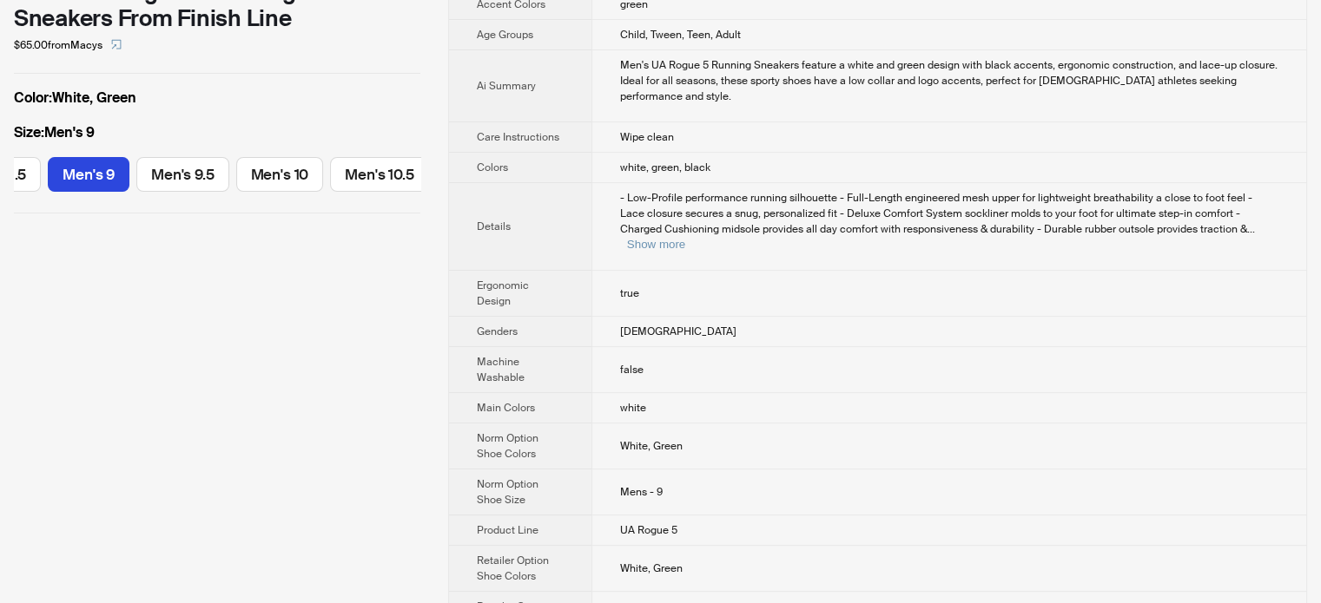
scroll to position [608, 0]
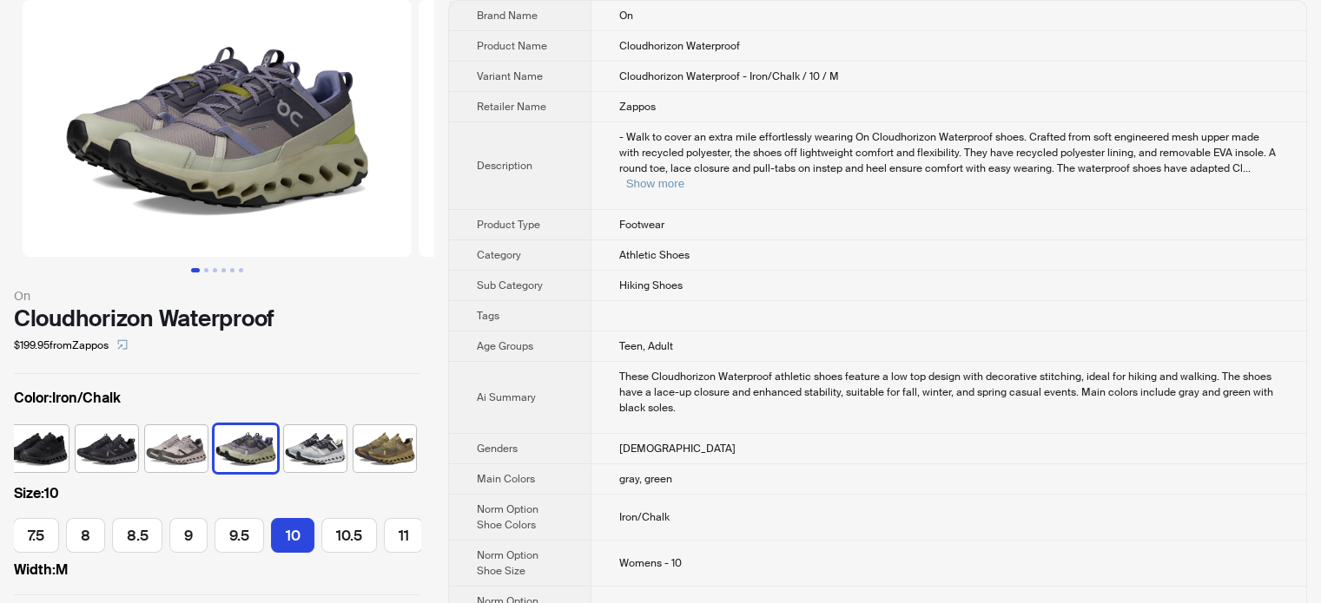
scroll to position [87, 0]
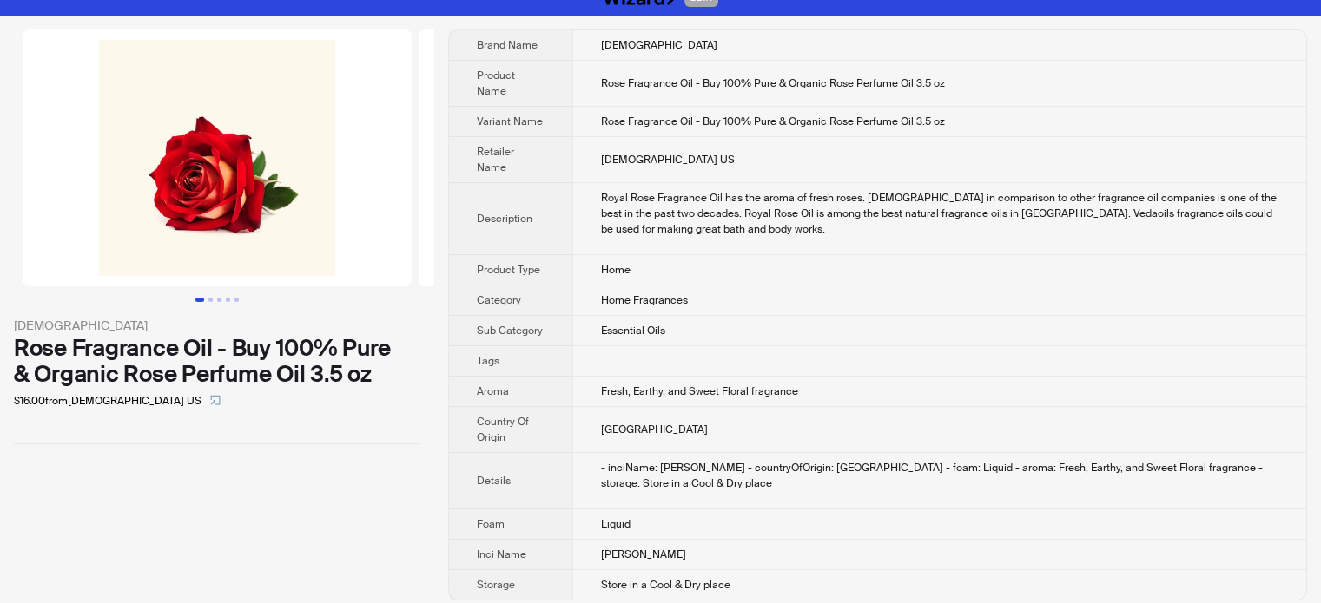
scroll to position [28, 0]
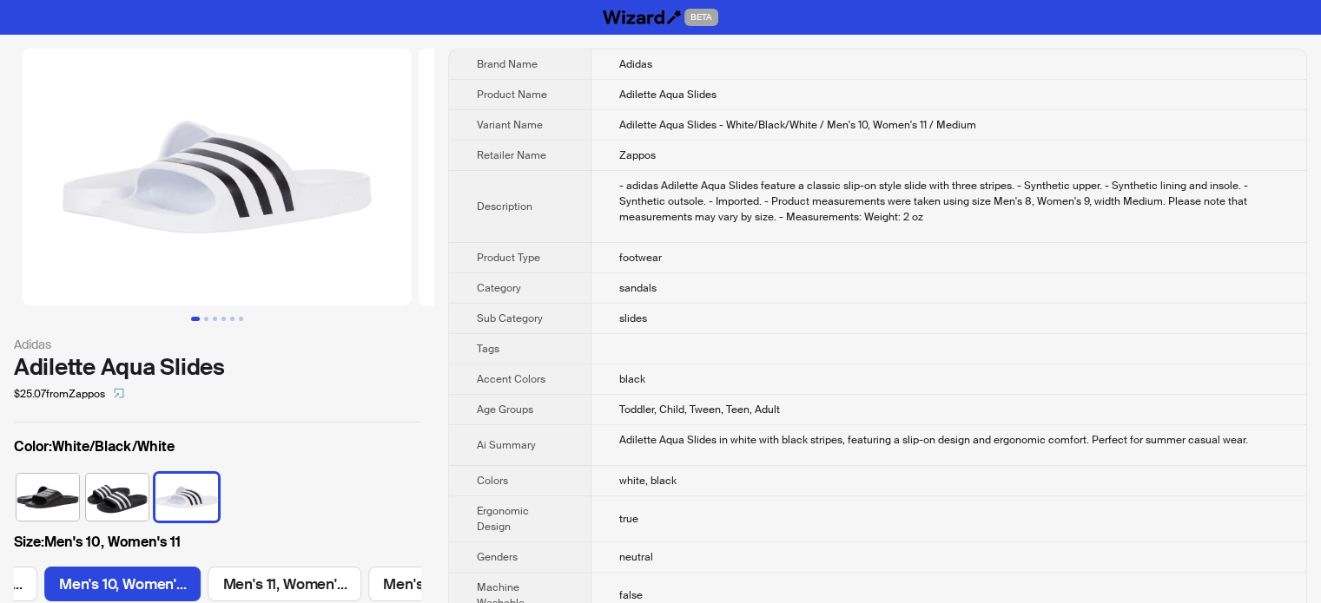
scroll to position [0, 967]
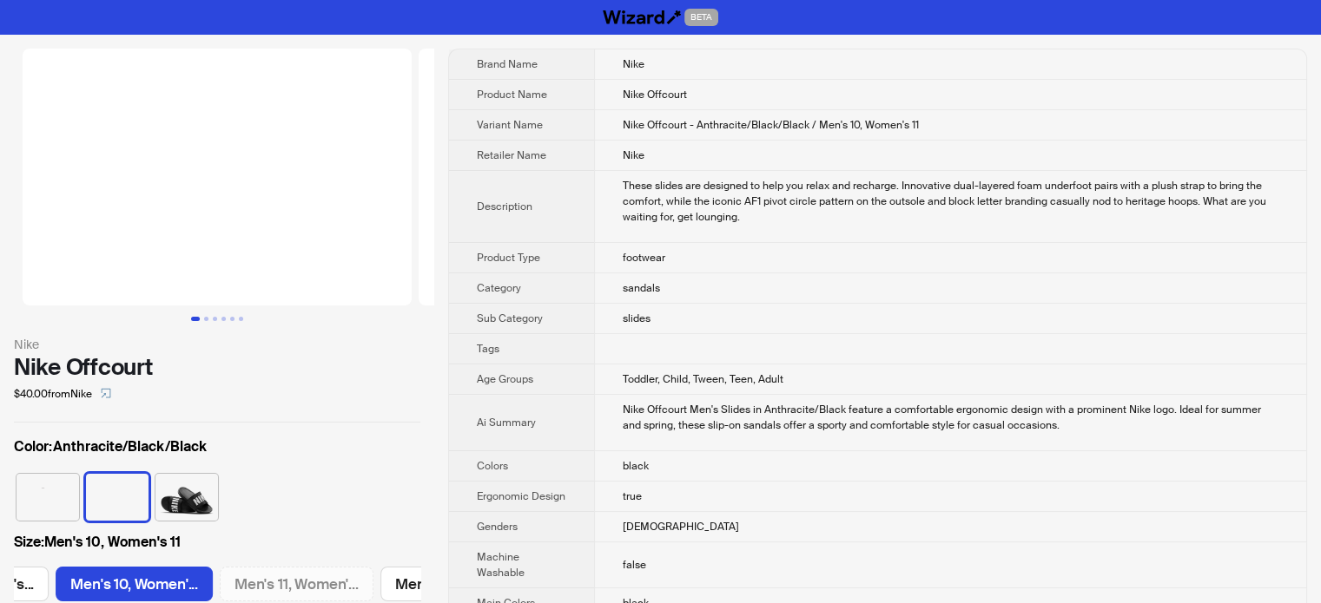
scroll to position [0, 636]
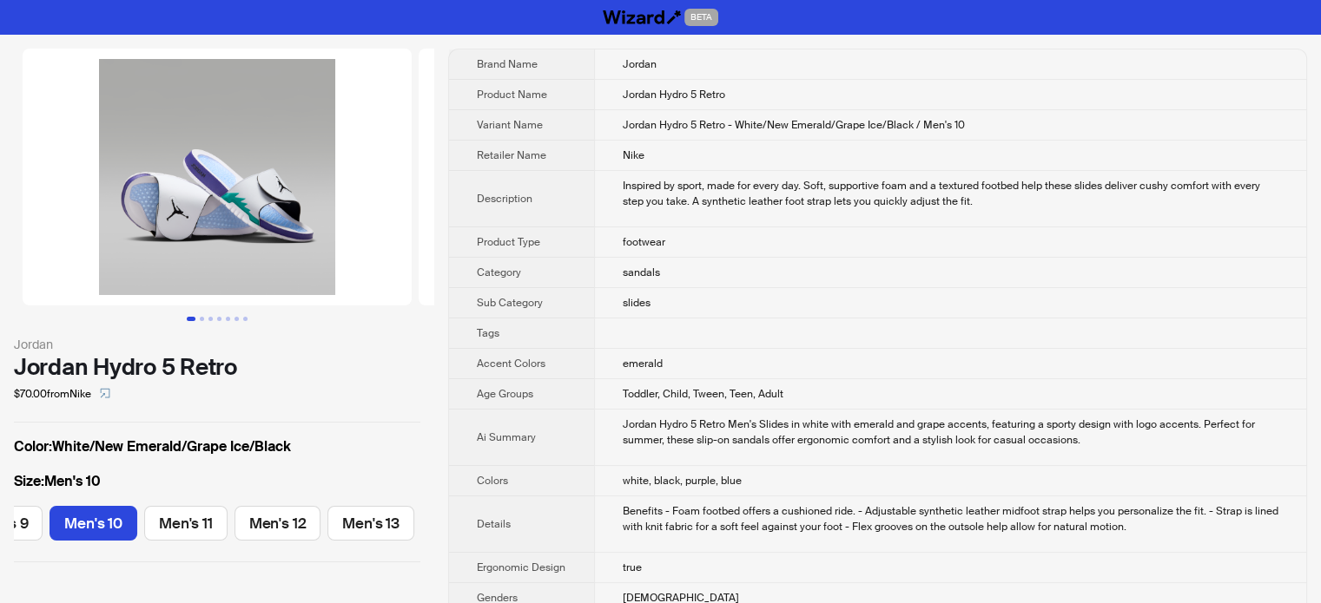
scroll to position [0, 231]
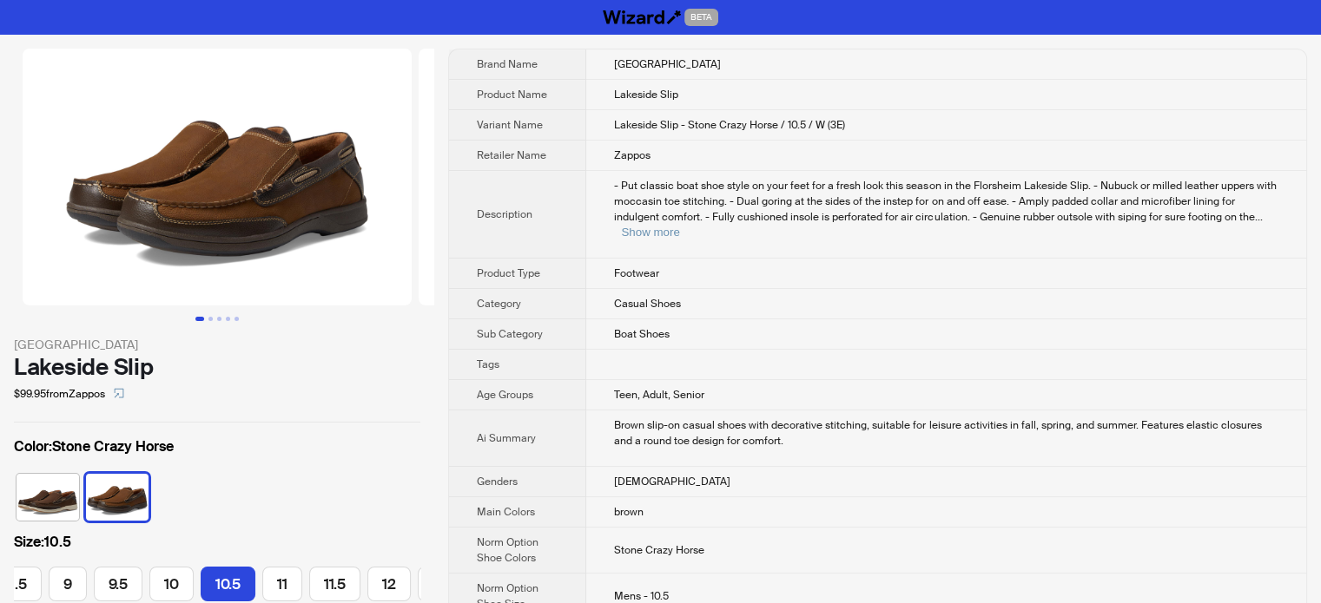
scroll to position [0, 303]
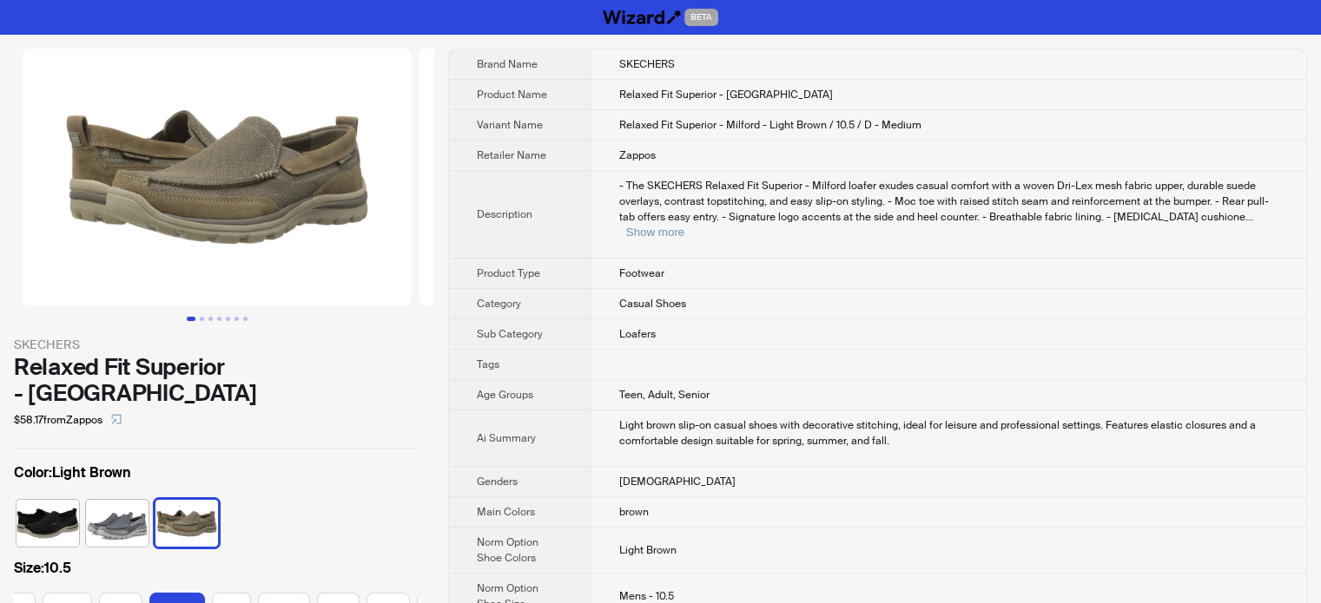
scroll to position [0, 310]
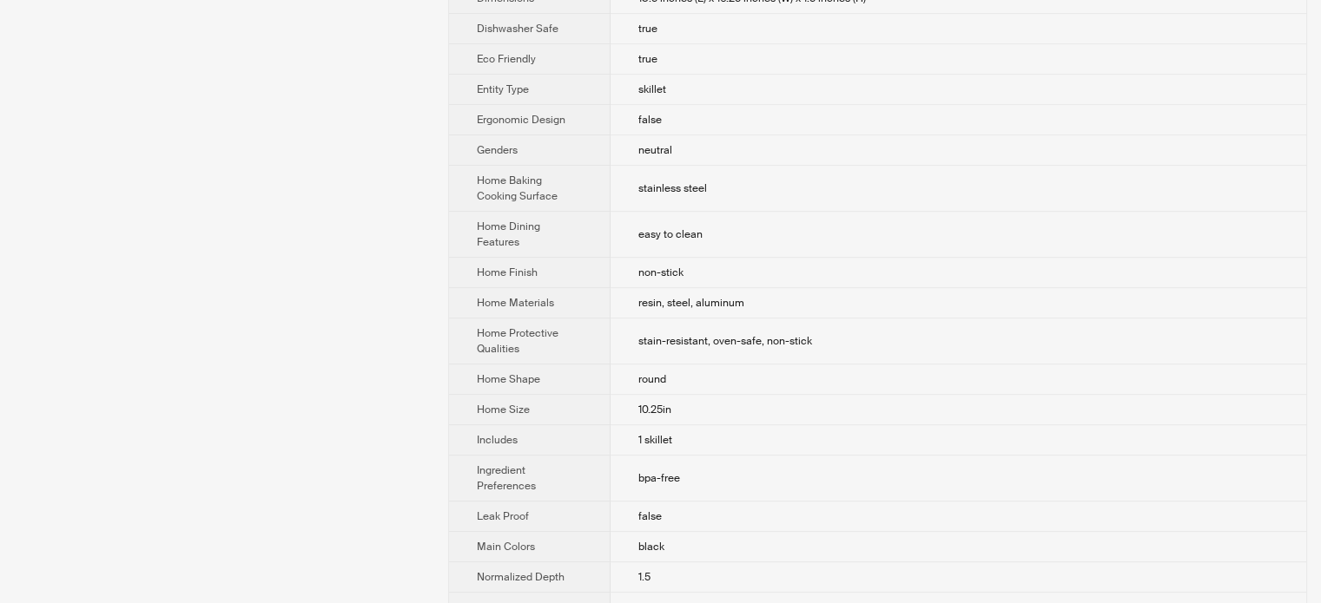
scroll to position [781, 0]
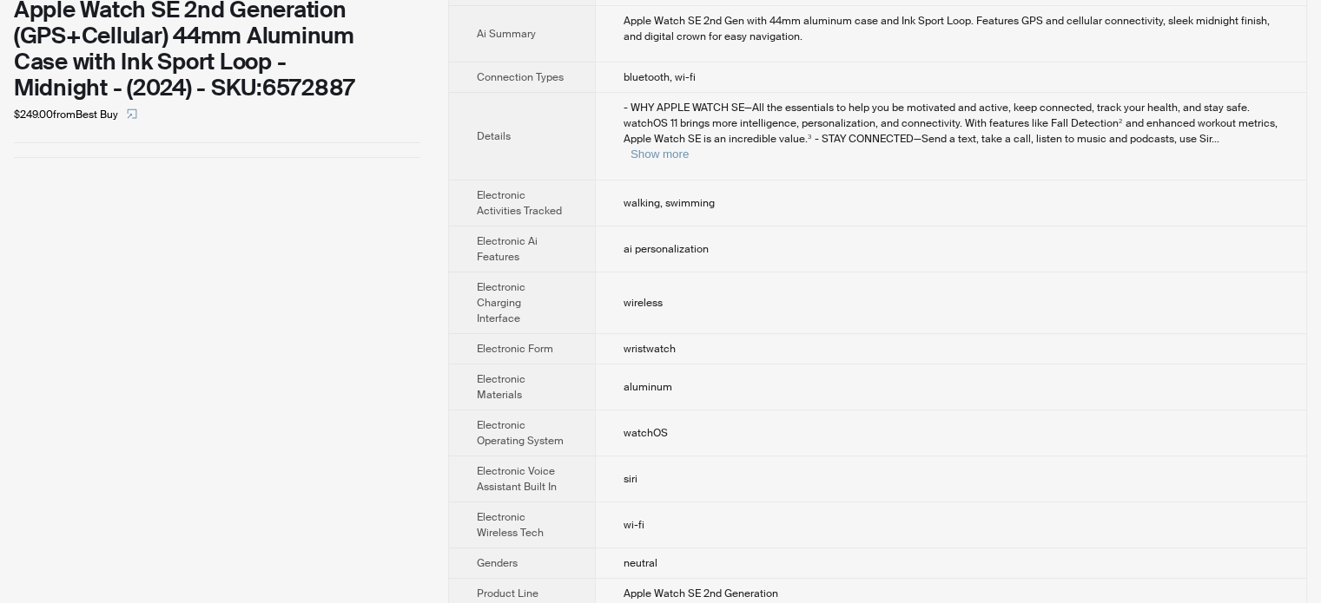
scroll to position [214, 0]
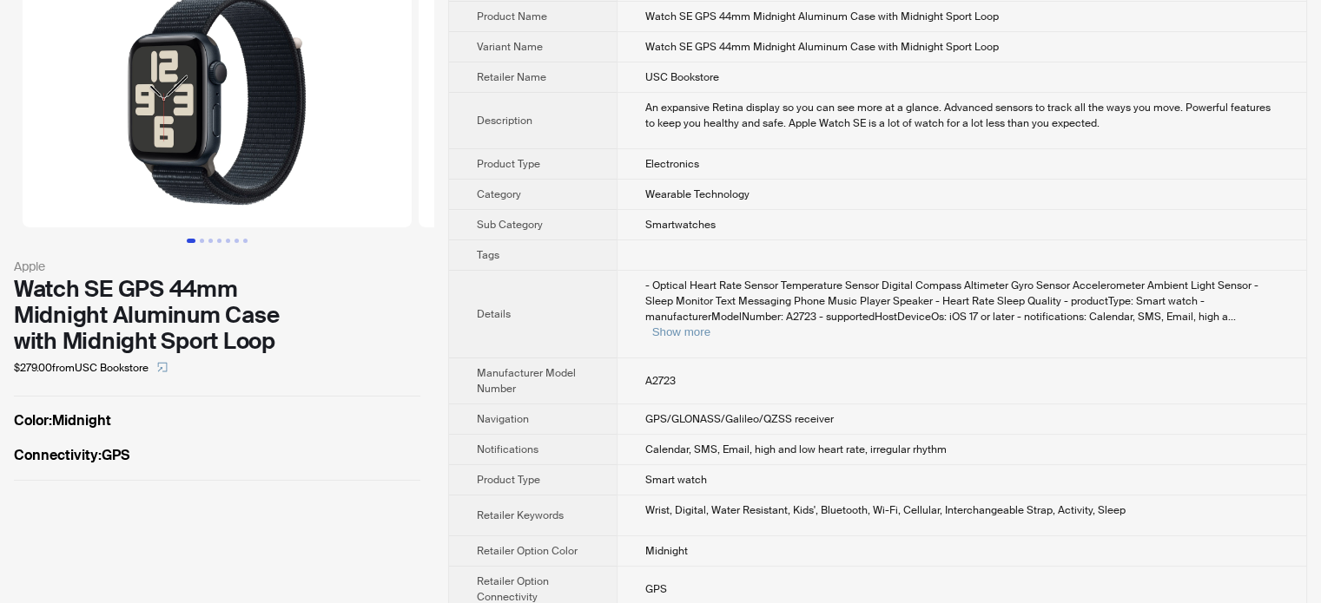
scroll to position [144, 0]
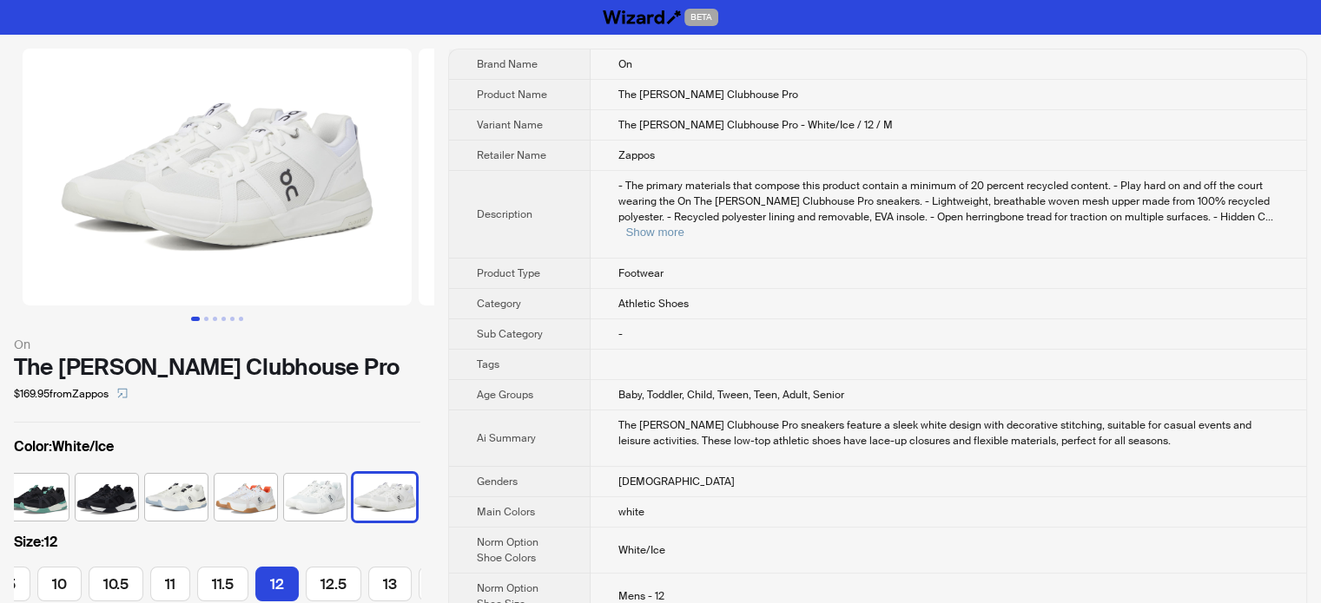
scroll to position [0, 315]
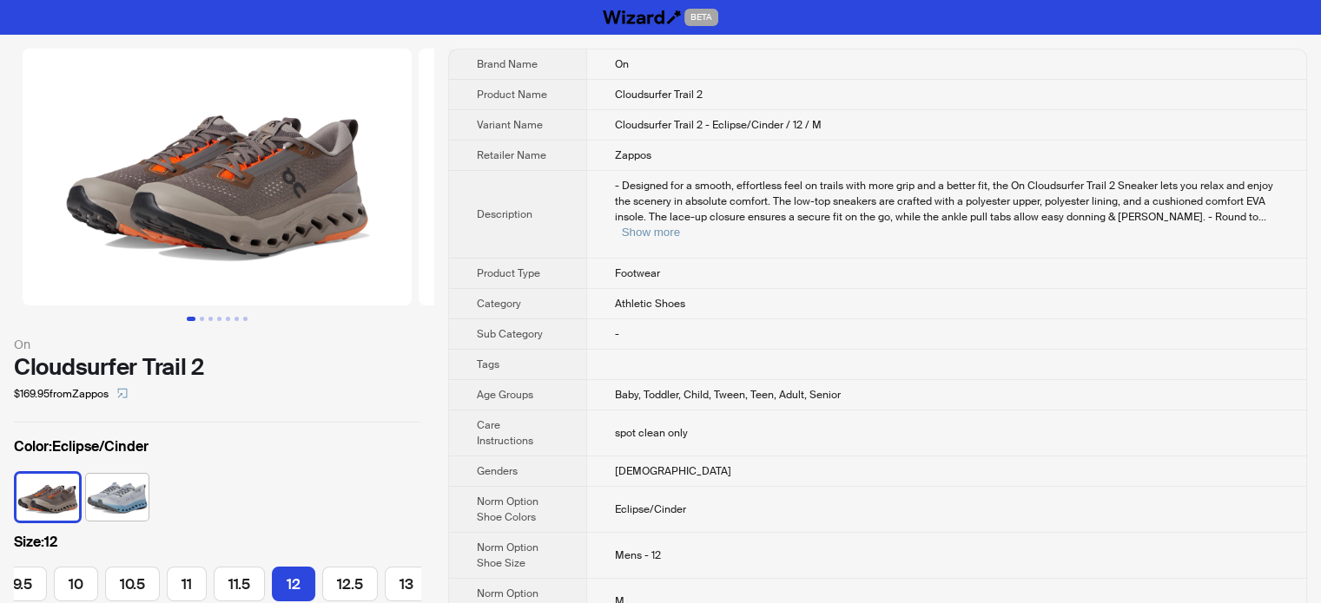
scroll to position [0, 315]
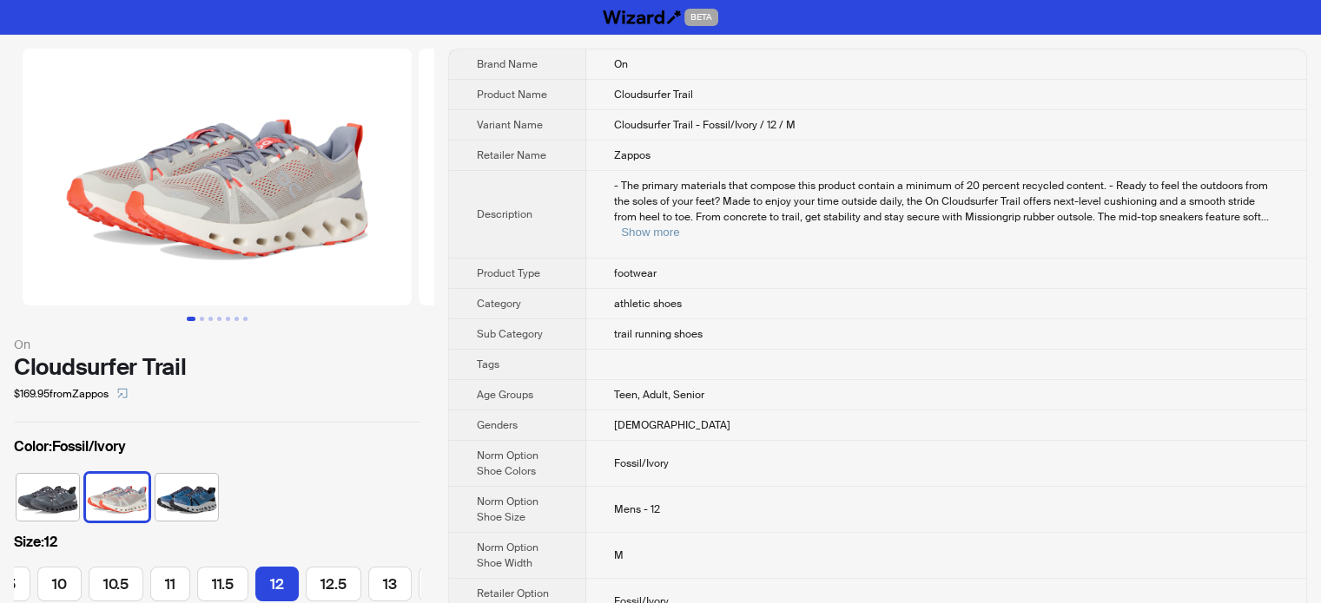
scroll to position [0, 315]
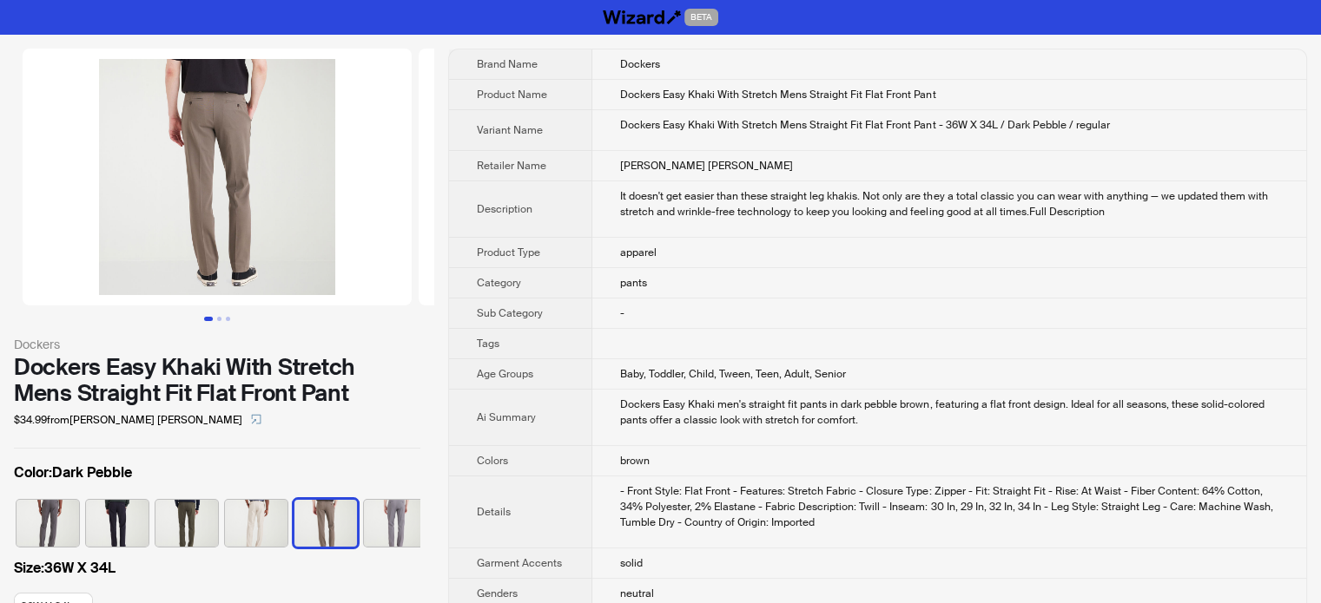
scroll to position [0, 149]
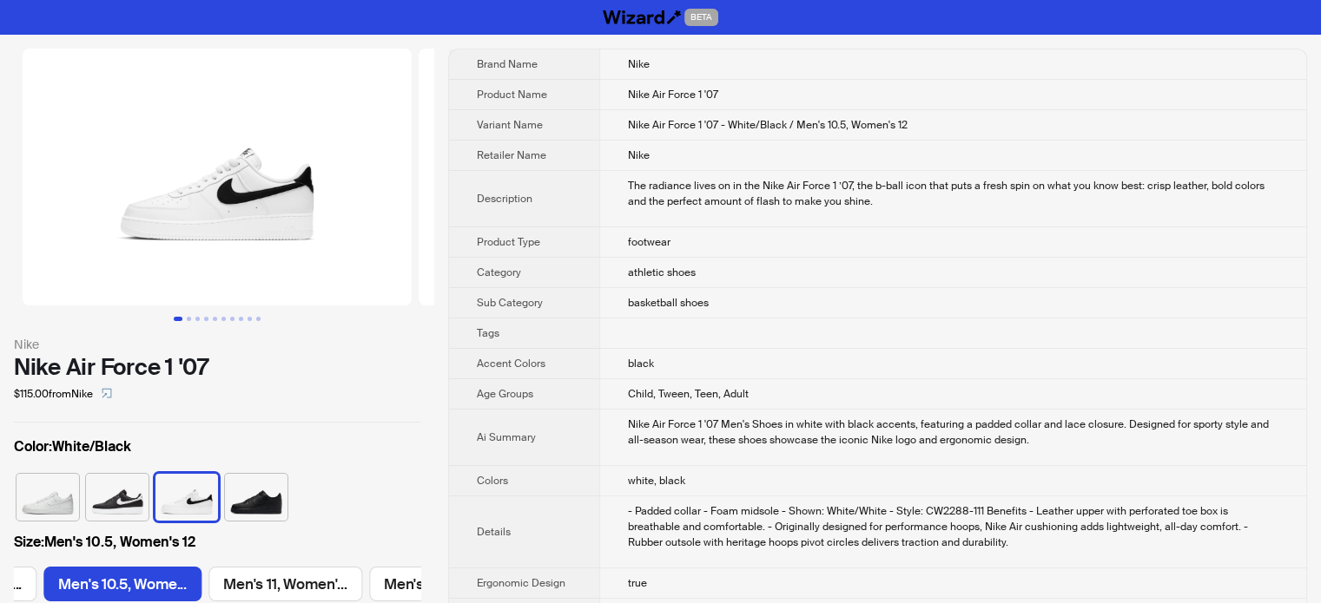
scroll to position [0, 2310]
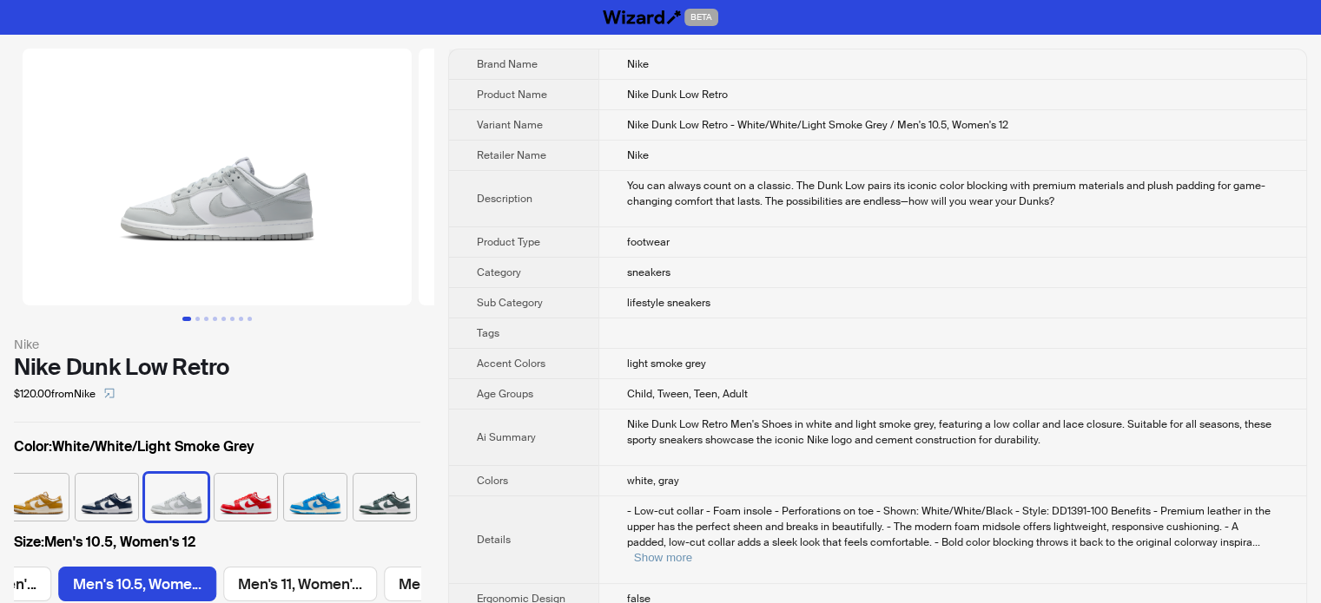
scroll to position [0, 1474]
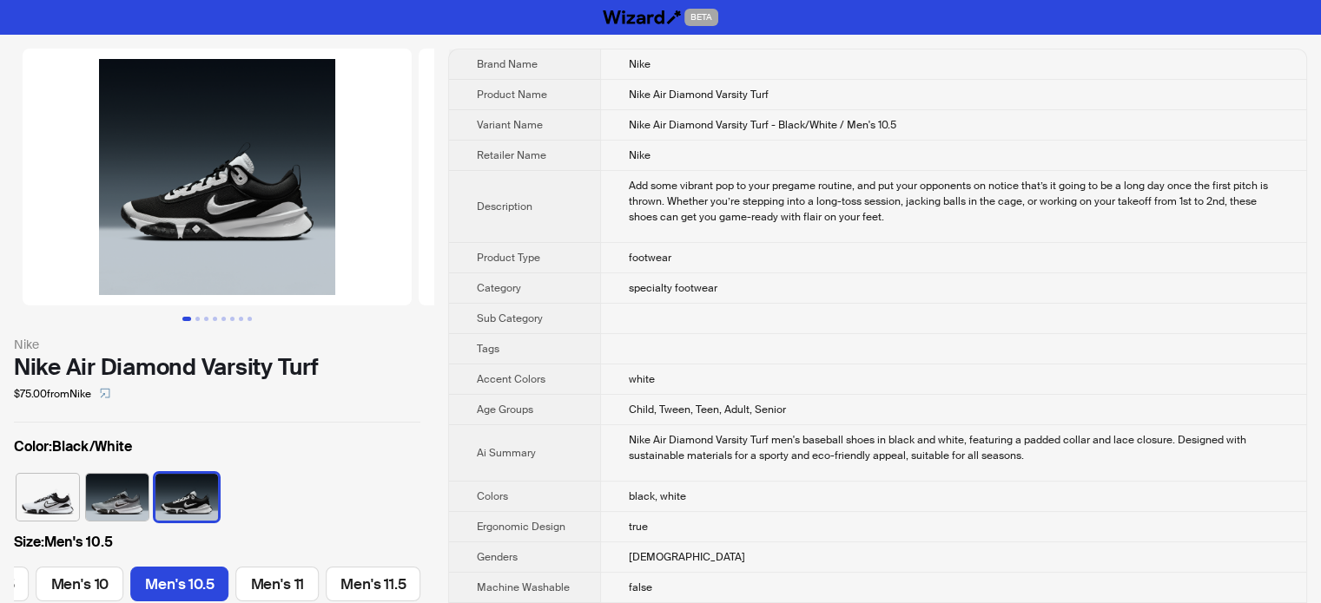
scroll to position [0, 990]
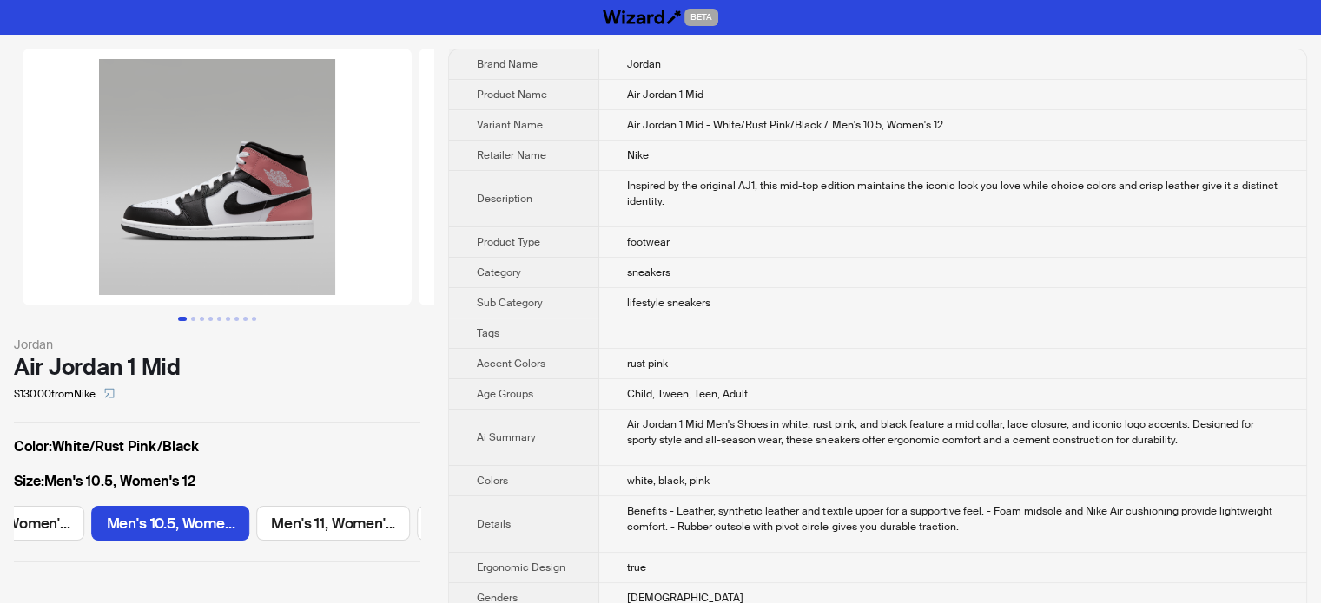
scroll to position [0, 1139]
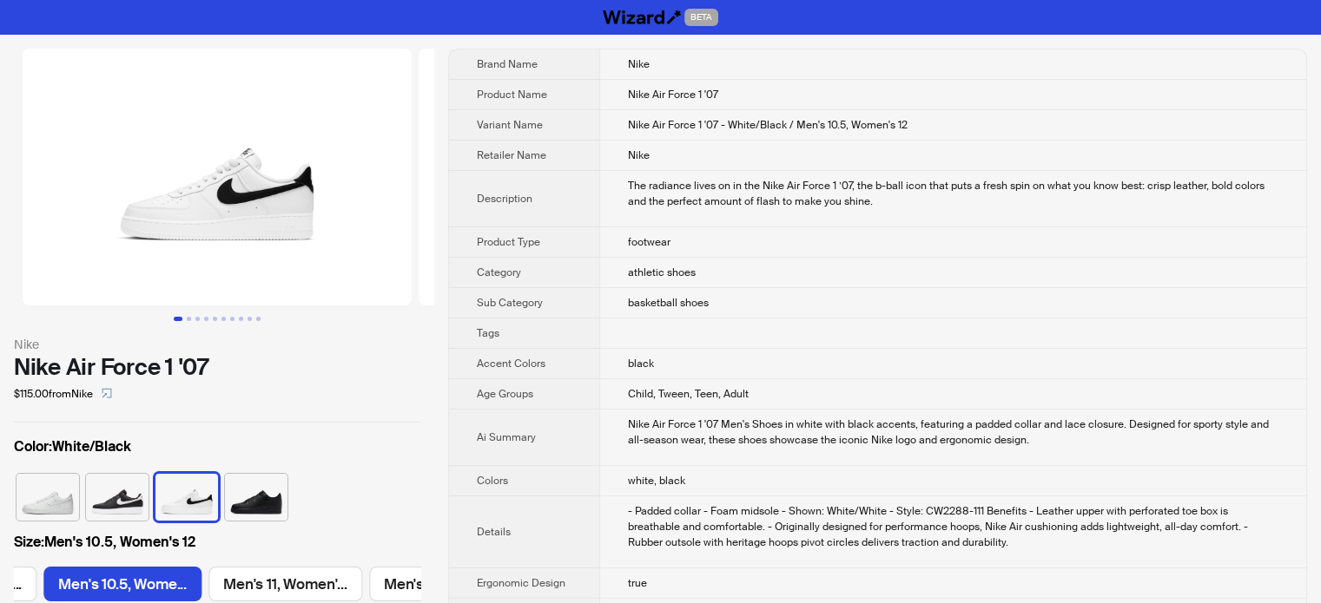
scroll to position [0, 2310]
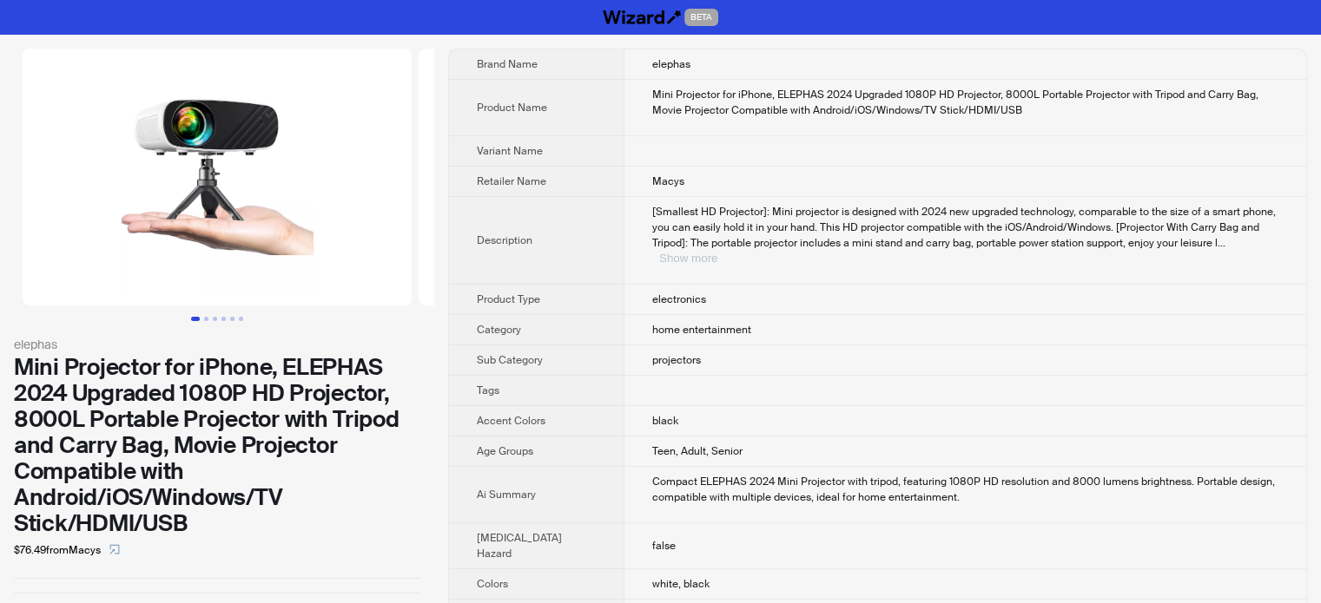
click at [717, 252] on button "Show more" at bounding box center [688, 258] width 58 height 13
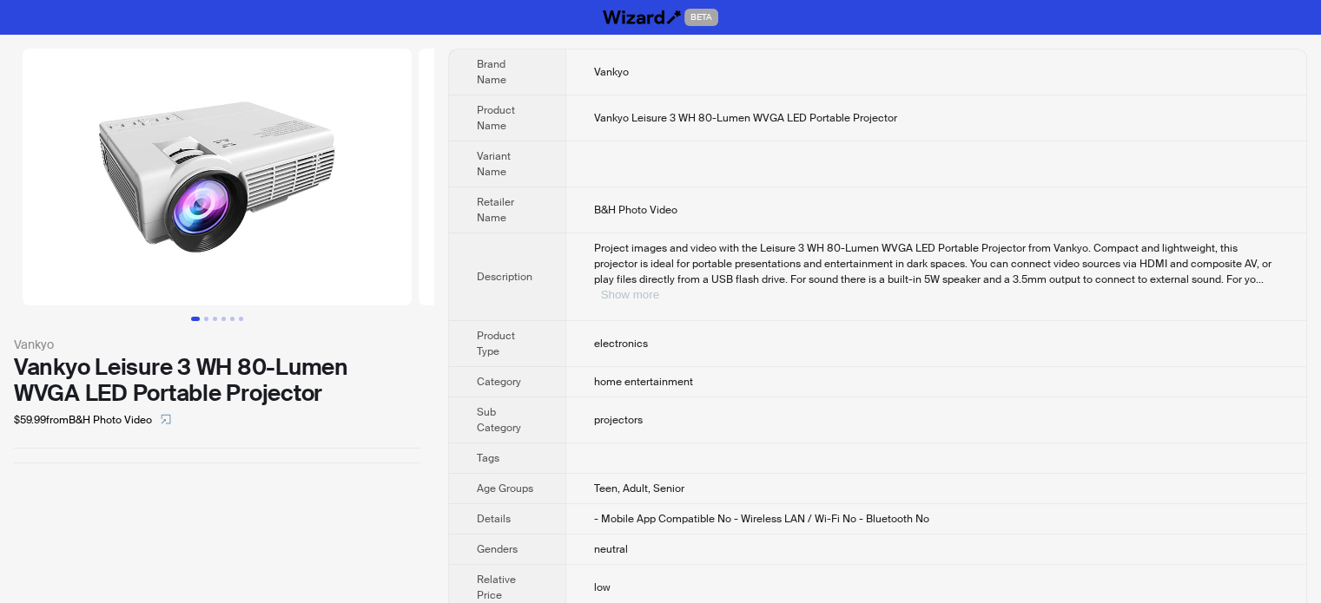
click at [659, 288] on button "Show more" at bounding box center [630, 294] width 58 height 13
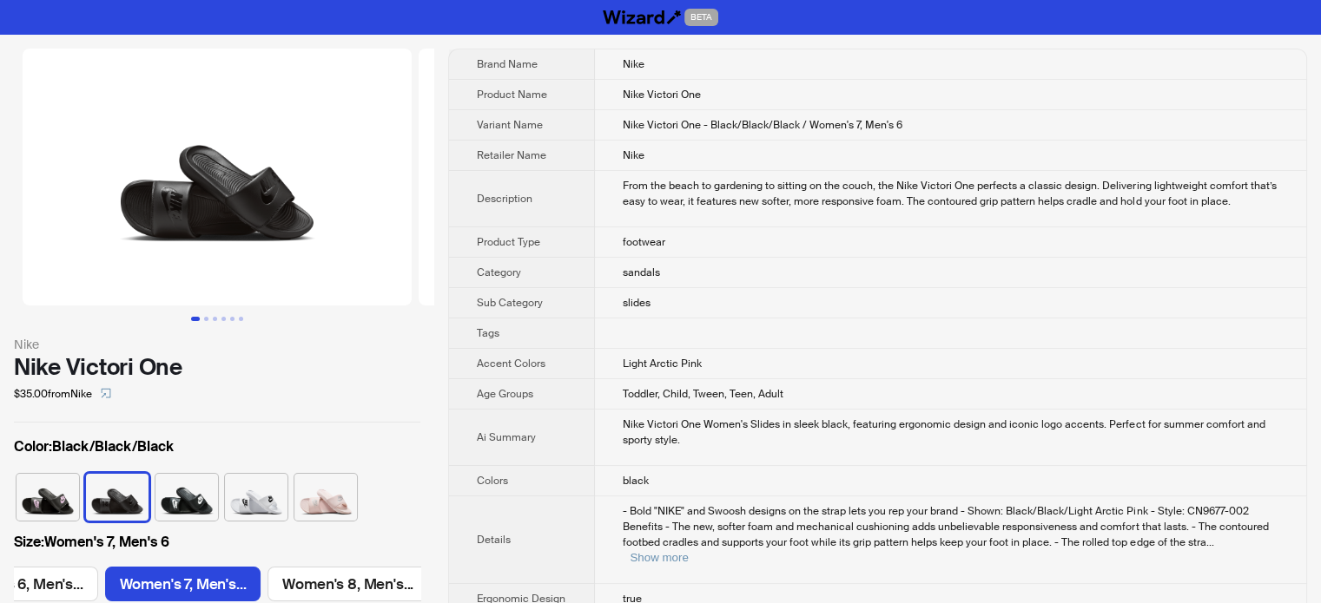
scroll to position [0, 304]
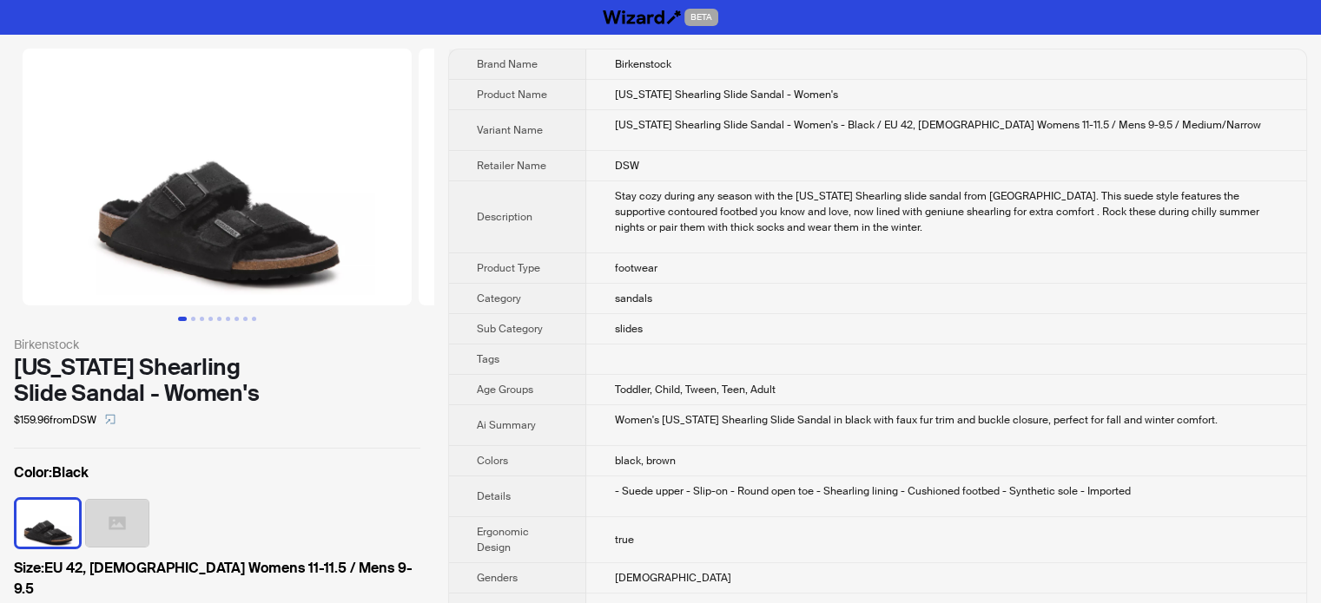
scroll to position [0, 149]
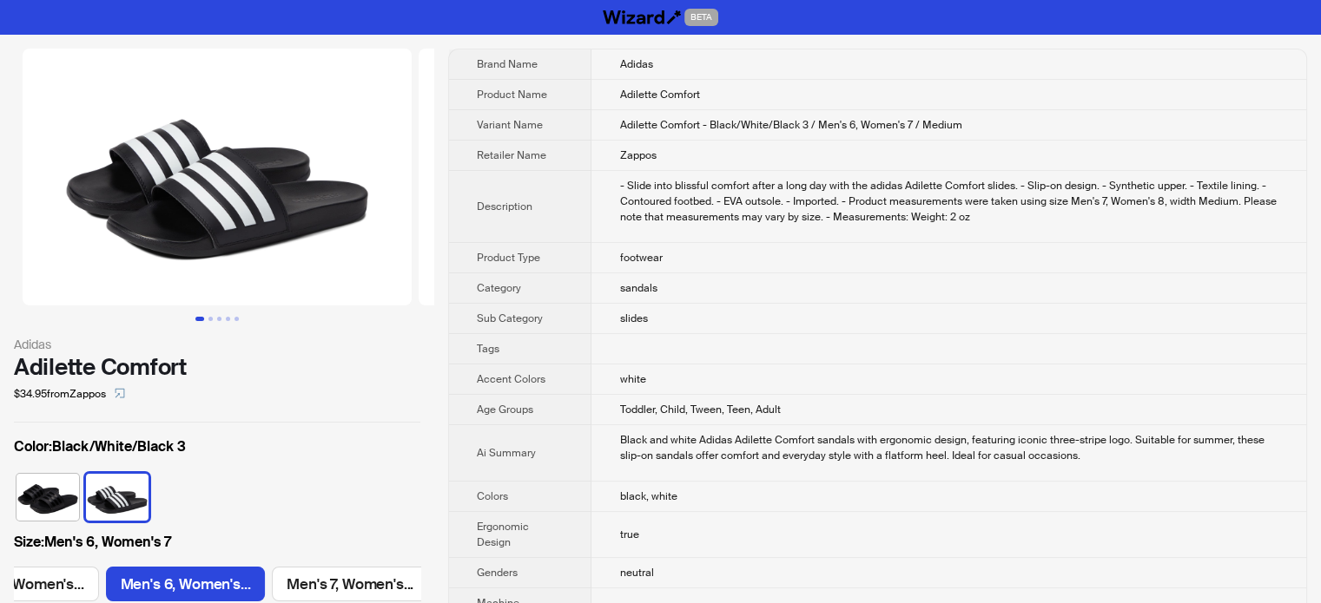
scroll to position [0, 304]
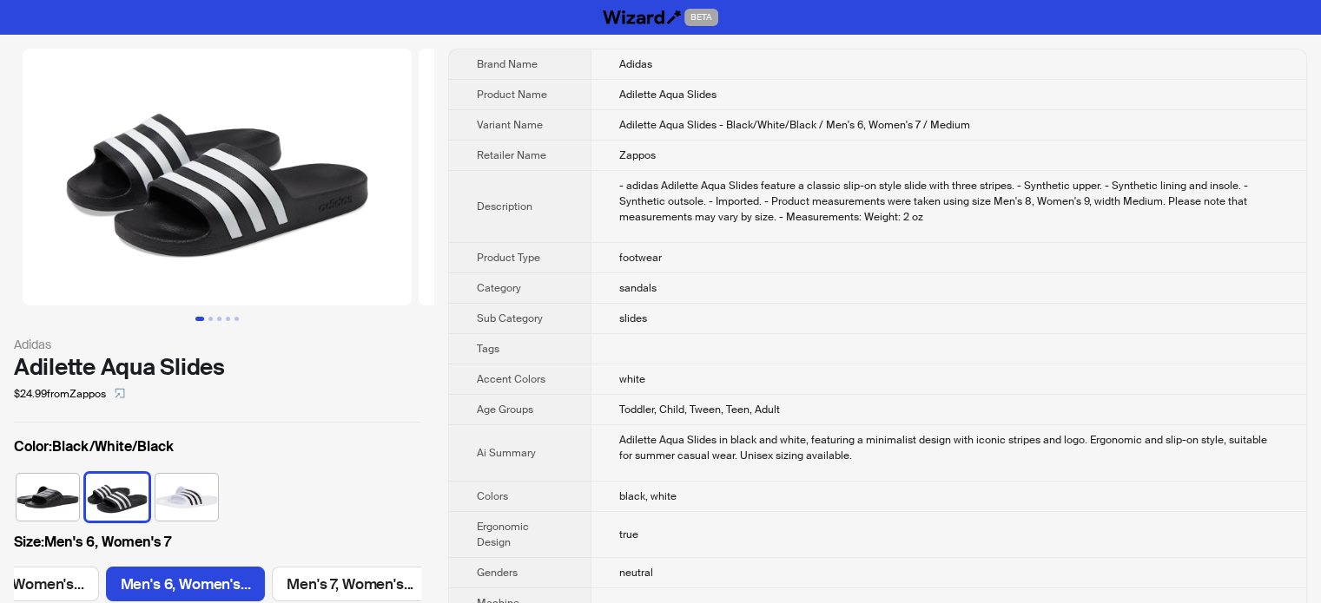
scroll to position [0, 304]
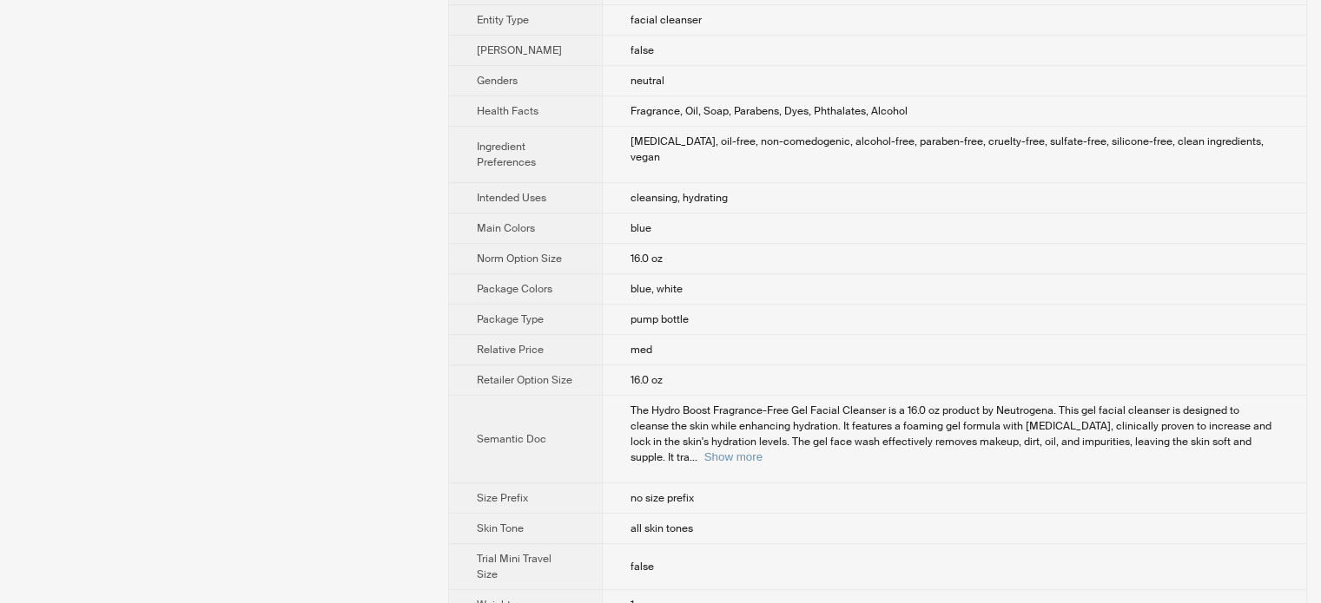
scroll to position [90, 0]
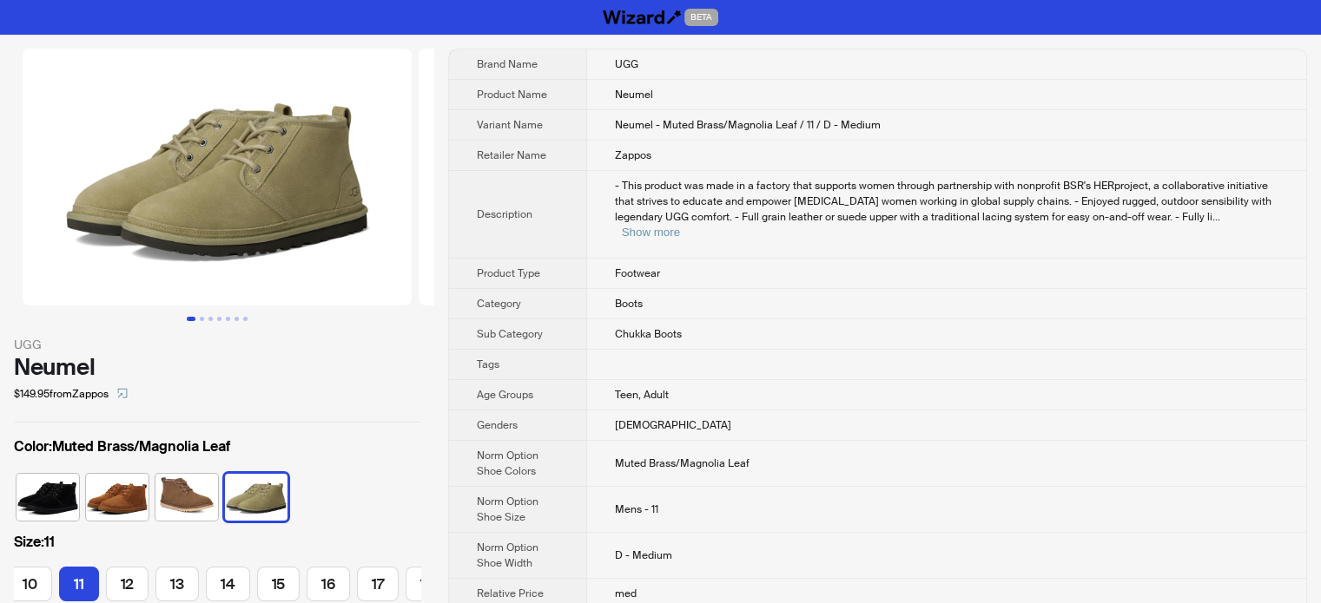
scroll to position [0, 246]
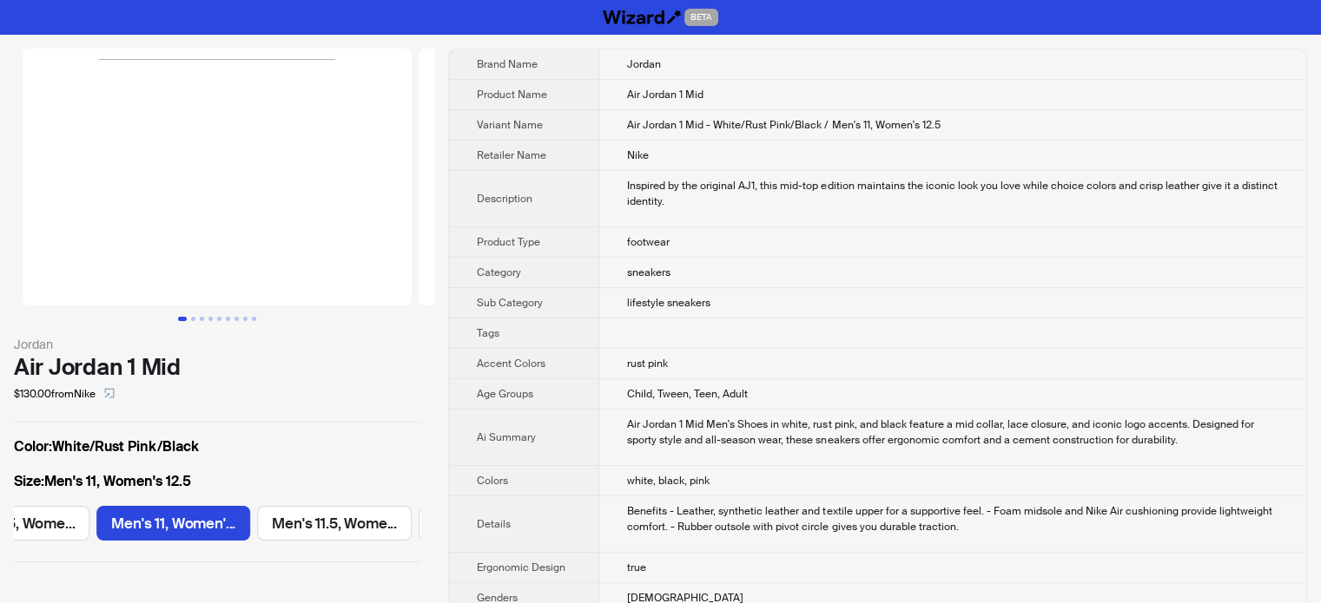
scroll to position [0, 1309]
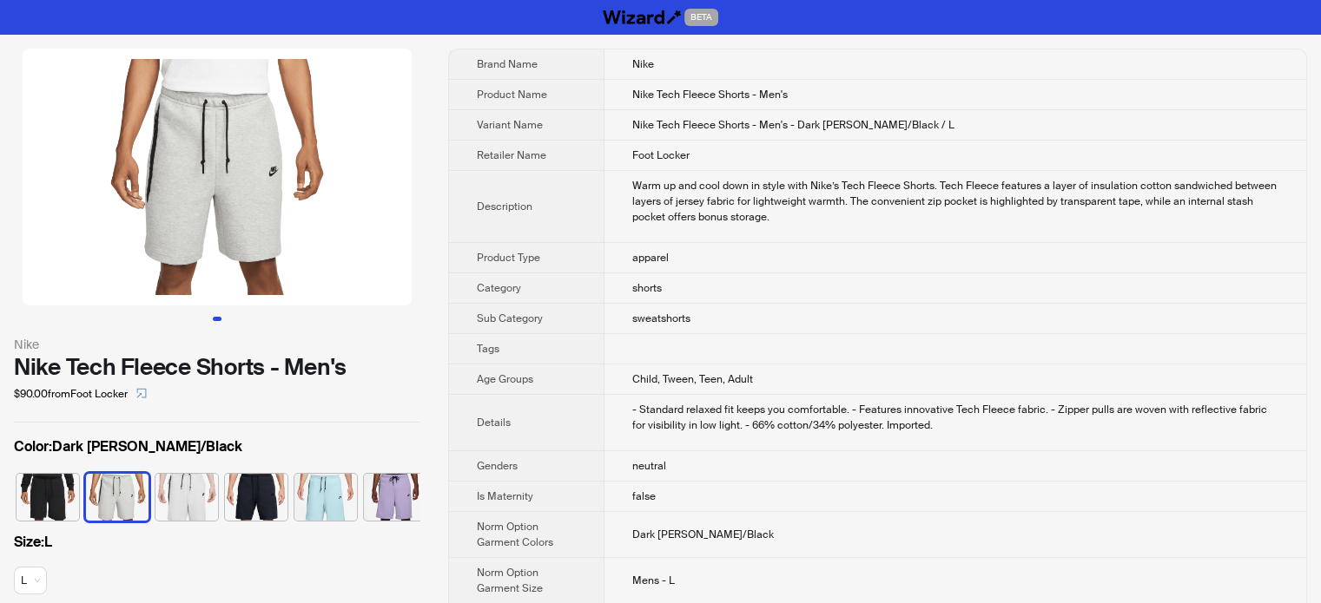
scroll to position [0, 10]
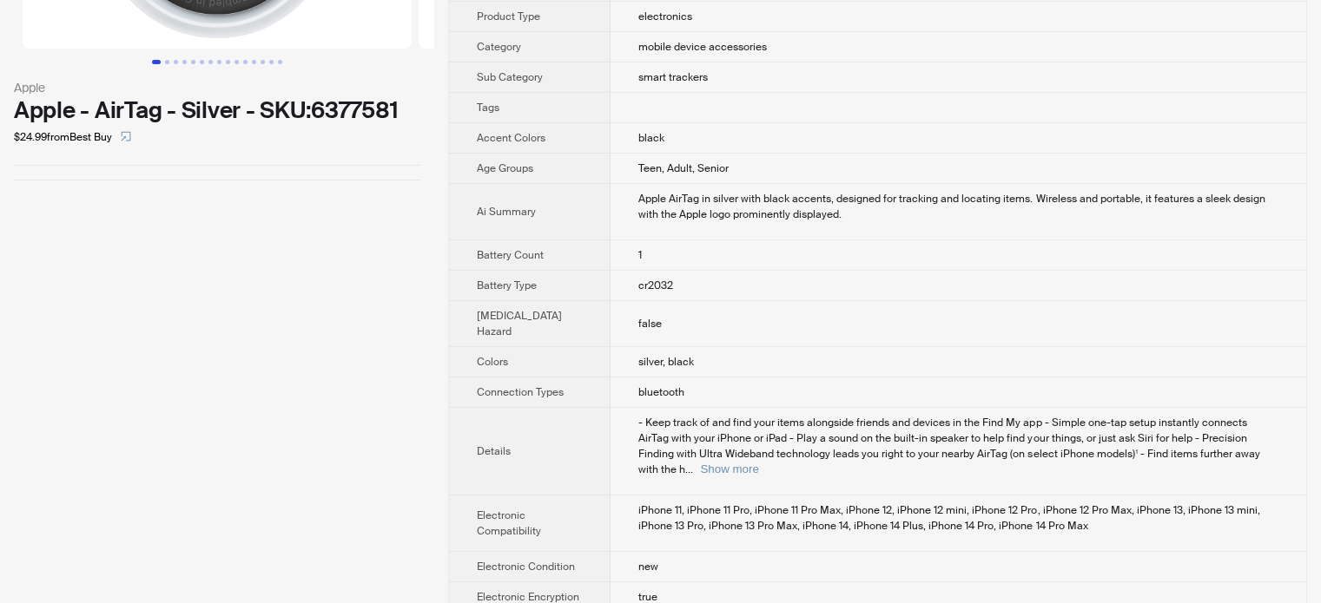
scroll to position [260, 0]
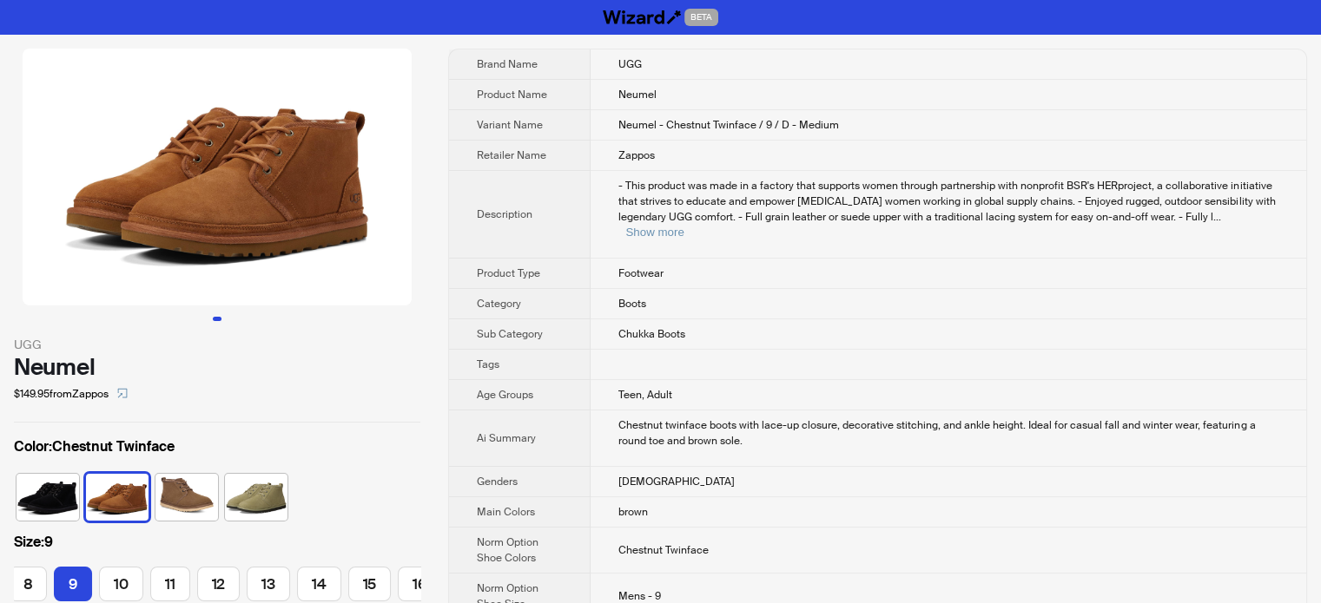
scroll to position [0, 149]
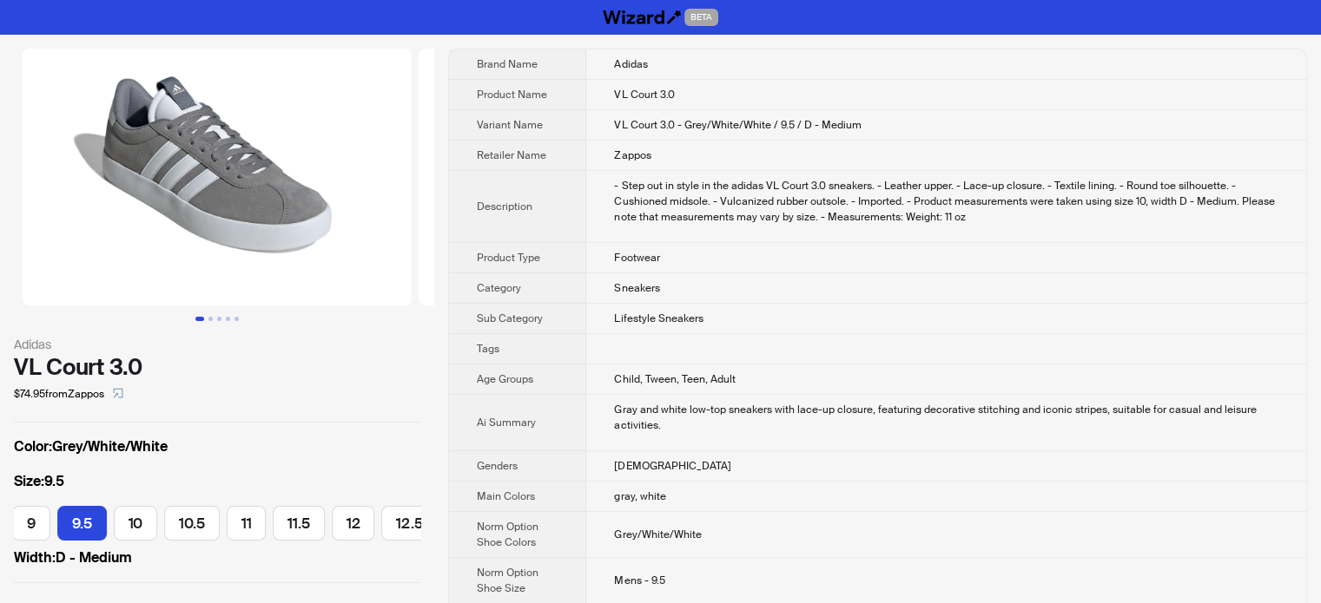
scroll to position [0, 575]
